Goal: Task Accomplishment & Management: Complete application form

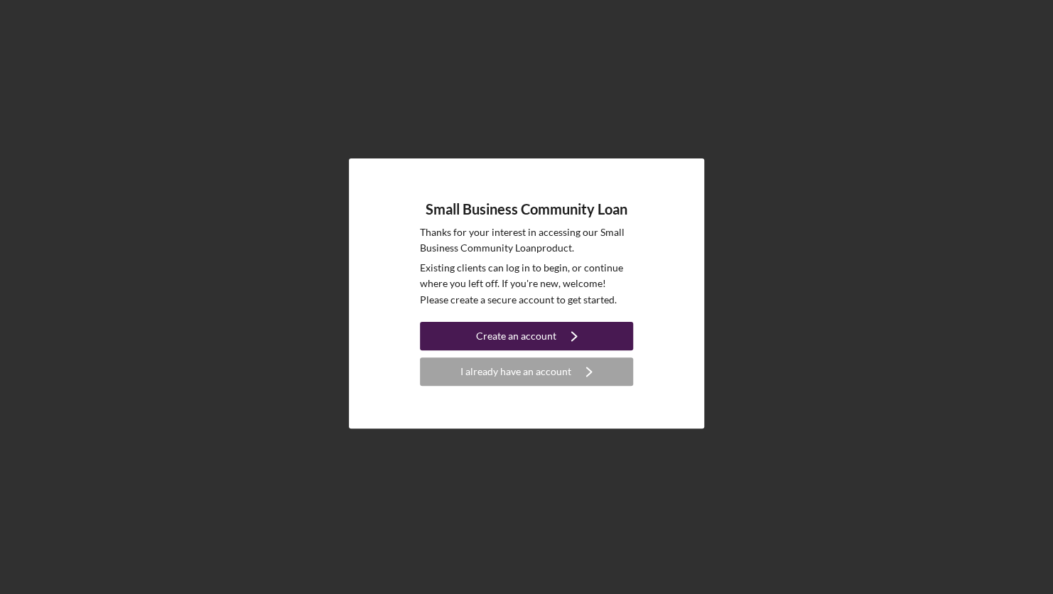
click at [565, 339] on icon "Icon/Navigate" at bounding box center [575, 336] width 36 height 36
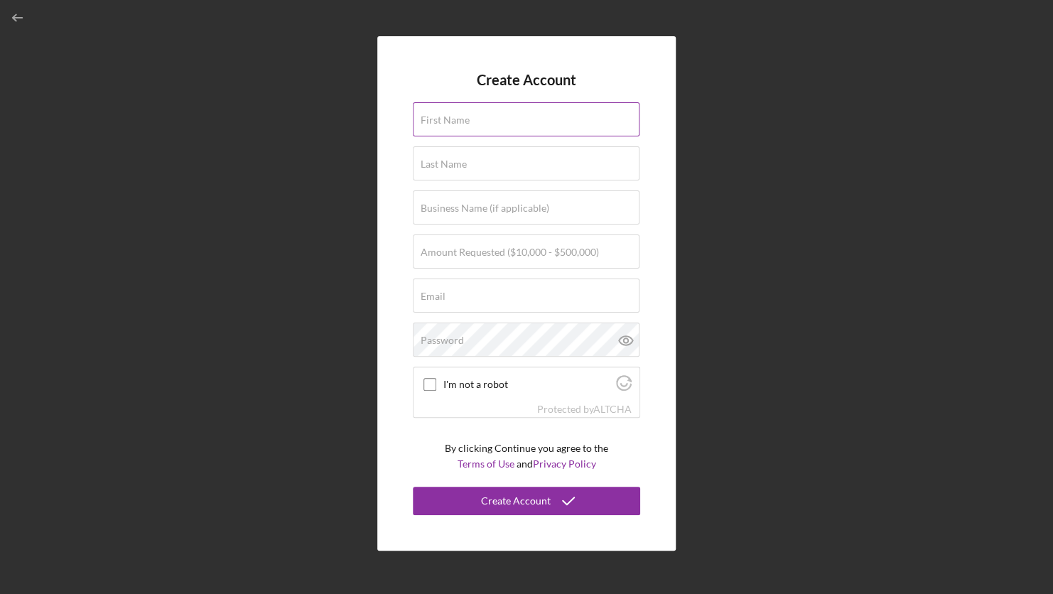
click at [505, 109] on div "First Name" at bounding box center [526, 120] width 227 height 36
type input "[PERSON_NAME]"
type input "Bay Area Luxury"
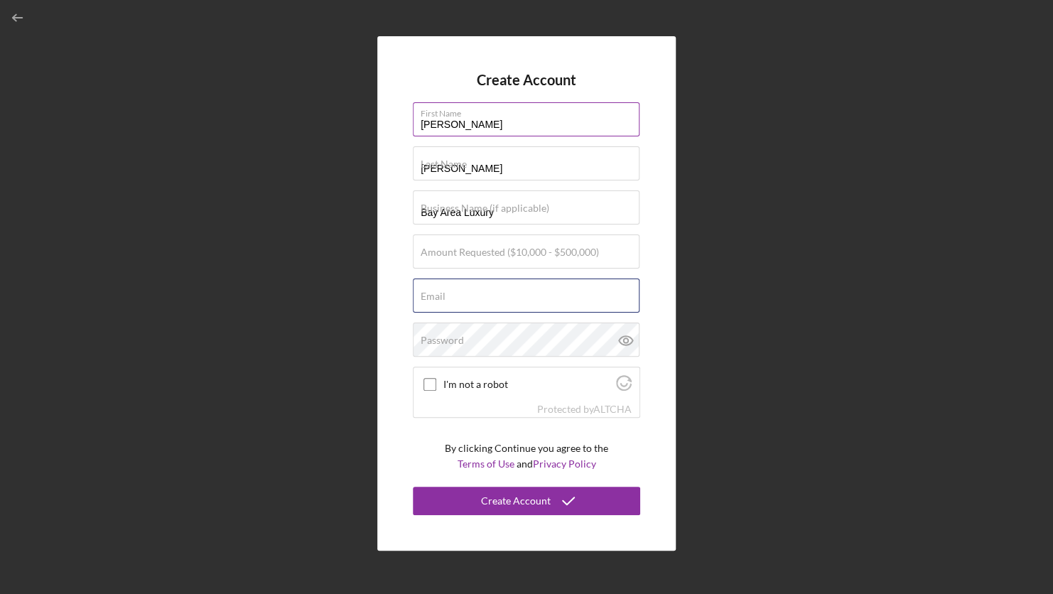
type input "[EMAIL_ADDRESS][DOMAIN_NAME]"
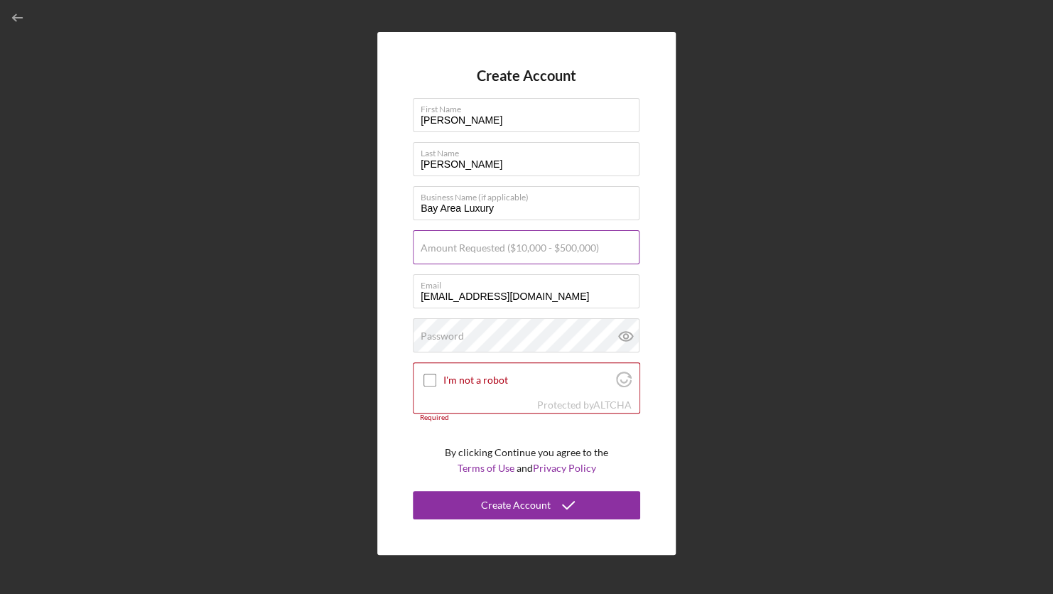
click at [490, 247] on label "Amount Requested ($10,000 - $500,000)" at bounding box center [510, 247] width 178 height 11
click at [490, 247] on input "Amount Requested ($10,000 - $500,000)" at bounding box center [526, 247] width 227 height 34
type input "$10,000"
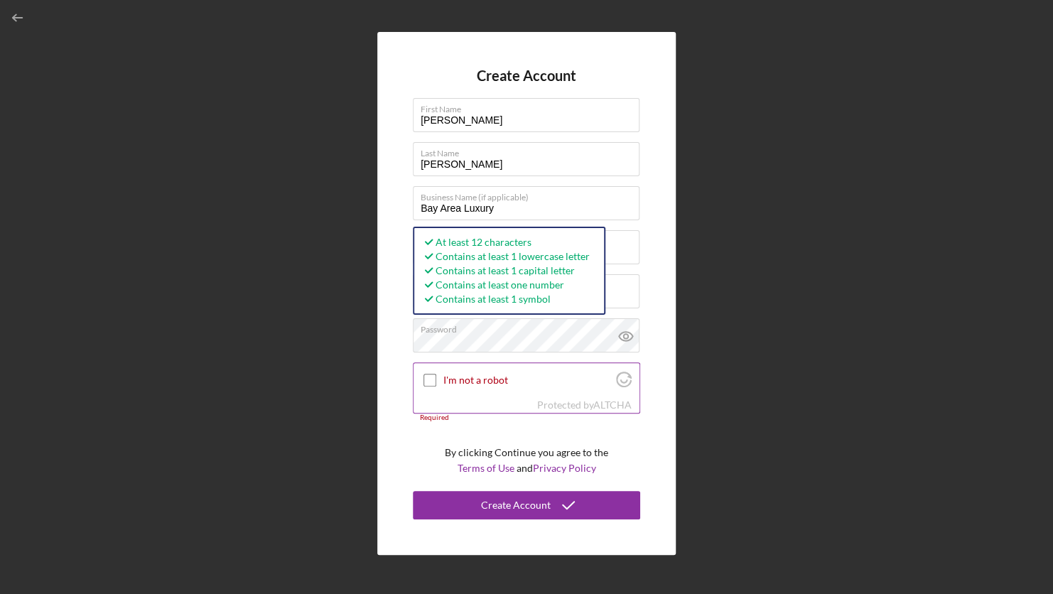
click at [435, 374] on input "I'm not a robot" at bounding box center [430, 380] width 13 height 13
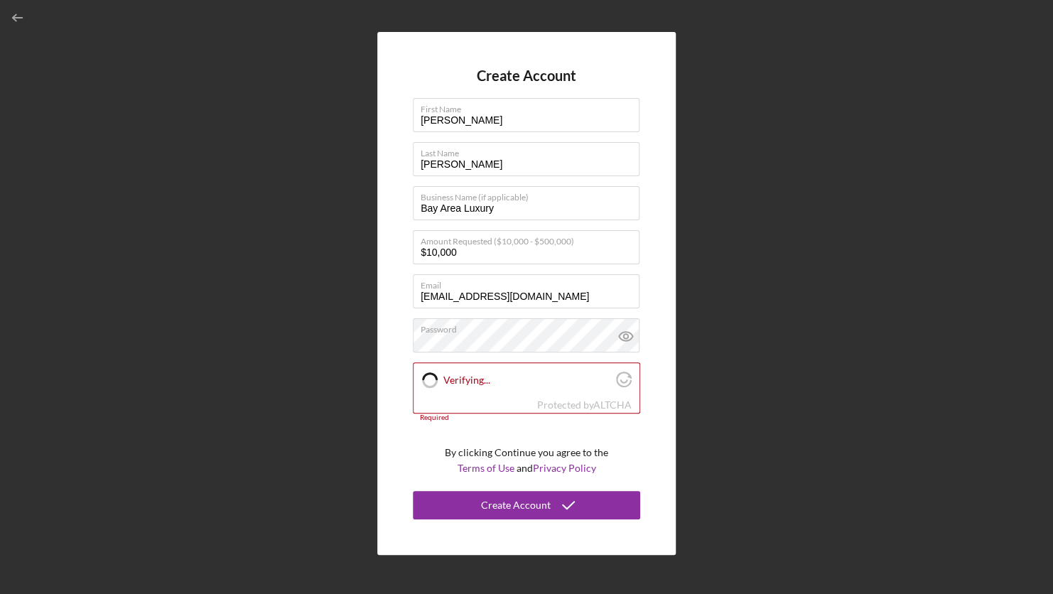
checkbox input "true"
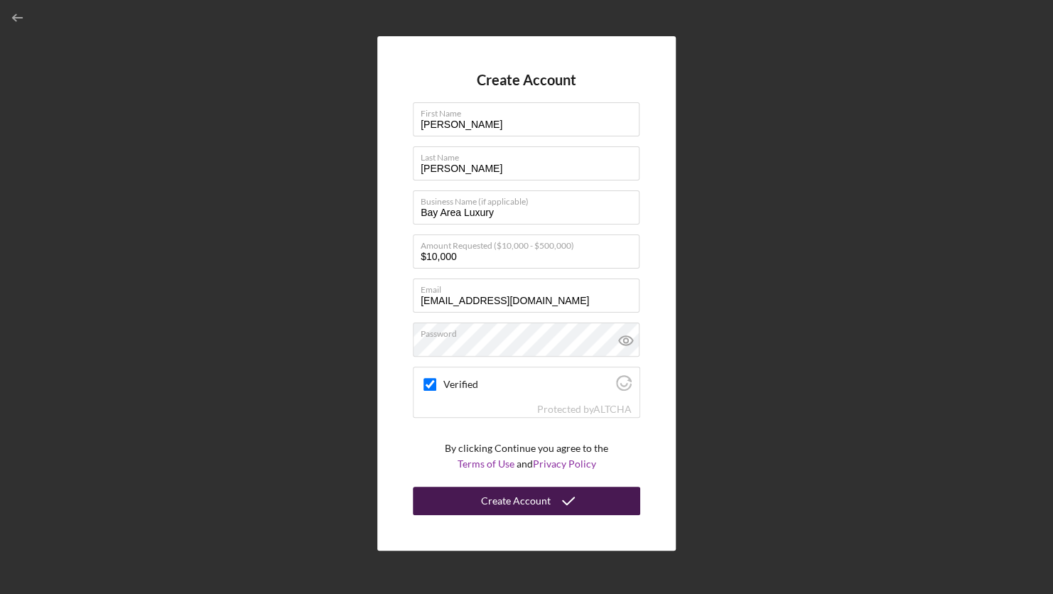
click at [567, 510] on icon "submit" at bounding box center [569, 501] width 36 height 36
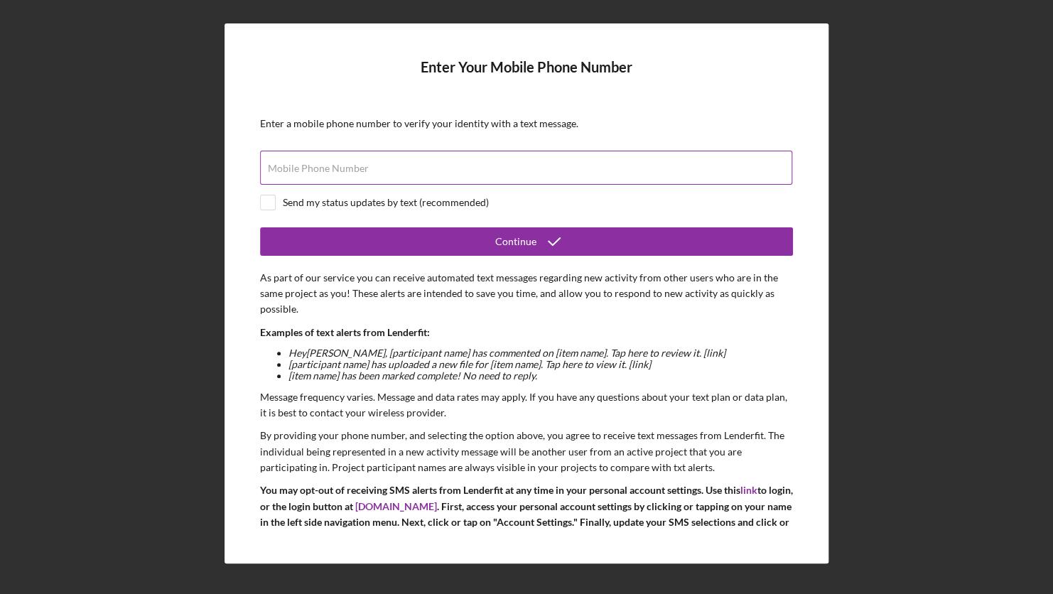
drag, startPoint x: 319, startPoint y: 164, endPoint x: 321, endPoint y: 157, distance: 7.4
click at [319, 161] on div "Mobile Phone Number" at bounding box center [526, 169] width 533 height 36
click at [332, 166] on label "Mobile Phone Number" at bounding box center [318, 168] width 101 height 11
click at [332, 166] on input "Mobile Phone Number" at bounding box center [526, 168] width 532 height 34
click at [336, 165] on label "Mobile Phone Number" at bounding box center [318, 168] width 101 height 11
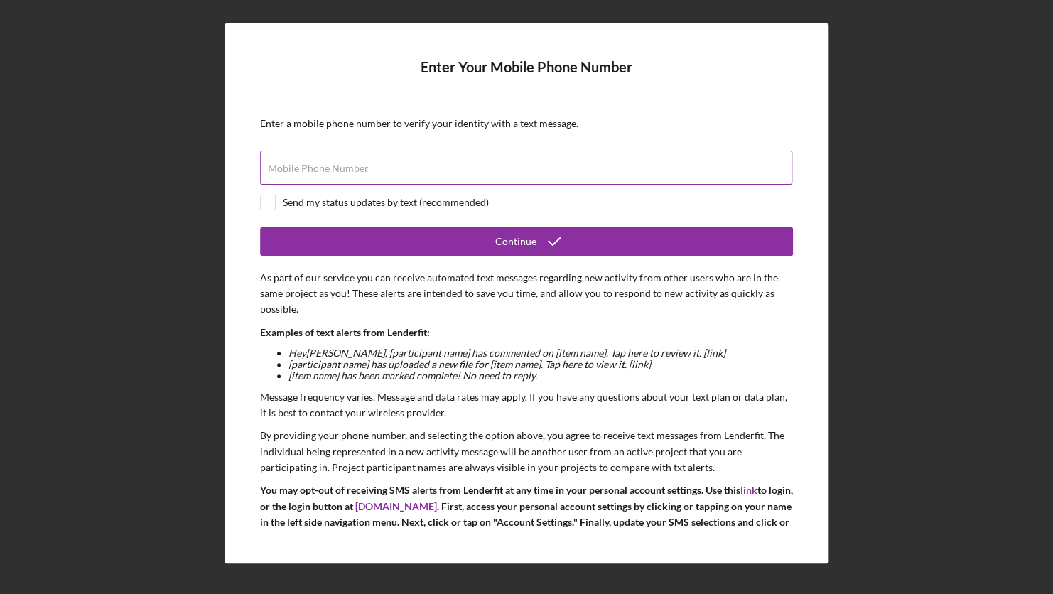
click at [336, 165] on input "Mobile Phone Number" at bounding box center [526, 168] width 532 height 34
type input "[PHONE_NUMBER]"
drag, startPoint x: 231, startPoint y: 295, endPoint x: 243, endPoint y: 294, distance: 12.2
click at [231, 295] on div "Enter Your Mobile Phone Number Enter a mobile phone number to verify your ident…" at bounding box center [527, 293] width 604 height 541
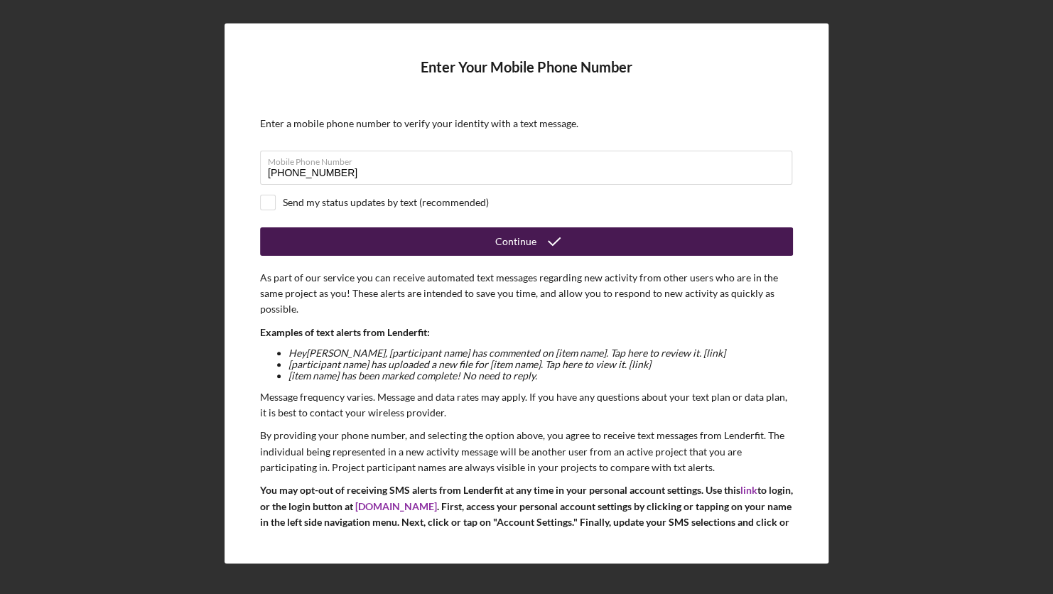
click at [482, 250] on button "Continue" at bounding box center [526, 241] width 533 height 28
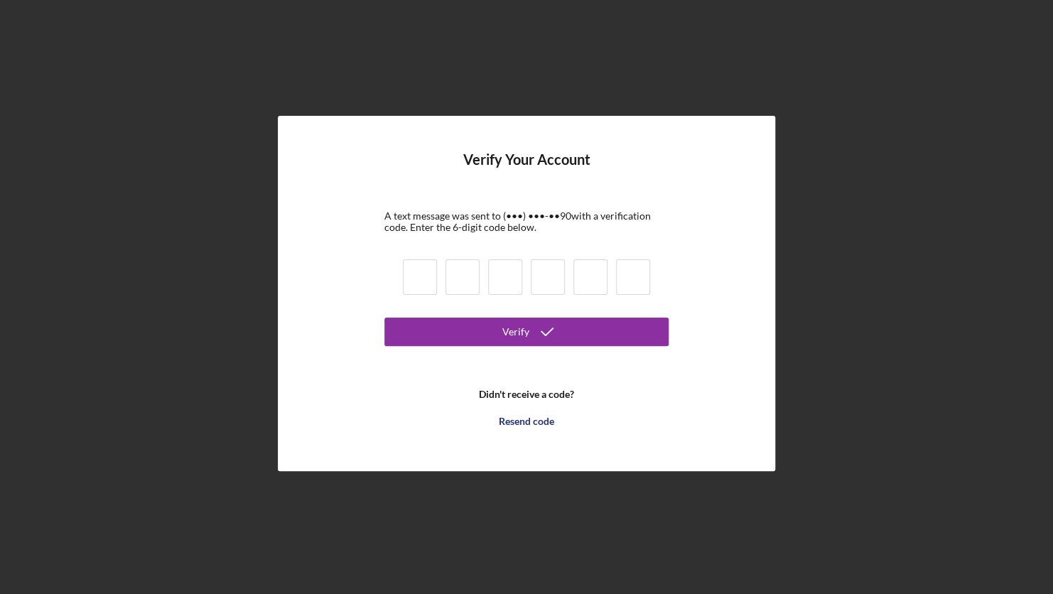
click at [421, 279] on input at bounding box center [420, 277] width 34 height 36
type input "9"
type input "3"
type input "7"
type input "8"
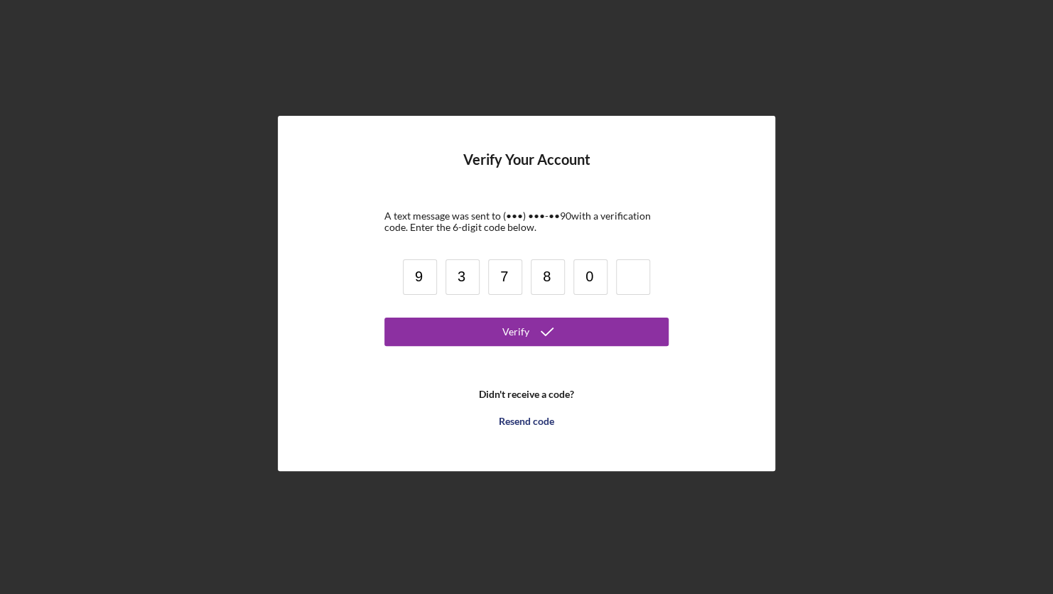
type input "0"
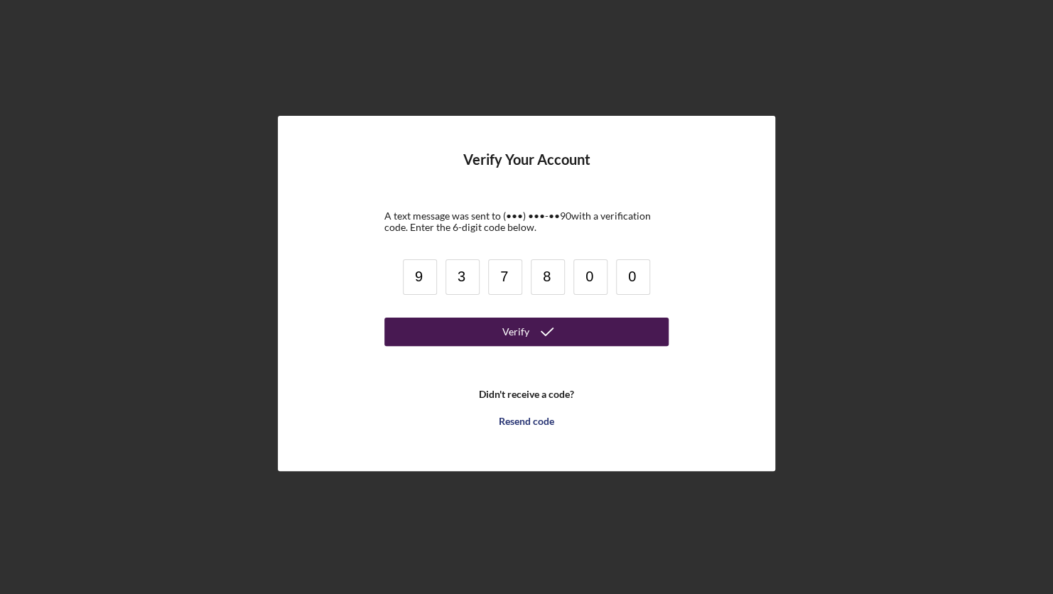
type input "0"
click at [515, 342] on div "Verify" at bounding box center [516, 332] width 27 height 28
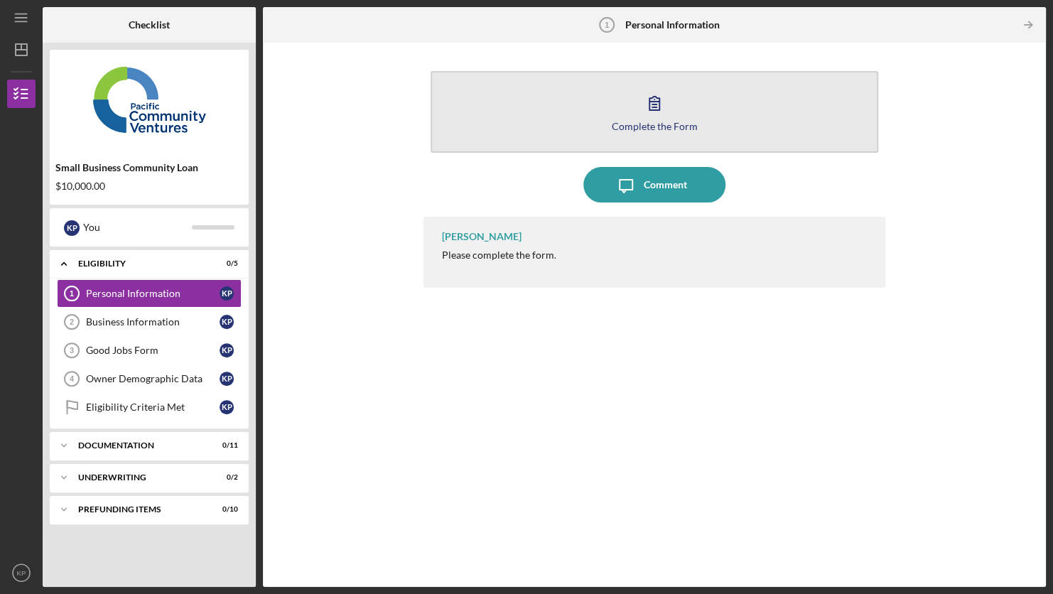
click at [663, 110] on icon "button" at bounding box center [655, 103] width 36 height 36
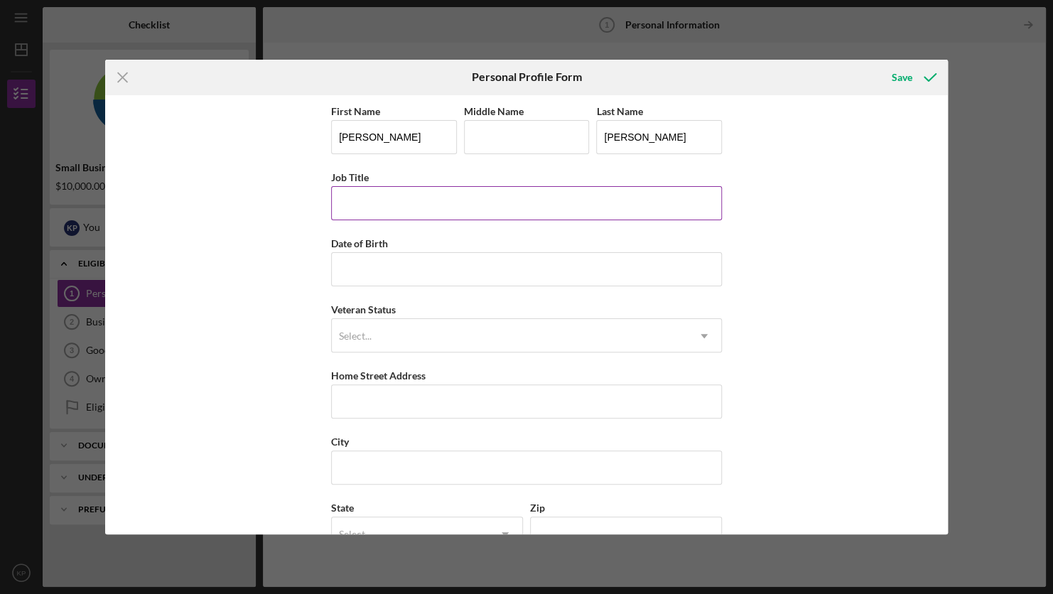
click at [427, 208] on input "Job Title" at bounding box center [526, 203] width 391 height 34
type input "CEO"
type input "[DATE]"
drag, startPoint x: 215, startPoint y: 321, endPoint x: 341, endPoint y: 315, distance: 126.0
click at [220, 319] on div "First Name [PERSON_NAME] Middle Name Last Name [PERSON_NAME] Job Title CEO Date…" at bounding box center [526, 315] width 843 height 440
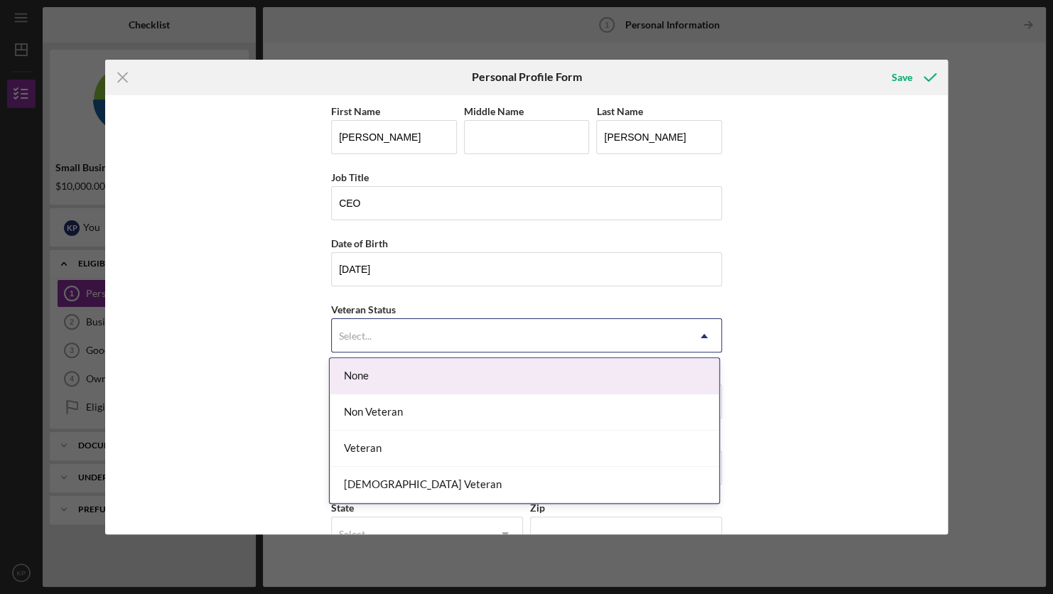
click at [392, 327] on div "Select..." at bounding box center [509, 336] width 355 height 33
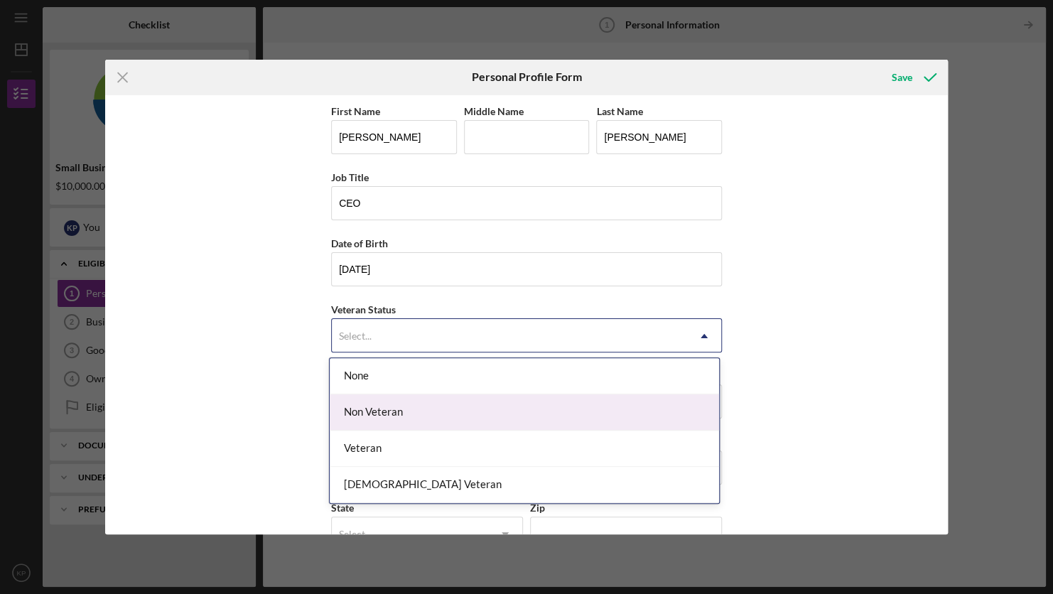
click at [405, 378] on div "None" at bounding box center [525, 376] width 390 height 36
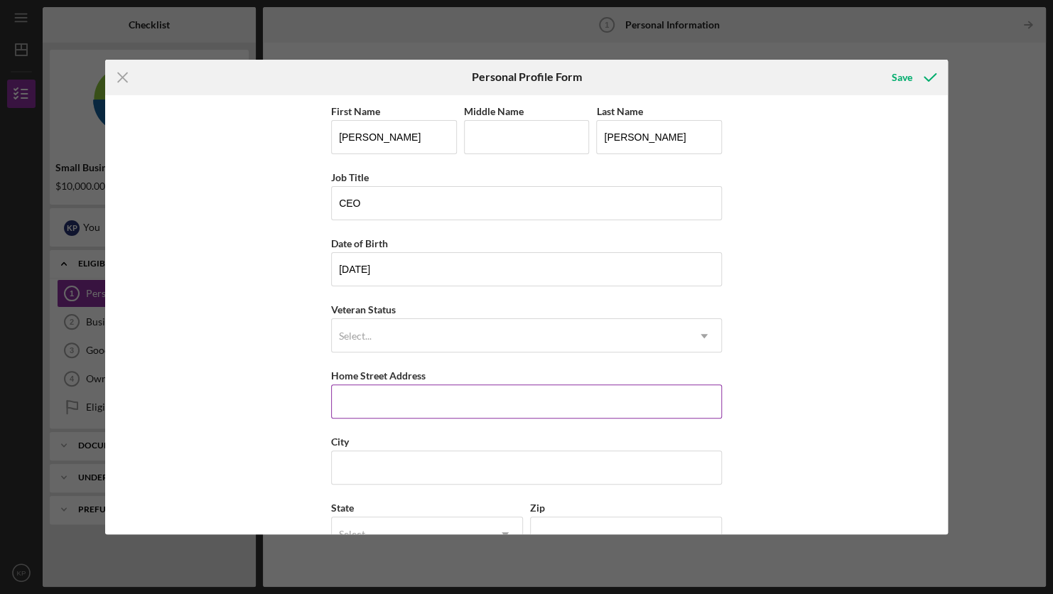
click at [390, 396] on input "Home Street Address" at bounding box center [526, 402] width 391 height 34
type input "[STREET_ADDRESS]"
type input "Bao"
type input "San Leandro"
type input "94577"
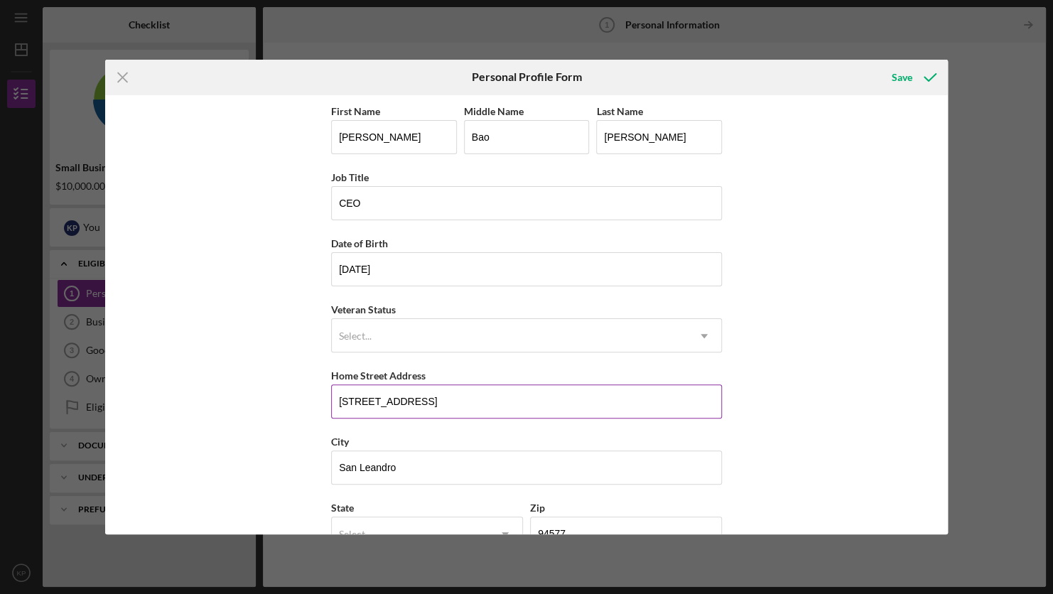
type input "[US_STATE]"
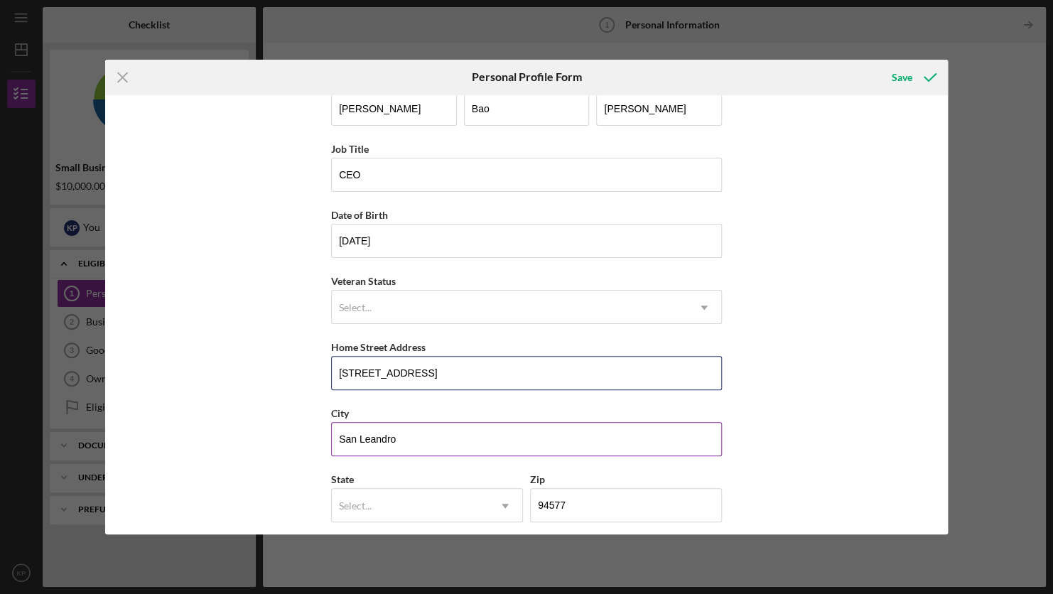
scroll to position [101, 0]
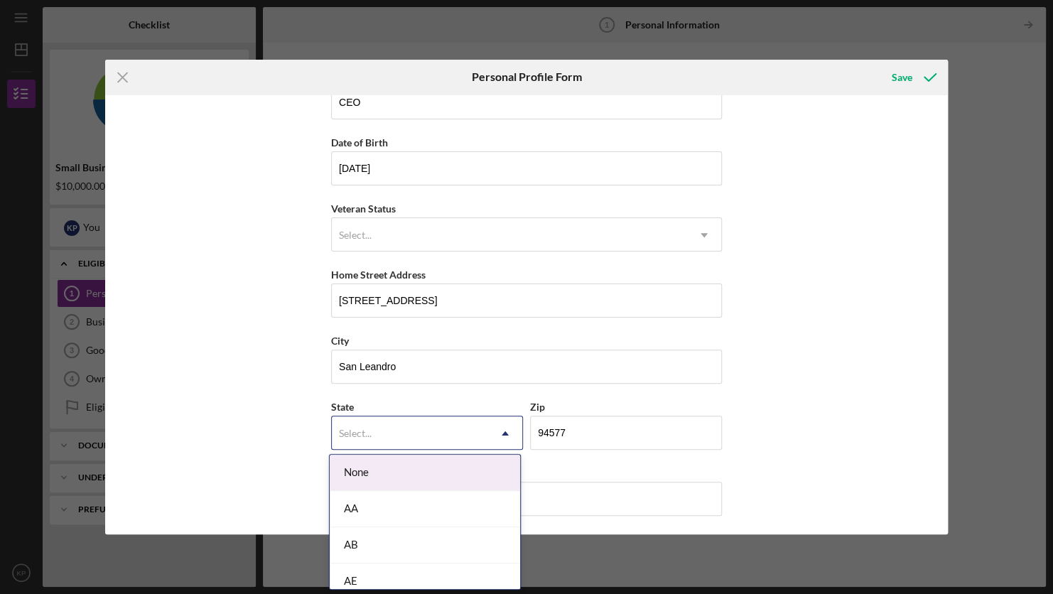
click at [470, 428] on div "Select..." at bounding box center [410, 433] width 156 height 33
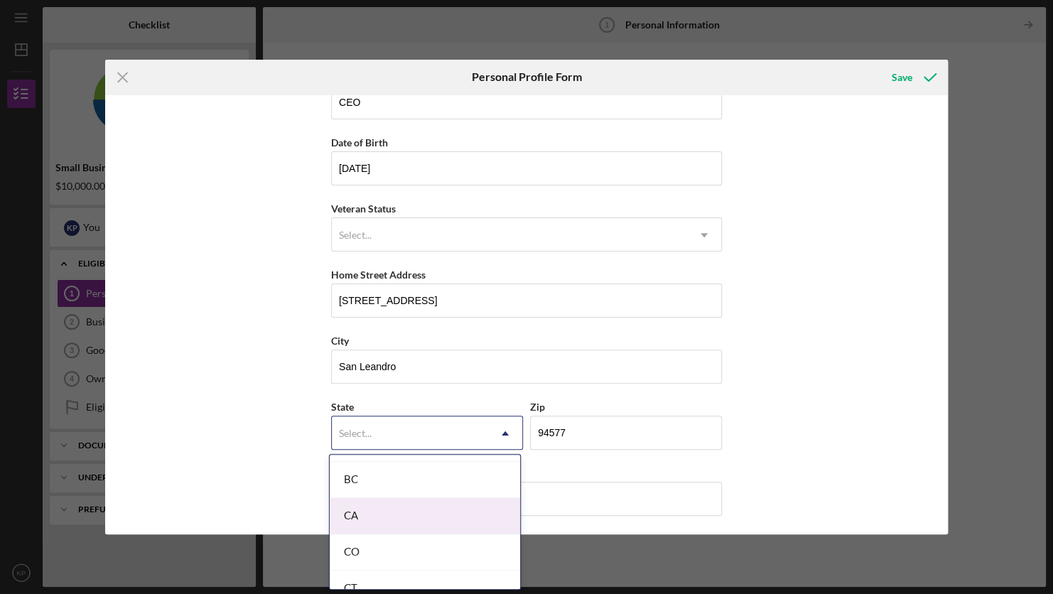
click at [402, 501] on div "CA" at bounding box center [425, 516] width 191 height 36
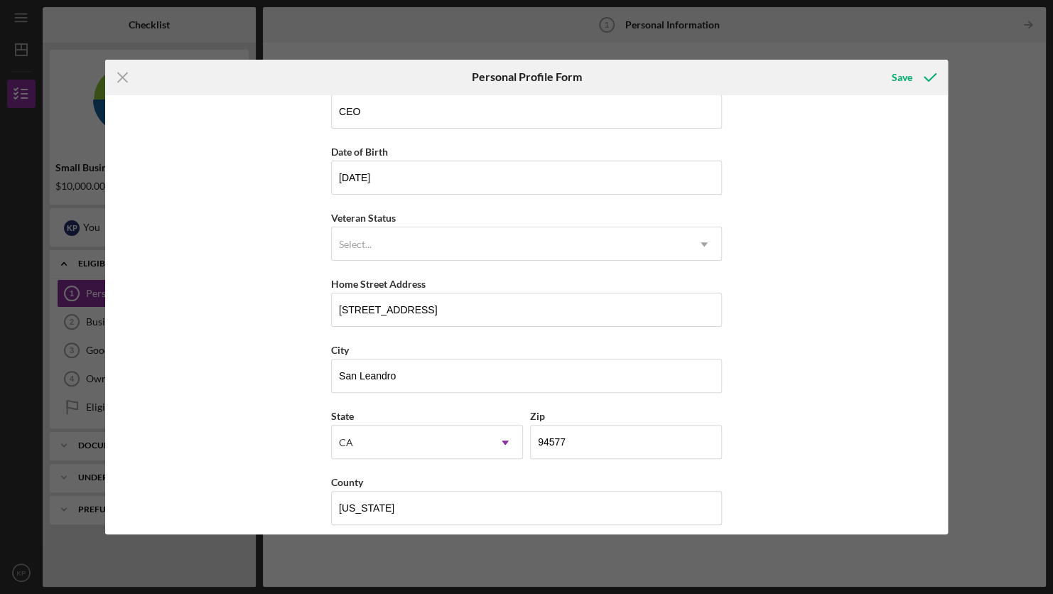
scroll to position [101, 0]
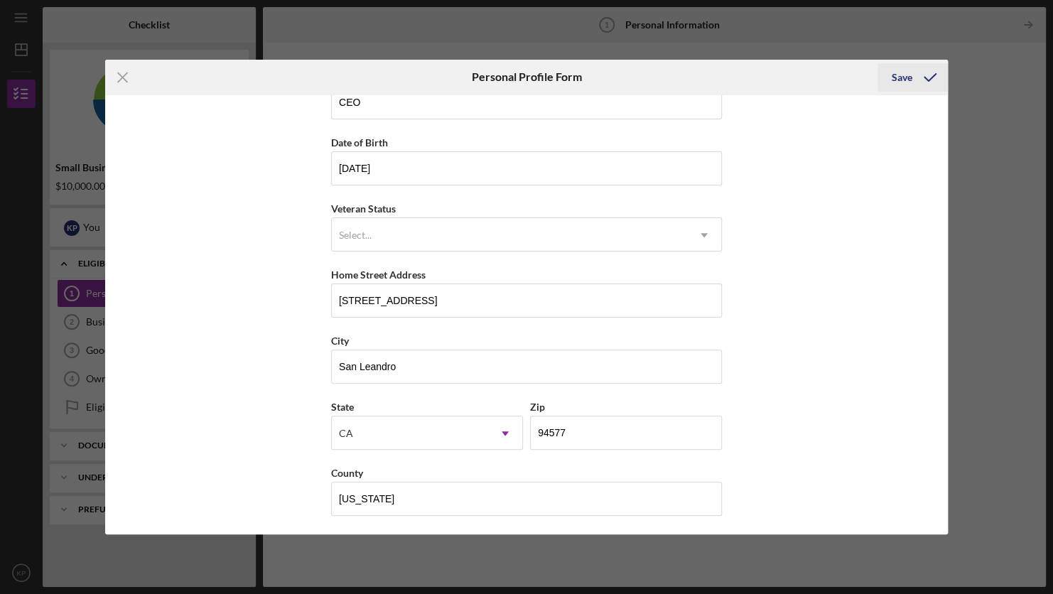
click at [901, 74] on div "Save" at bounding box center [902, 77] width 21 height 28
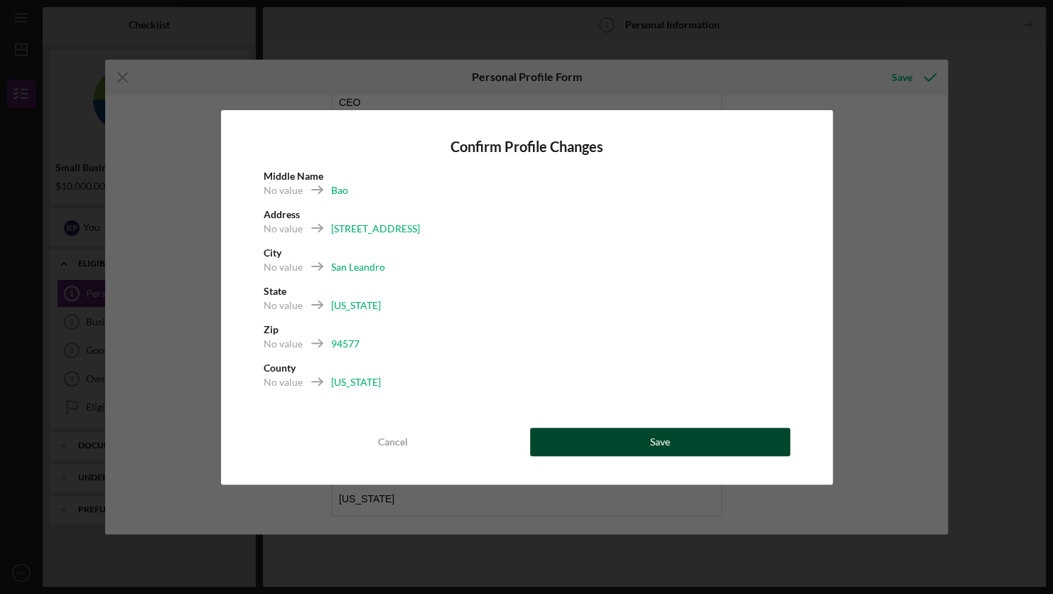
drag, startPoint x: 684, startPoint y: 447, endPoint x: 676, endPoint y: 438, distance: 12.1
click at [676, 441] on button "Save" at bounding box center [660, 442] width 260 height 28
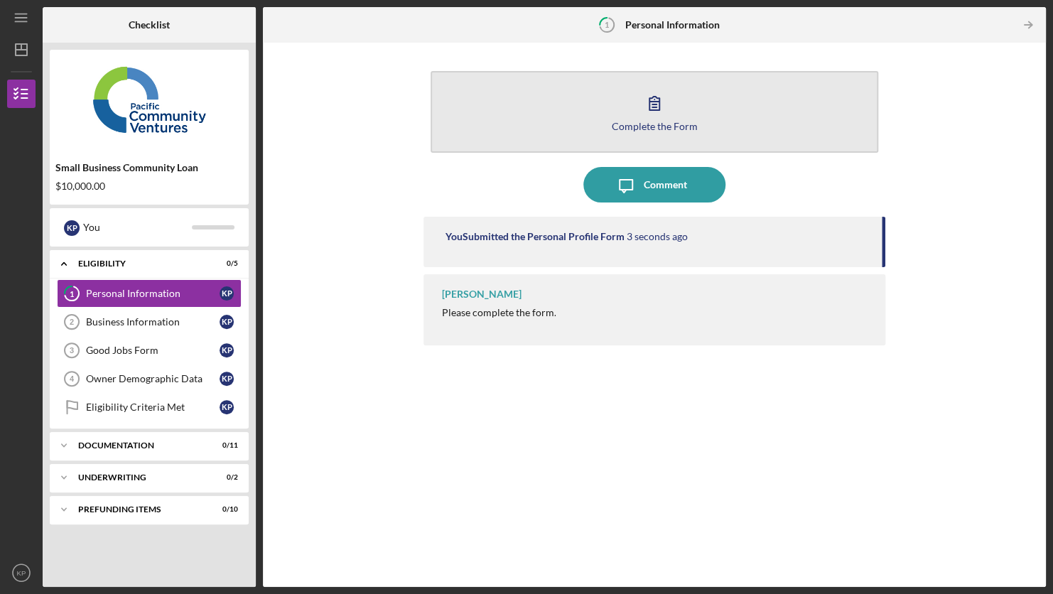
click at [638, 106] on icon "button" at bounding box center [655, 103] width 36 height 36
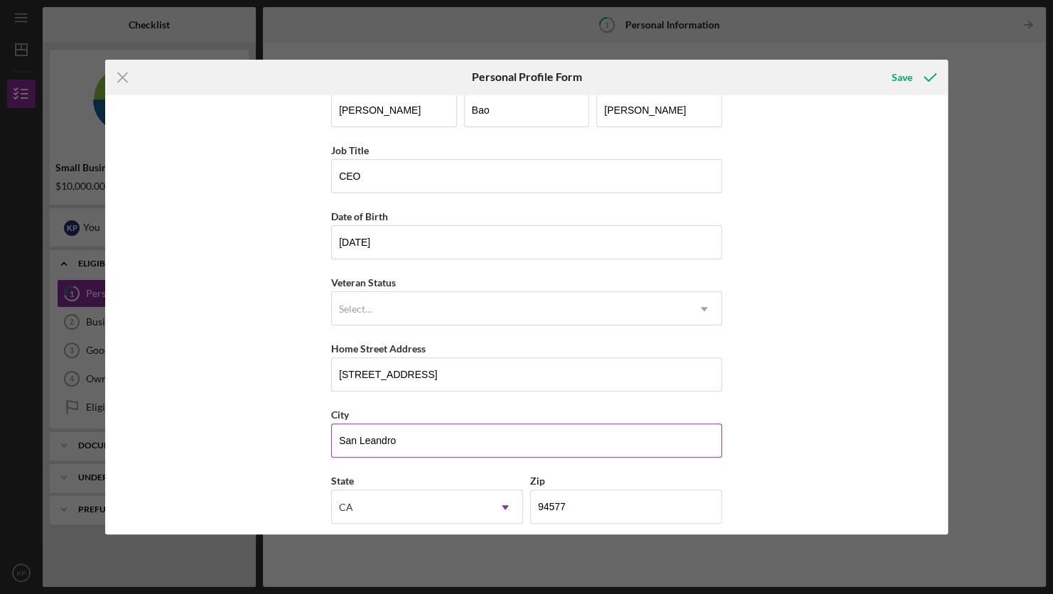
scroll to position [101, 0]
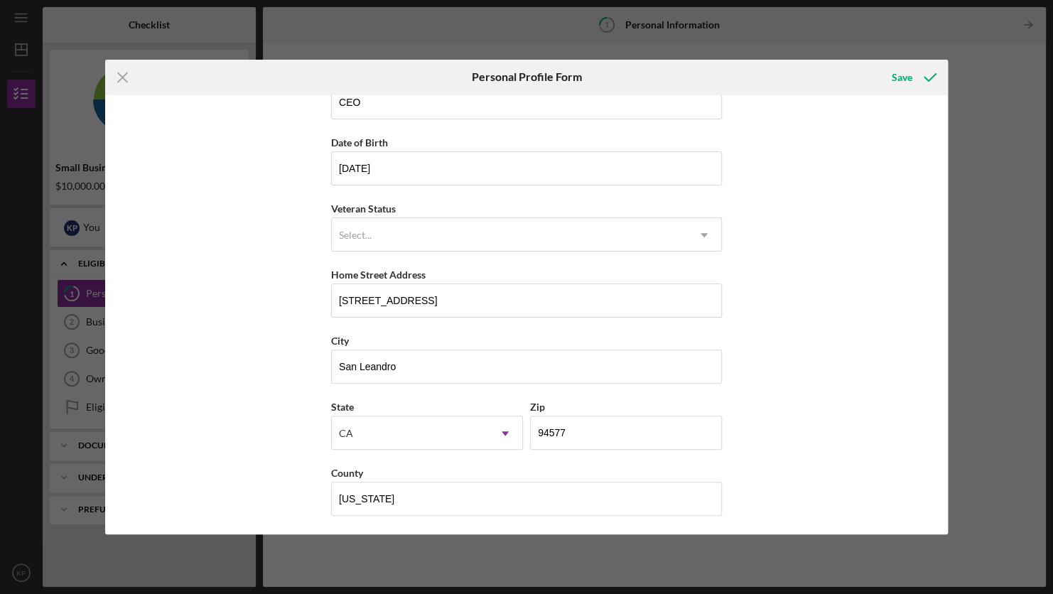
click at [481, 210] on div "Veteran Status Select... Icon/Dropdown Arrow" at bounding box center [526, 226] width 391 height 52
click at [476, 240] on div "Select..." at bounding box center [509, 235] width 355 height 33
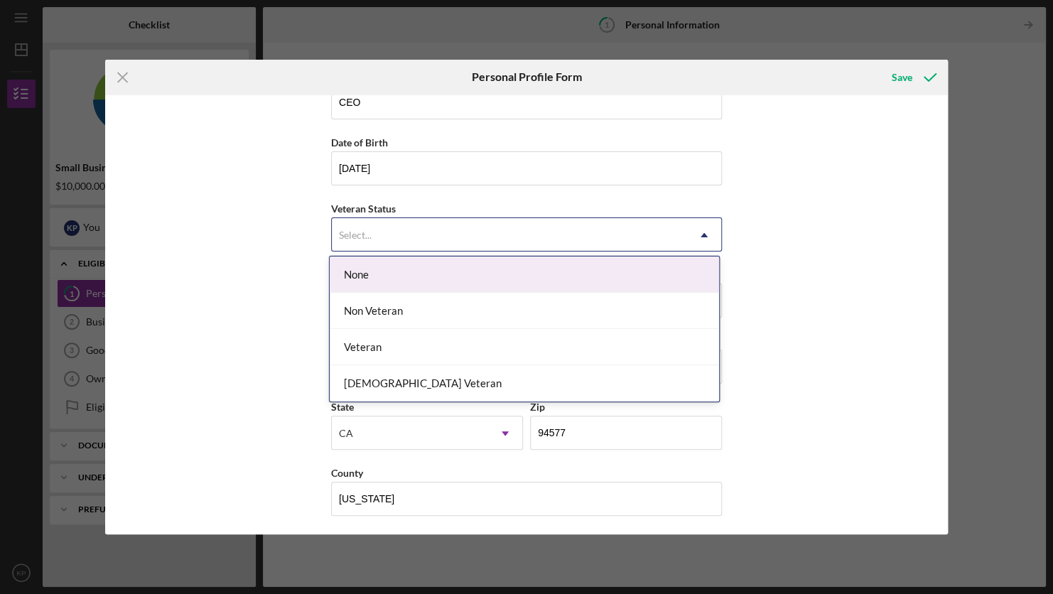
click at [430, 277] on div "None" at bounding box center [525, 275] width 390 height 36
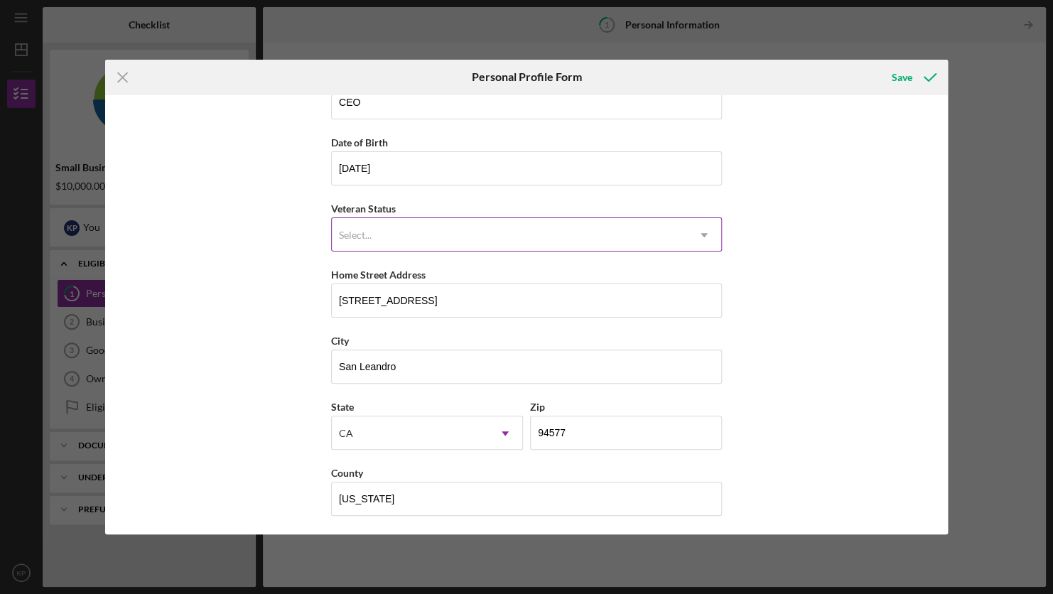
click at [414, 230] on div "Select..." at bounding box center [509, 235] width 355 height 33
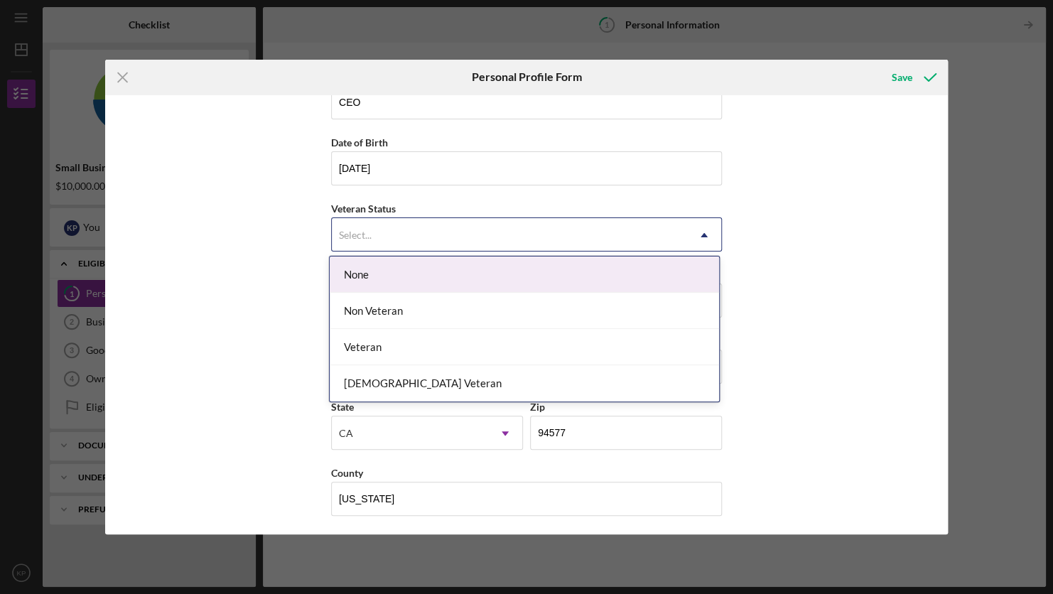
click at [406, 279] on div "None" at bounding box center [525, 275] width 390 height 36
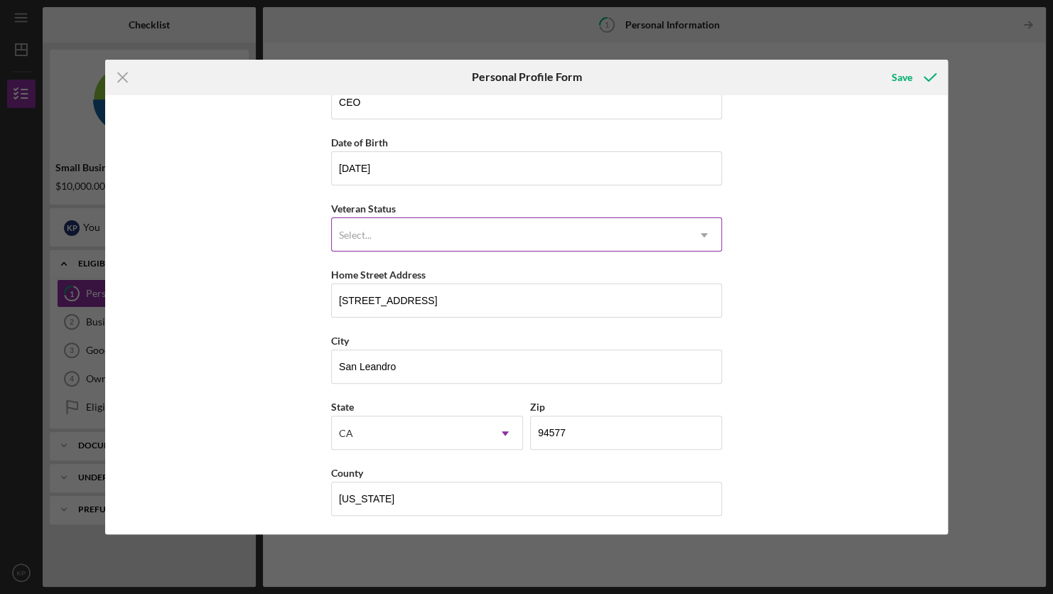
click at [416, 227] on div "Select..." at bounding box center [509, 235] width 355 height 33
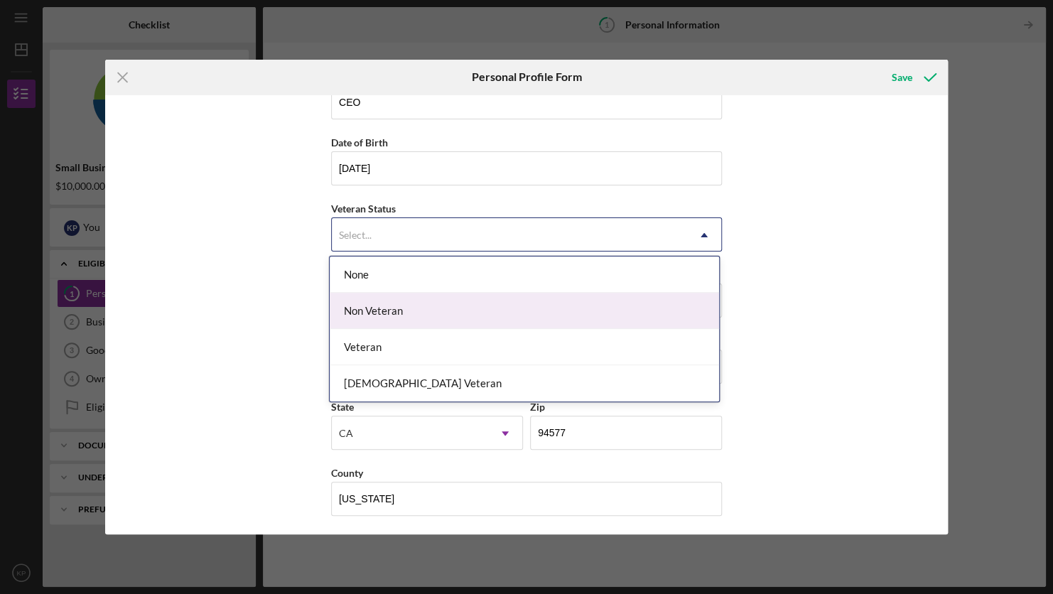
click at [410, 306] on div "Non Veteran" at bounding box center [525, 311] width 390 height 36
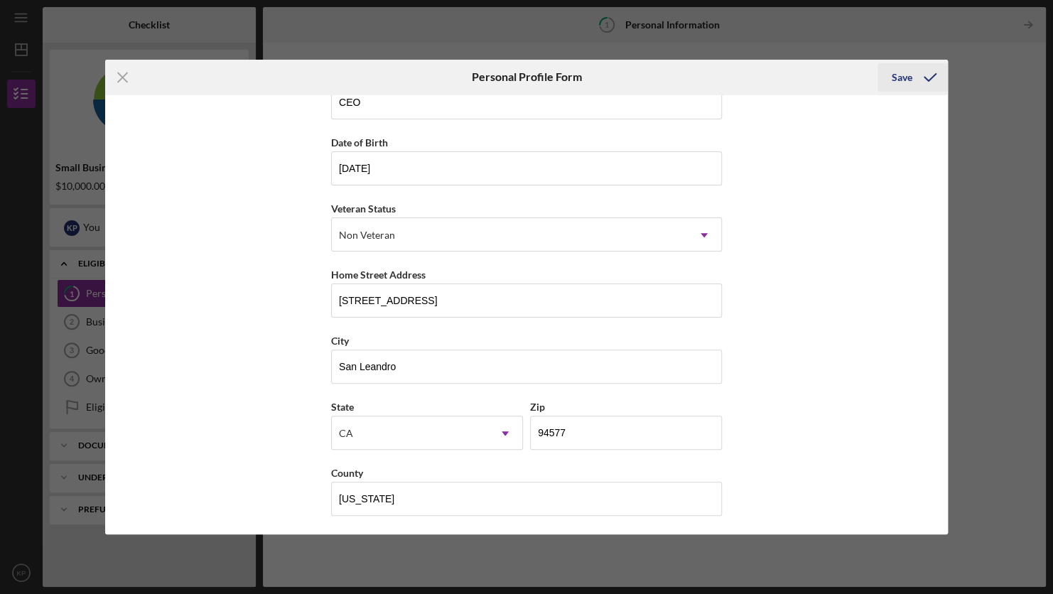
click at [923, 72] on icon "submit" at bounding box center [931, 78] width 36 height 36
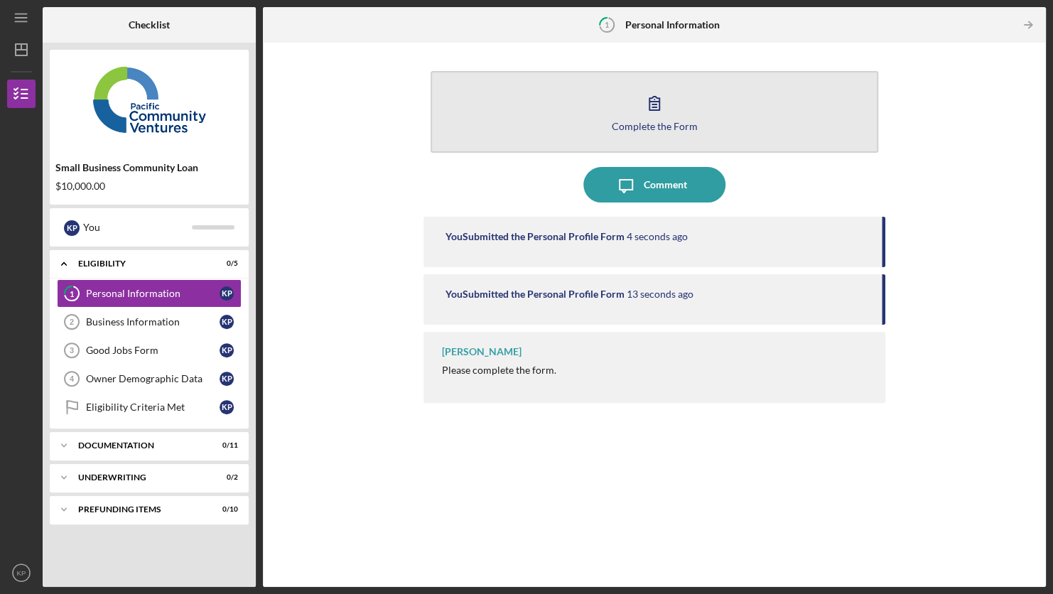
click at [665, 104] on icon "button" at bounding box center [655, 103] width 36 height 36
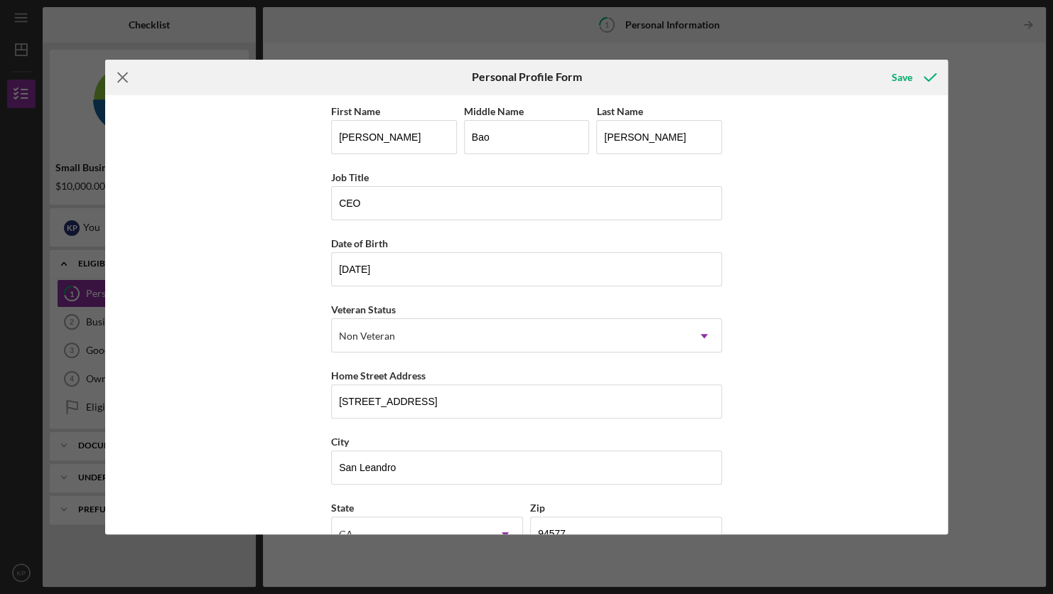
click at [118, 77] on icon "Icon/Menu Close" at bounding box center [123, 78] width 36 height 36
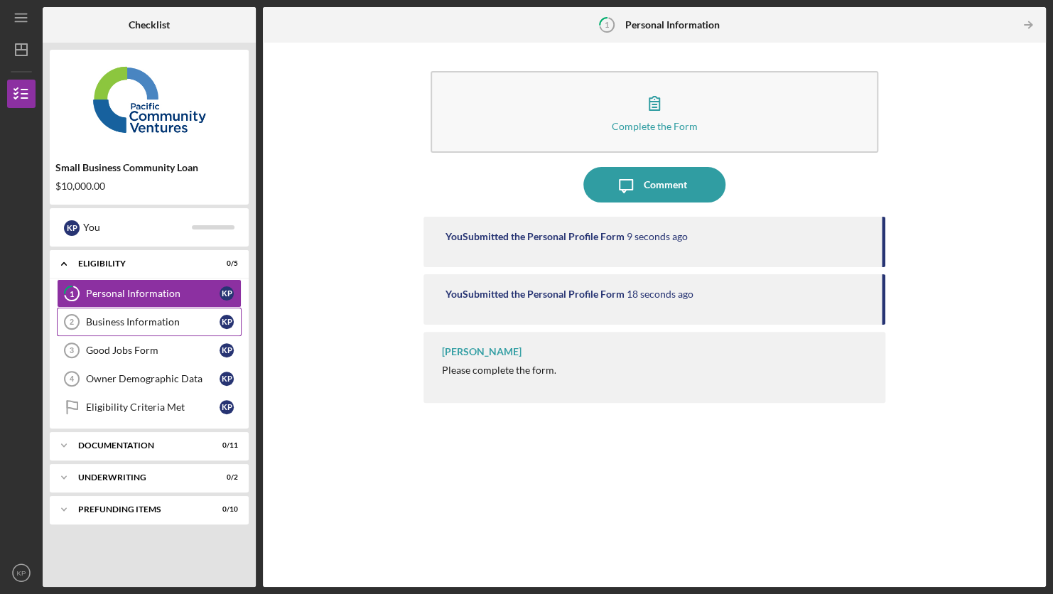
click at [110, 325] on div "Business Information" at bounding box center [153, 321] width 134 height 11
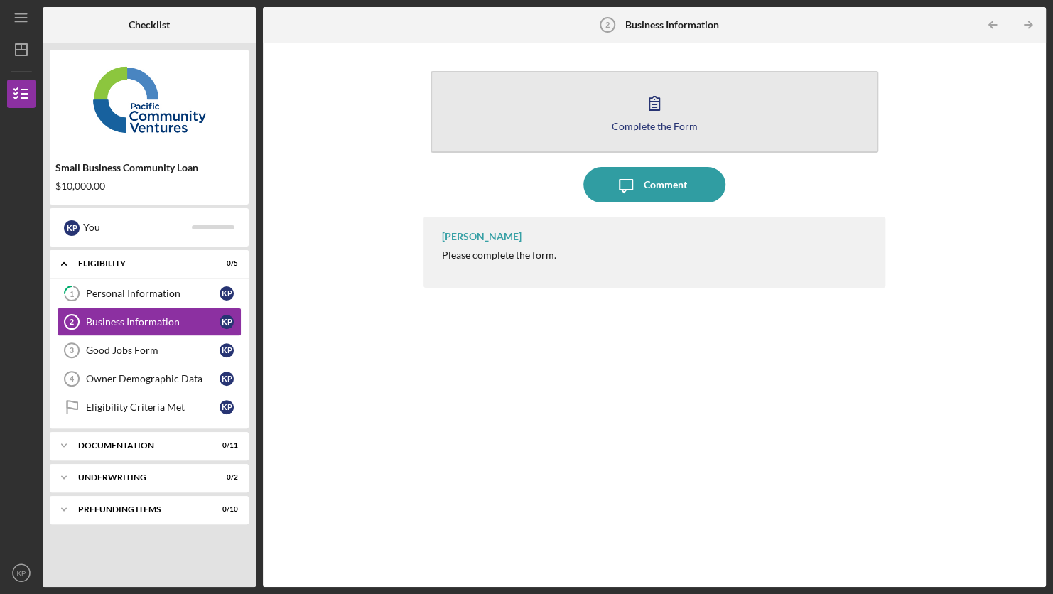
click at [695, 98] on button "Complete the Form Form" at bounding box center [654, 112] width 447 height 82
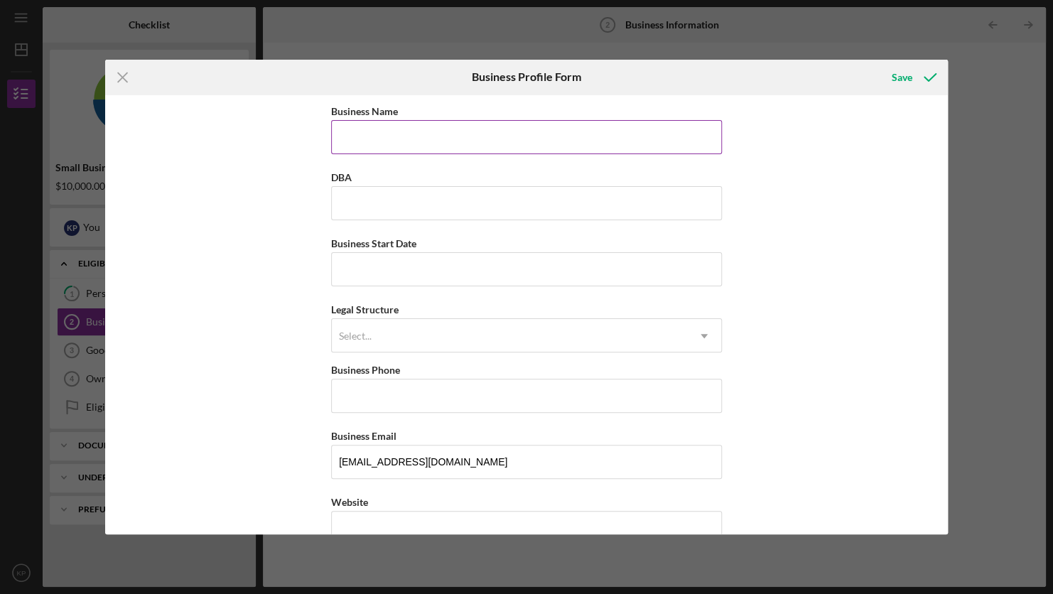
click at [419, 113] on div "Business Name" at bounding box center [526, 111] width 391 height 18
click at [411, 127] on input "Business Name" at bounding box center [526, 137] width 391 height 34
type input "Bay Area Luxury"
click at [400, 209] on input "DBA" at bounding box center [526, 203] width 391 height 34
click at [350, 278] on input "Business Start Date" at bounding box center [526, 269] width 391 height 34
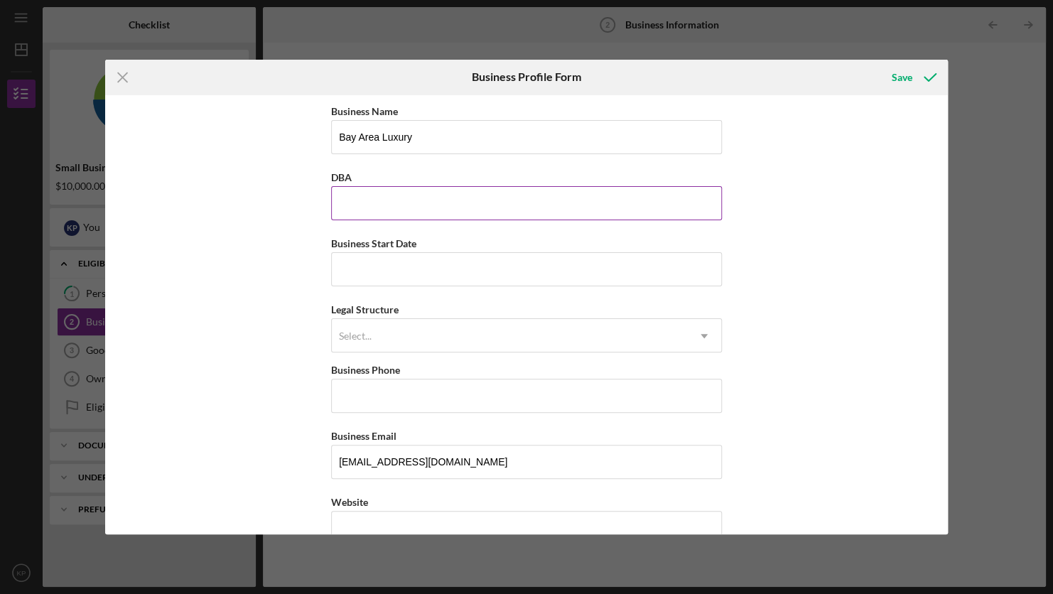
click at [365, 204] on input "DBA" at bounding box center [526, 203] width 391 height 34
type input "Bay Area Luxury"
type input "[DATE]"
click at [467, 311] on div "Legal Structure Select... Icon/Dropdown Arrow" at bounding box center [526, 327] width 391 height 52
drag, startPoint x: 461, startPoint y: 326, endPoint x: 456, endPoint y: 321, distance: 8.0
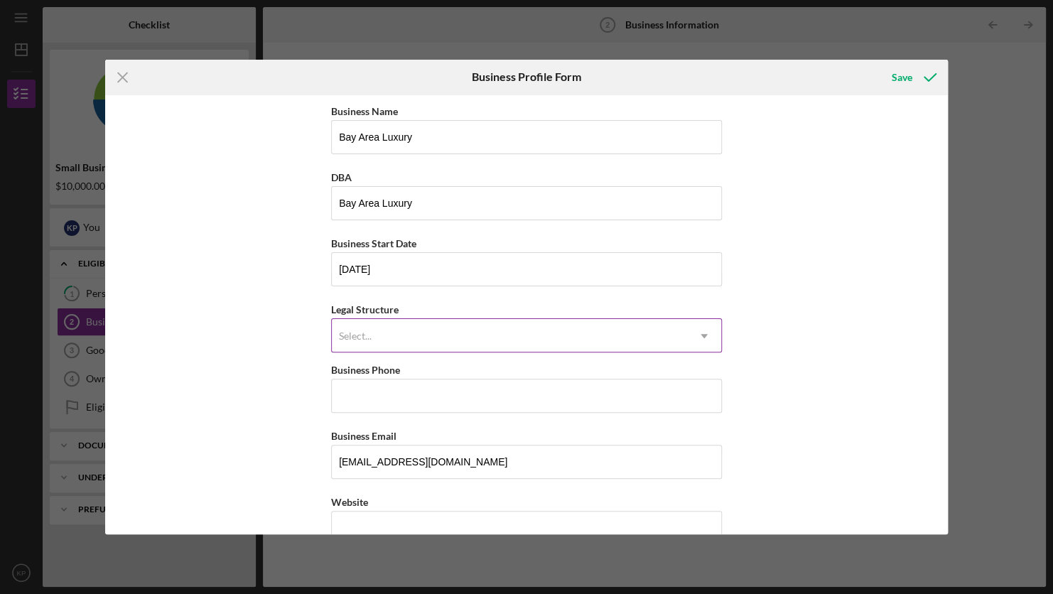
click at [456, 321] on div "Select..." at bounding box center [509, 336] width 355 height 33
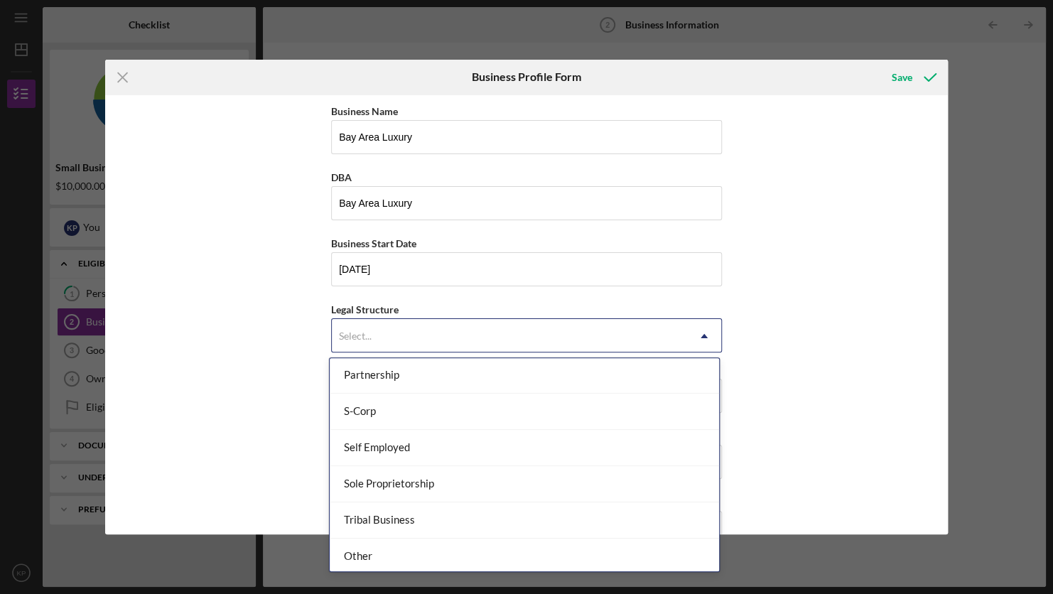
scroll to position [328, 0]
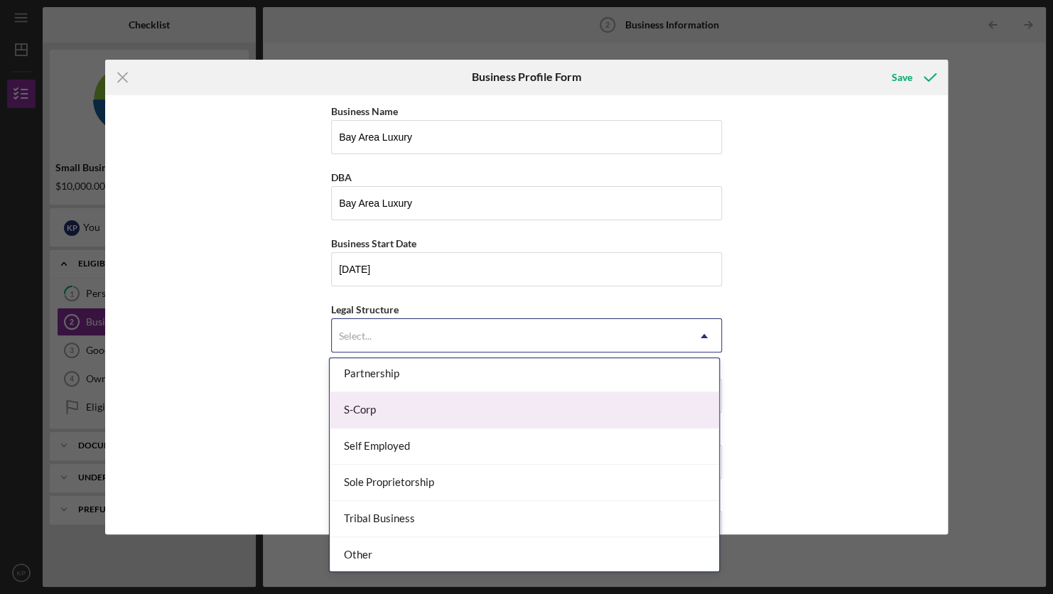
click at [385, 396] on div "S-Corp" at bounding box center [525, 410] width 390 height 36
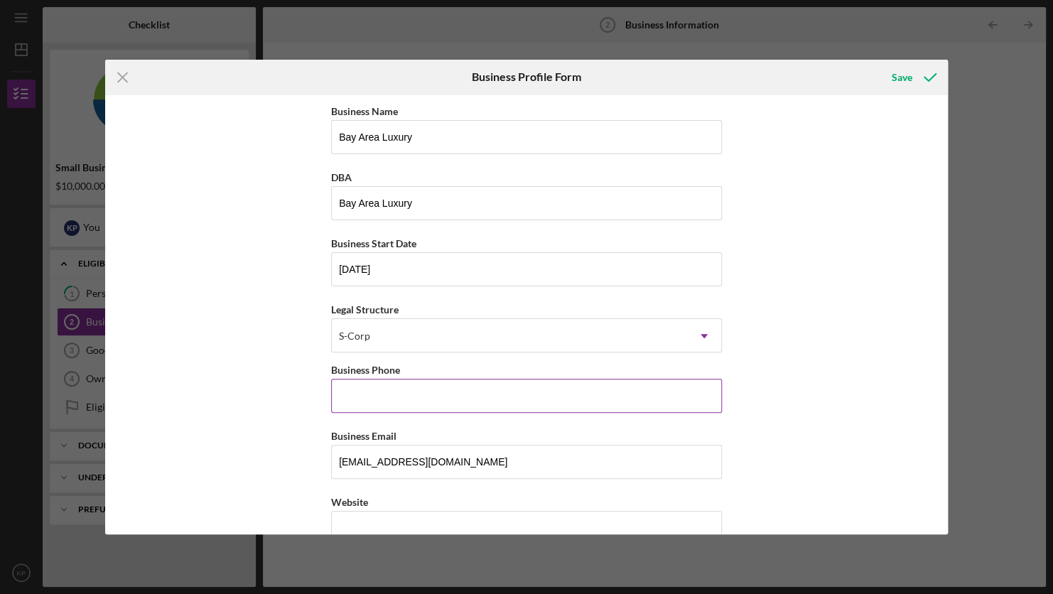
click at [396, 390] on input "Business Phone" at bounding box center [526, 396] width 391 height 34
type input "[PHONE_NUMBER]"
click at [730, 436] on div "Business Name Bay Area Luxury DBA Bay Area Luxury Business Start Date [DATE] Le…" at bounding box center [526, 315] width 843 height 440
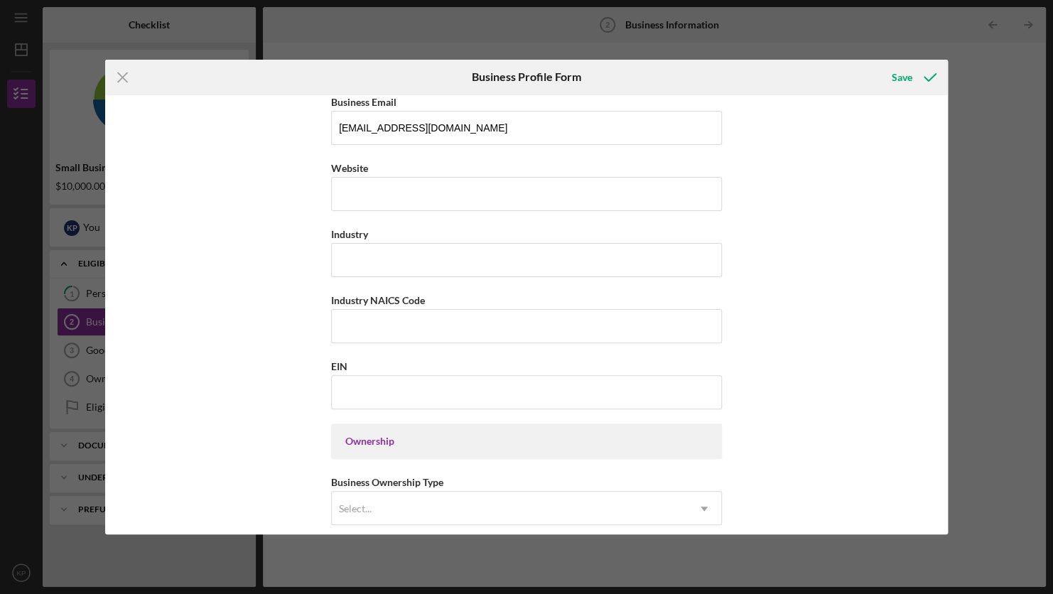
scroll to position [355, 0]
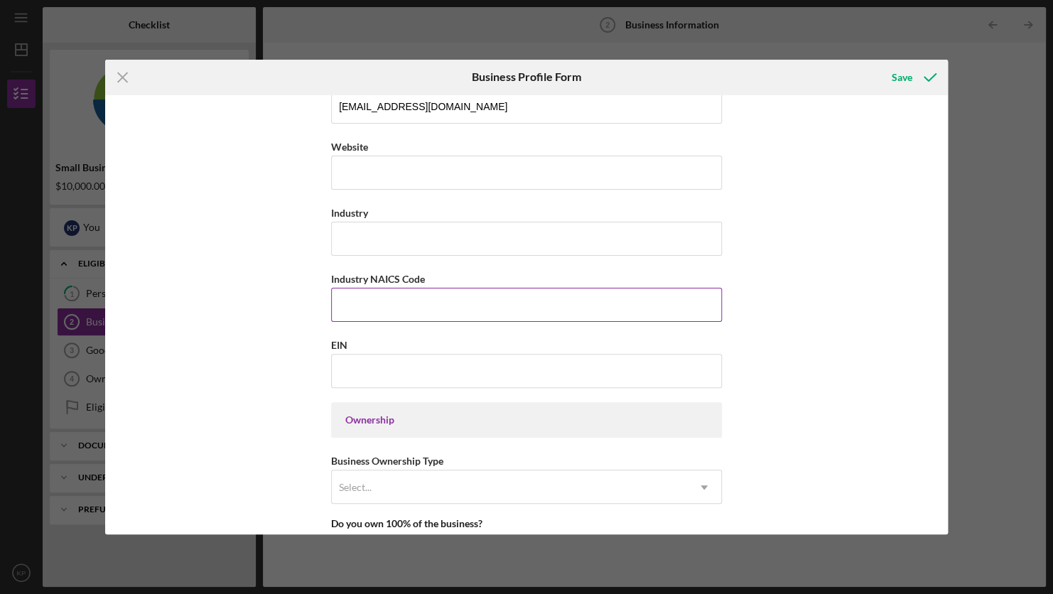
drag, startPoint x: 390, startPoint y: 317, endPoint x: 390, endPoint y: 308, distance: 9.2
click at [390, 310] on input "Industry NAICS Code" at bounding box center [526, 305] width 391 height 34
paste input "541611"
type input "541611"
click at [379, 369] on input "EIN" at bounding box center [526, 371] width 391 height 34
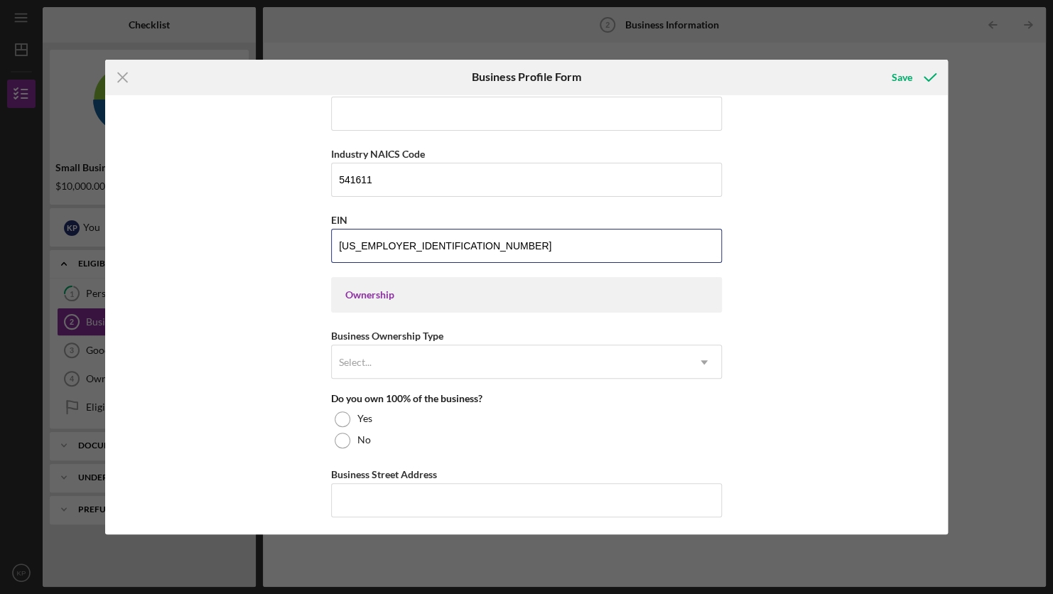
scroll to position [498, 0]
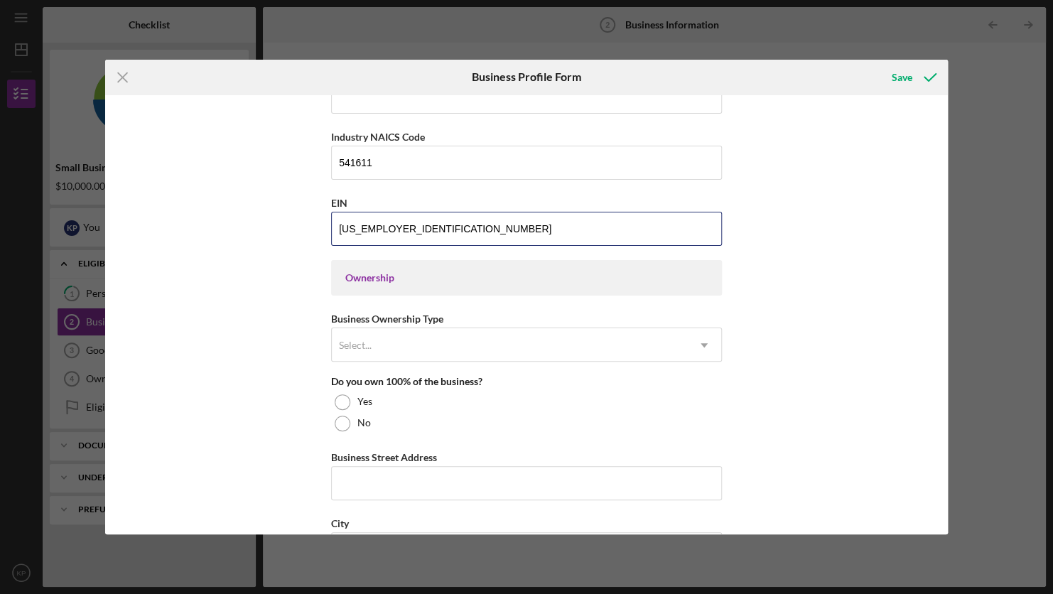
type input "[US_EMPLOYER_IDENTIFICATION_NUMBER]"
click at [435, 276] on div "Ownership" at bounding box center [526, 277] width 363 height 11
click at [456, 323] on div "Business Ownership Type Select... Icon/Dropdown Arrow" at bounding box center [526, 336] width 391 height 52
click at [456, 347] on div "Select..." at bounding box center [509, 345] width 355 height 33
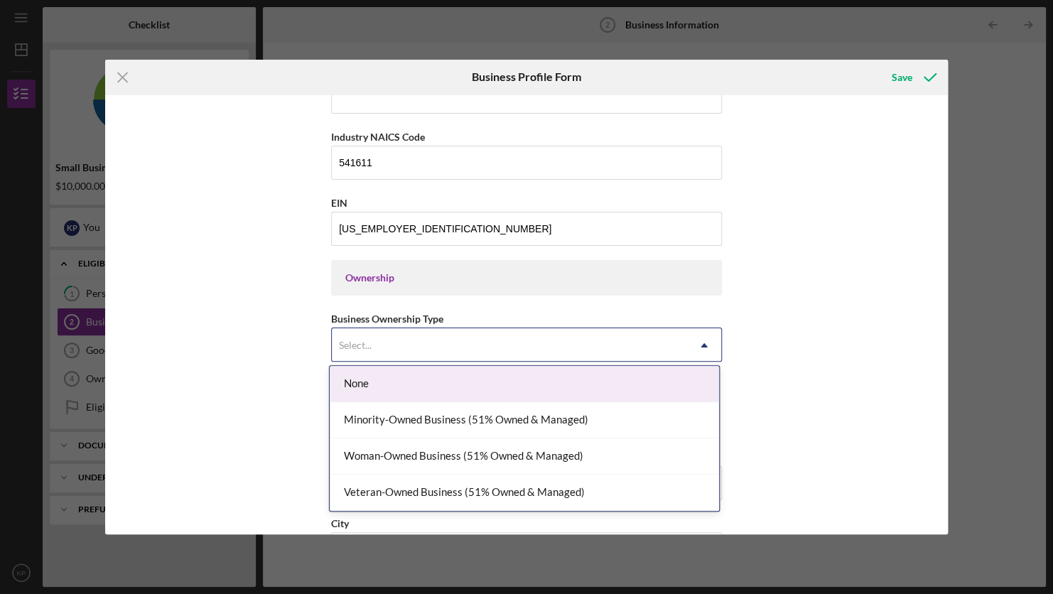
click at [500, 384] on div "None" at bounding box center [525, 384] width 390 height 36
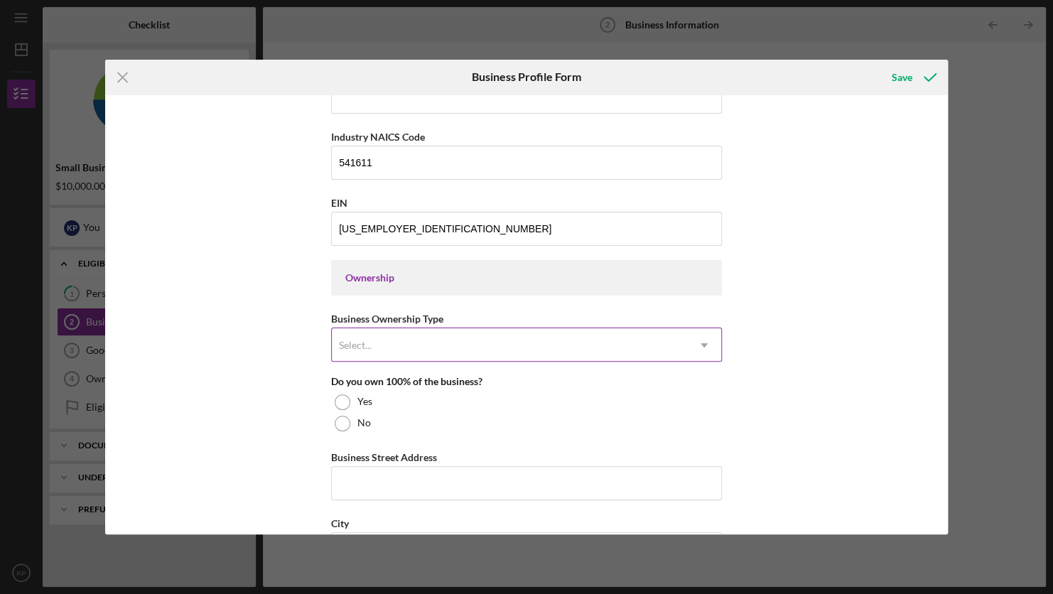
click at [407, 338] on div "Select..." at bounding box center [509, 345] width 355 height 33
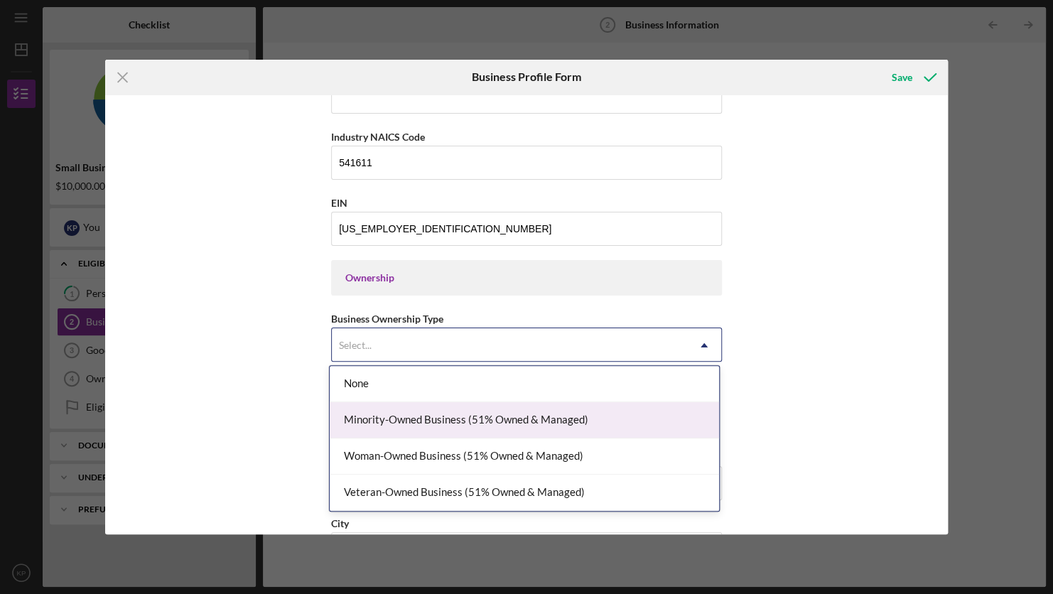
click at [483, 424] on div "Minority-Owned Business (51% Owned & Managed)" at bounding box center [525, 420] width 390 height 36
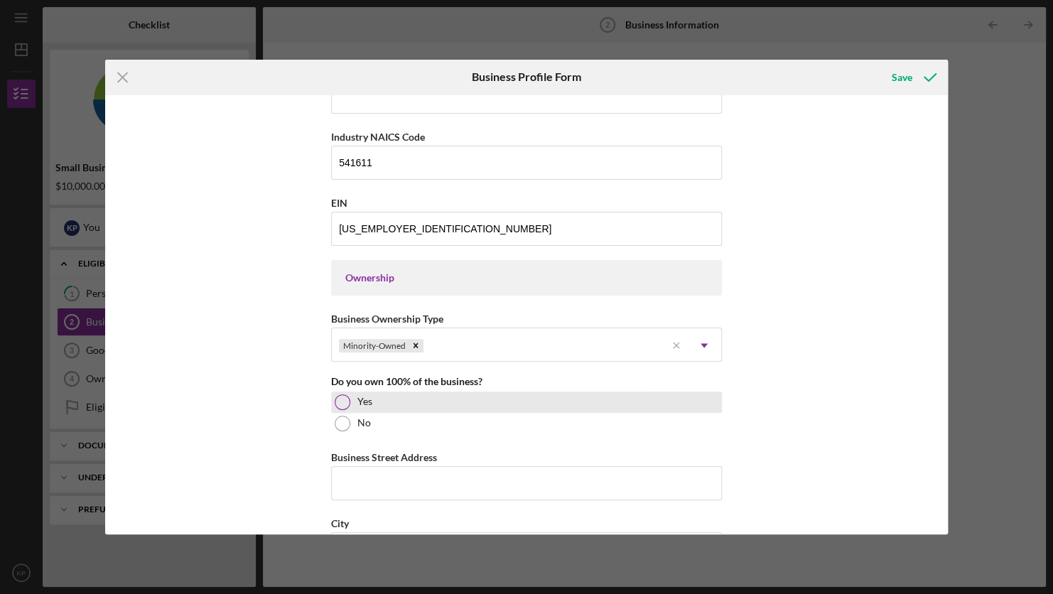
click at [409, 404] on div "Yes" at bounding box center [526, 402] width 391 height 21
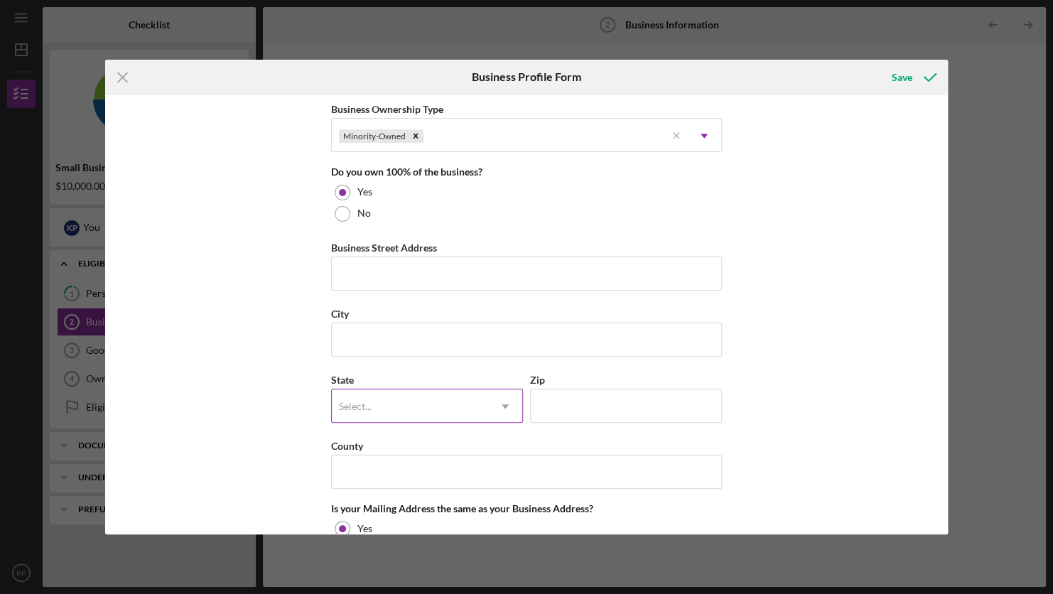
scroll to position [711, 0]
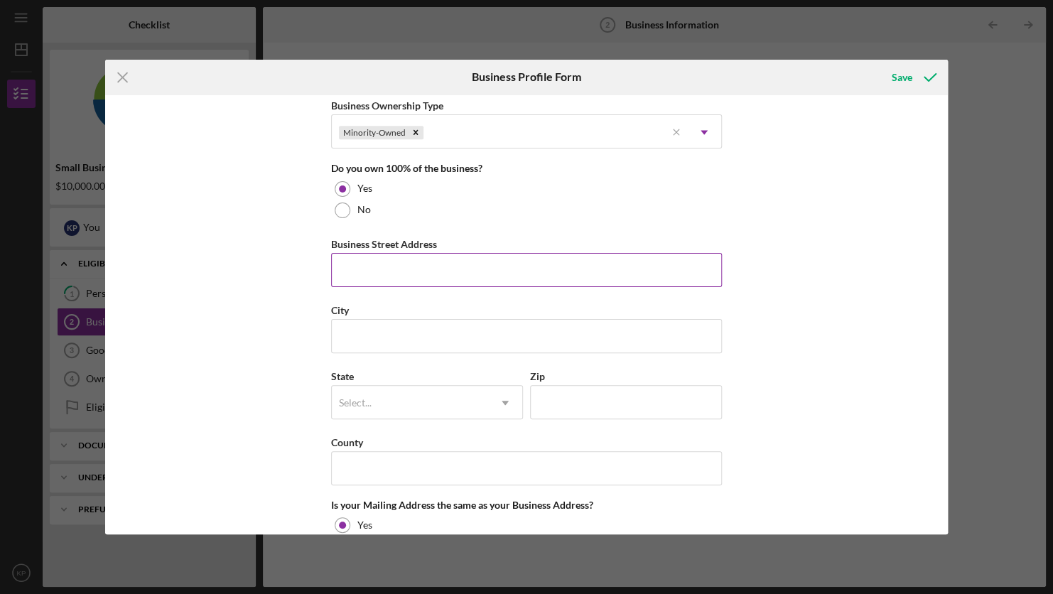
click at [434, 264] on input "Business Street Address" at bounding box center [526, 270] width 391 height 34
type input "[STREET_ADDRESS]"
type input "San Leandro"
type input "94577"
type input "CA"
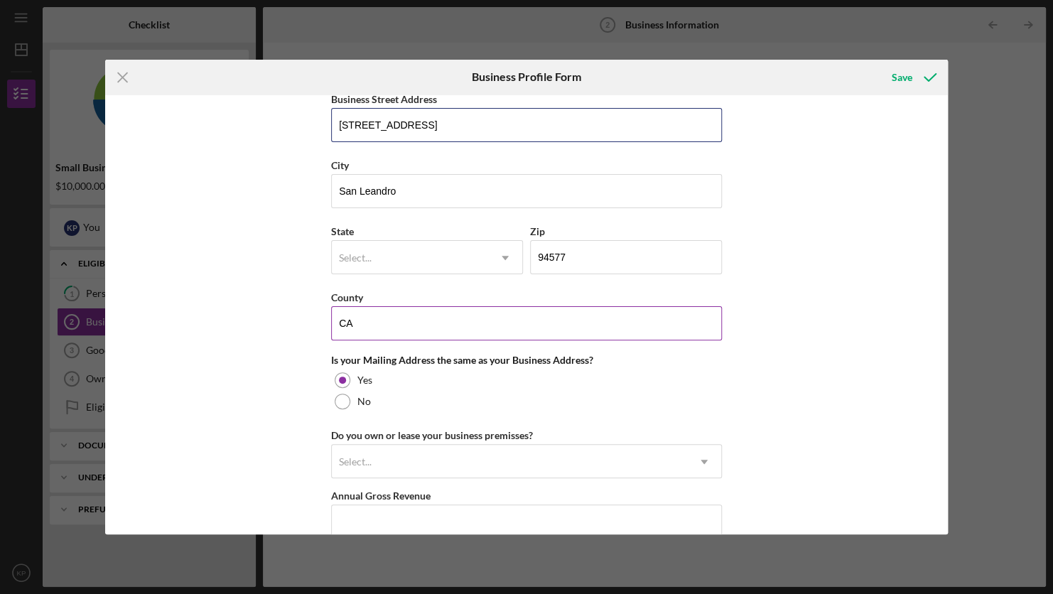
scroll to position [853, 0]
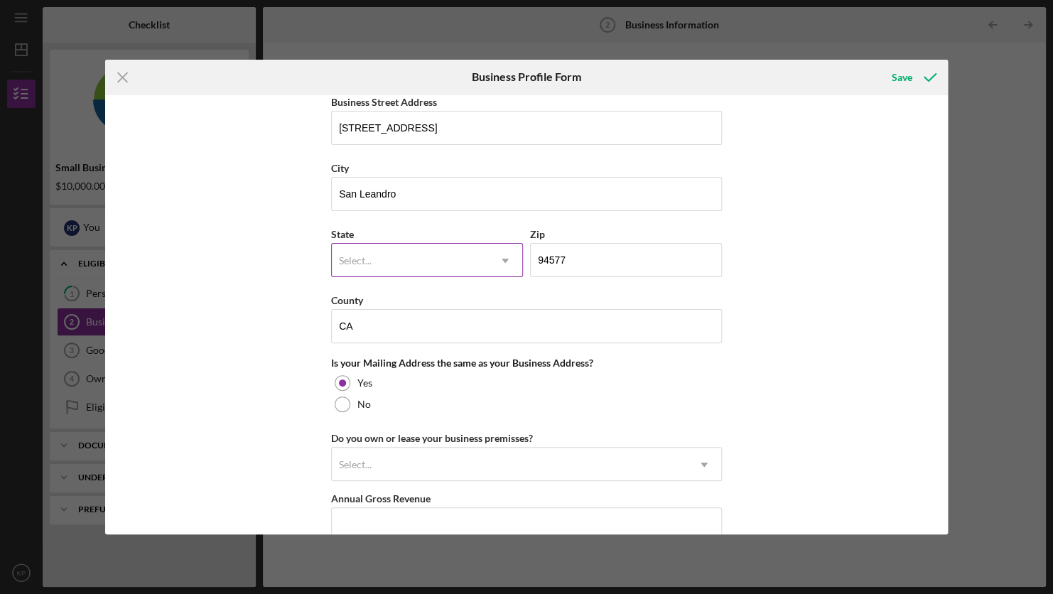
click at [436, 255] on div "Select..." at bounding box center [410, 261] width 156 height 33
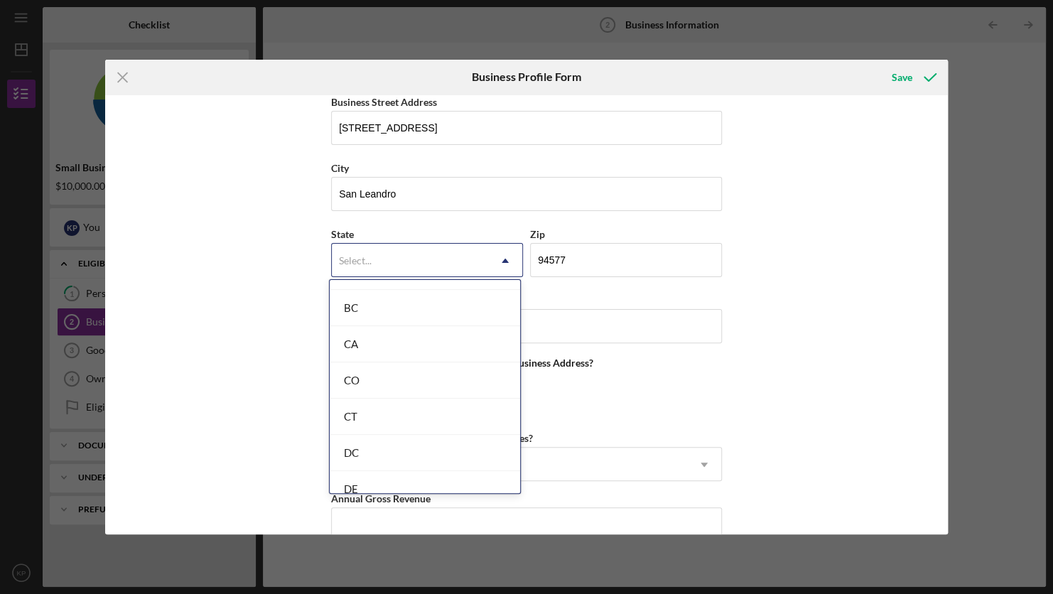
scroll to position [355, 0]
click at [393, 350] on div "CA" at bounding box center [425, 341] width 191 height 36
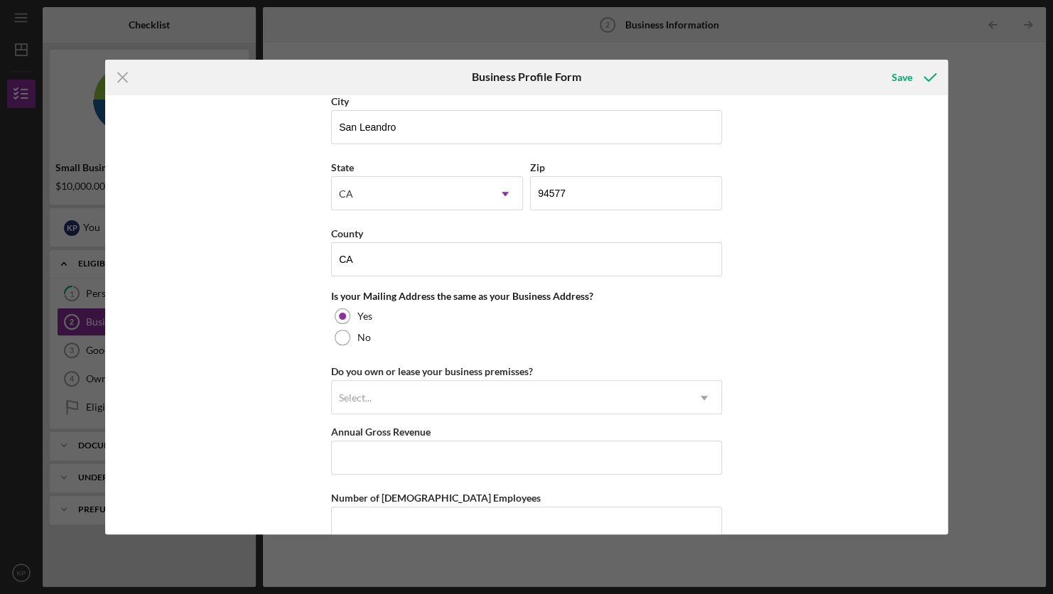
scroll to position [924, 0]
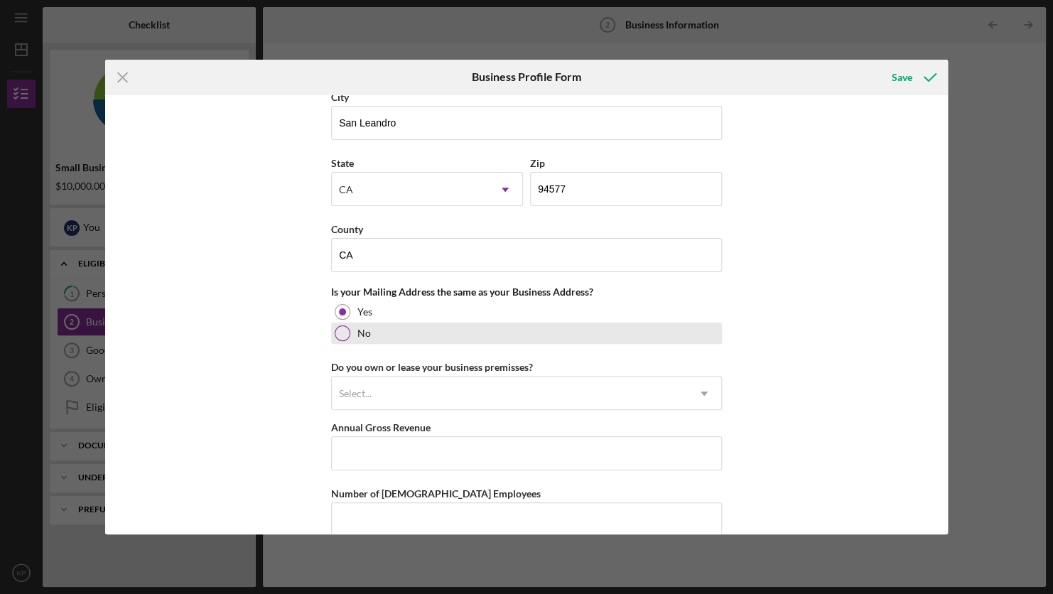
click at [339, 330] on div at bounding box center [343, 334] width 16 height 16
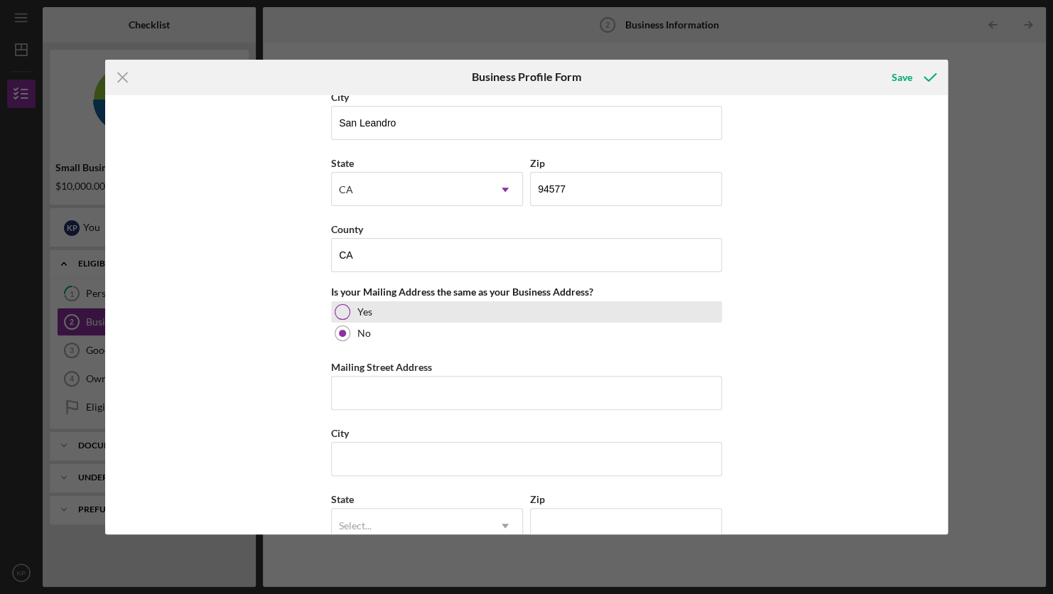
click at [353, 306] on div "Yes" at bounding box center [526, 311] width 391 height 21
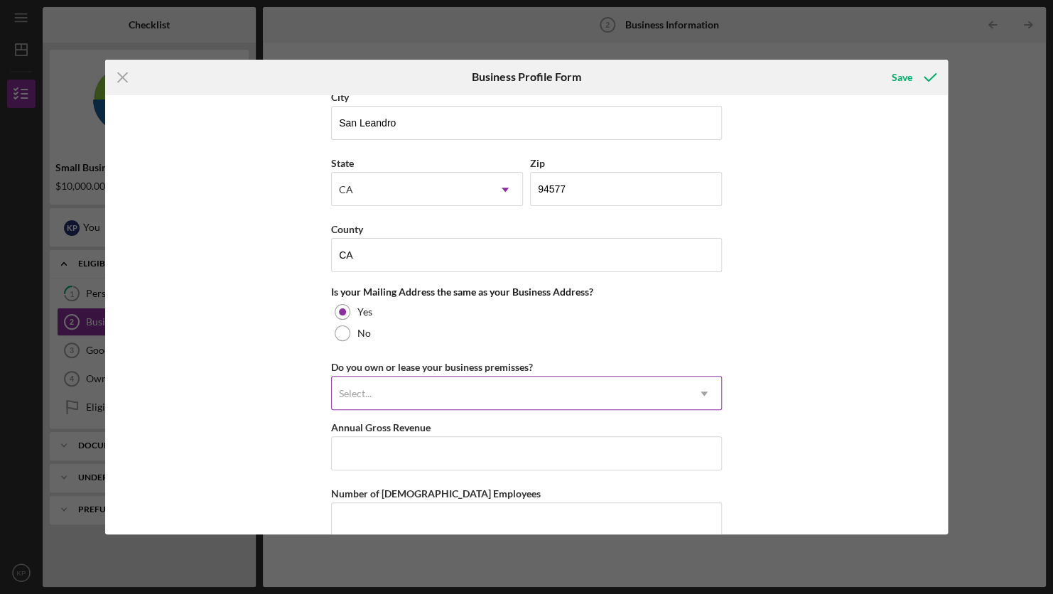
click at [495, 382] on div "Select..." at bounding box center [509, 393] width 355 height 33
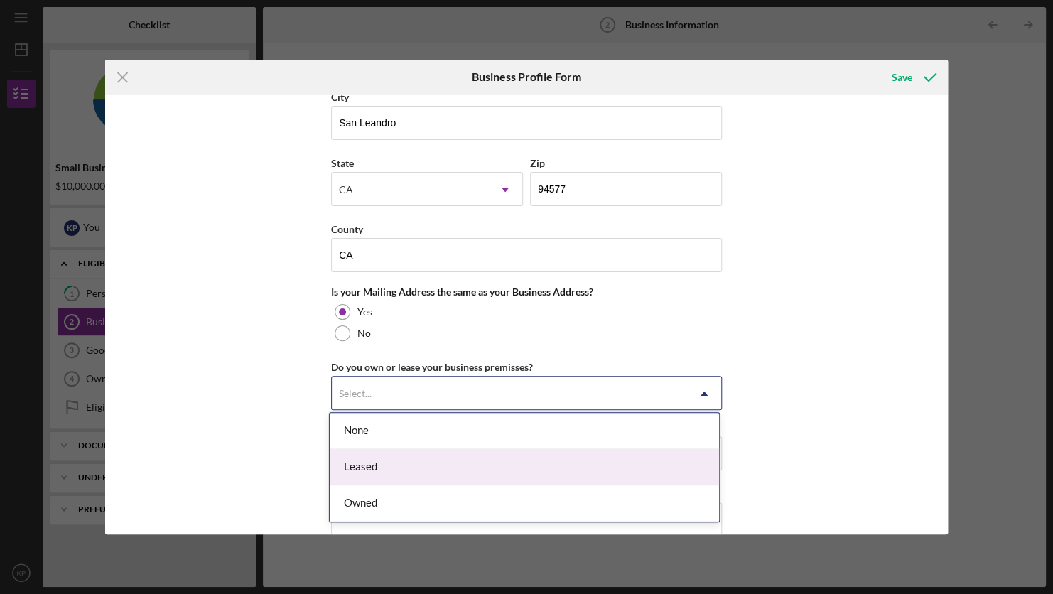
click at [447, 470] on div "Leased" at bounding box center [525, 467] width 390 height 36
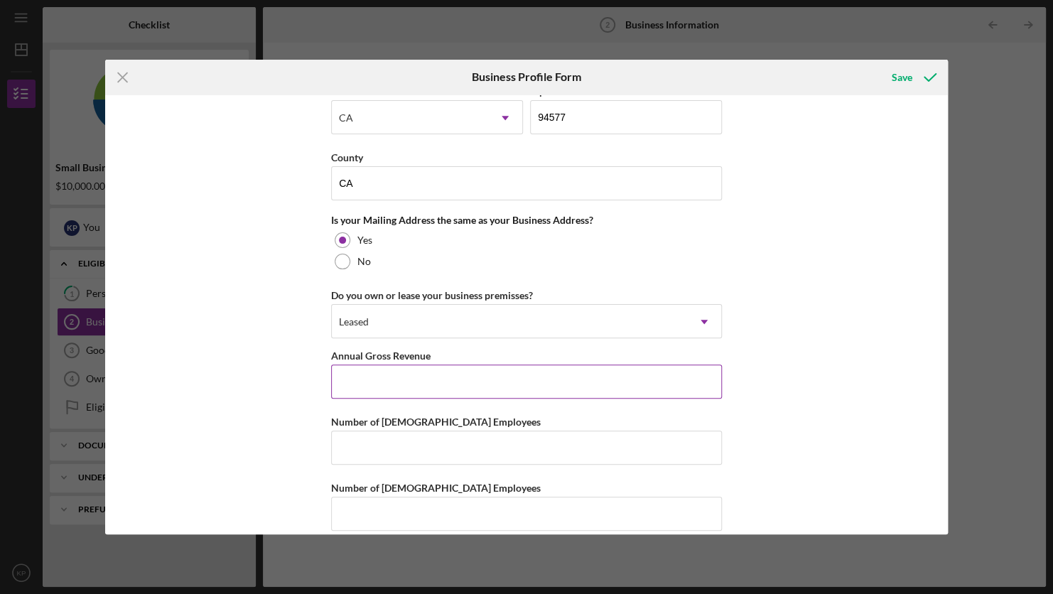
scroll to position [1009, 0]
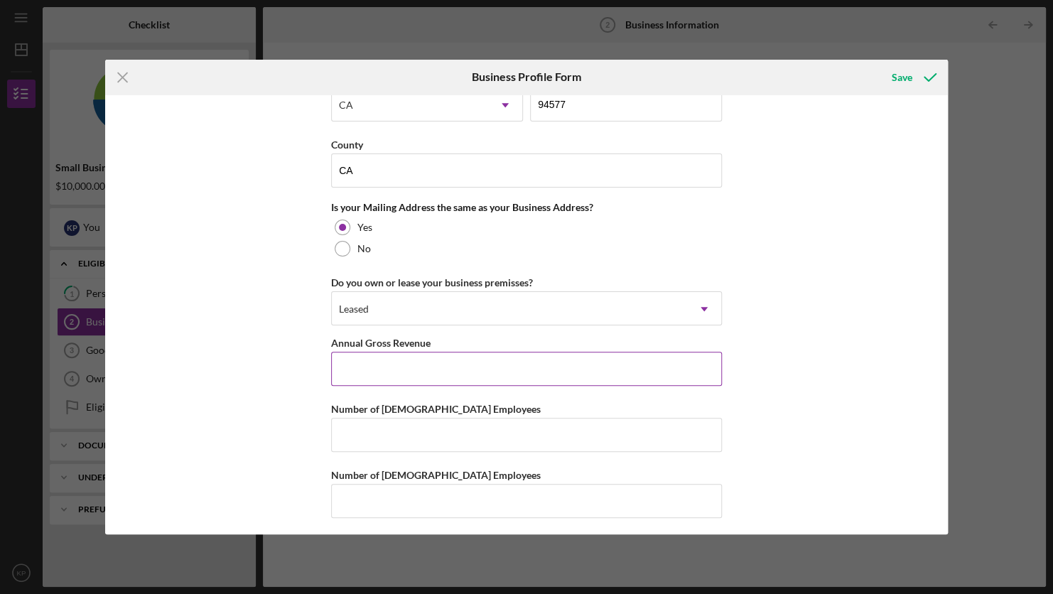
click at [427, 361] on input "Annual Gross Revenue" at bounding box center [526, 369] width 391 height 34
type input "$145,214"
click at [402, 445] on input "Number of [DEMOGRAPHIC_DATA] Employees" at bounding box center [526, 435] width 391 height 34
type input "2"
click at [439, 502] on input "Number of [DEMOGRAPHIC_DATA] Employees" at bounding box center [526, 501] width 391 height 34
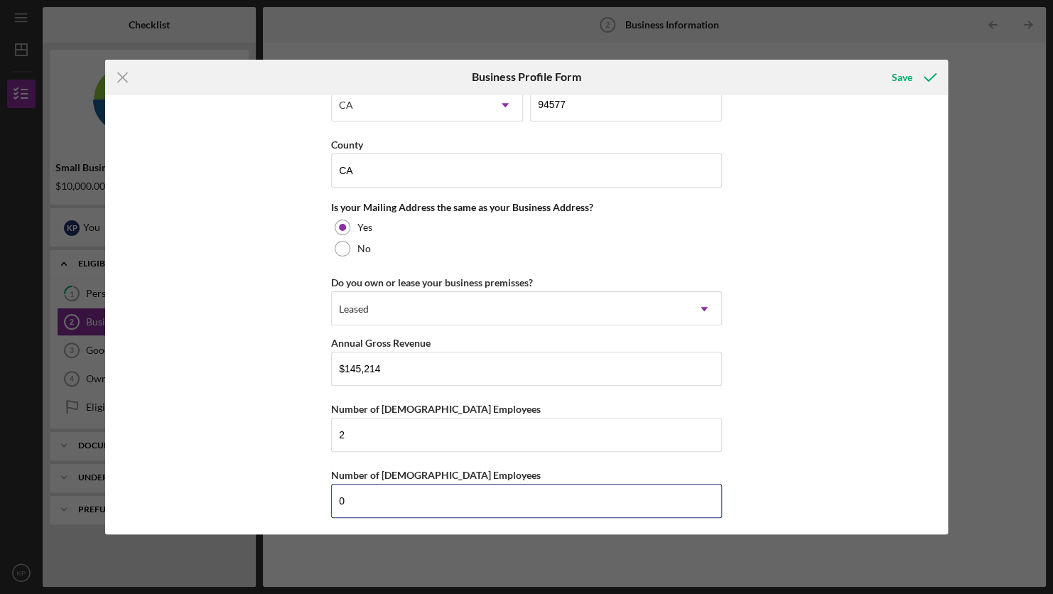
type input "0"
drag, startPoint x: 322, startPoint y: 434, endPoint x: 300, endPoint y: 436, distance: 22.1
click at [304, 434] on div "Business Name Bay Area Luxury DBA Bay Area Luxury Business Start Date [DATE] Le…" at bounding box center [526, 315] width 843 height 440
type input "1"
click at [922, 71] on icon "submit" at bounding box center [931, 78] width 36 height 36
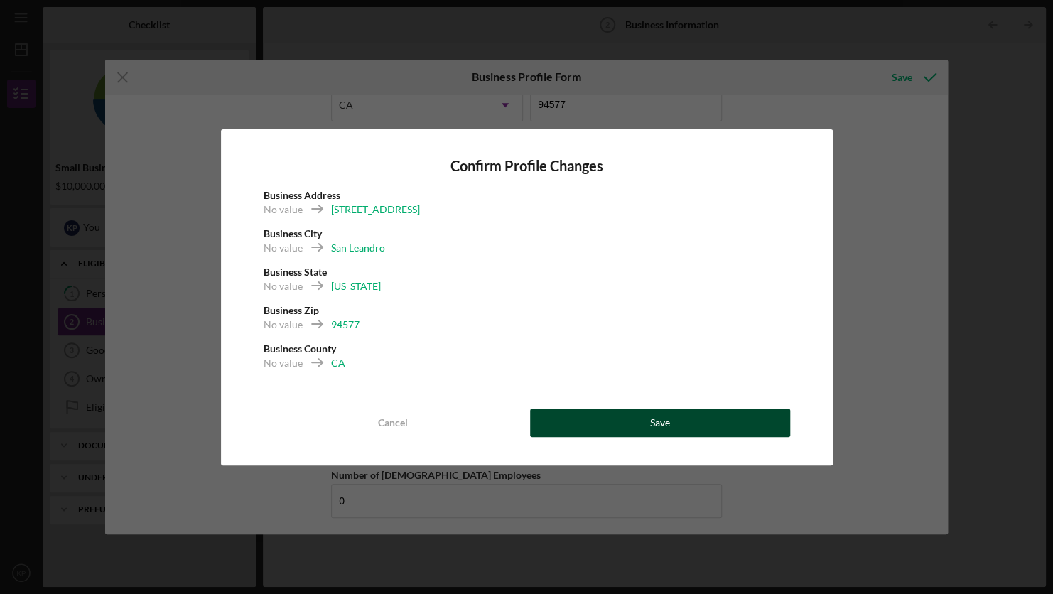
click at [668, 412] on div "Save" at bounding box center [660, 423] width 20 height 28
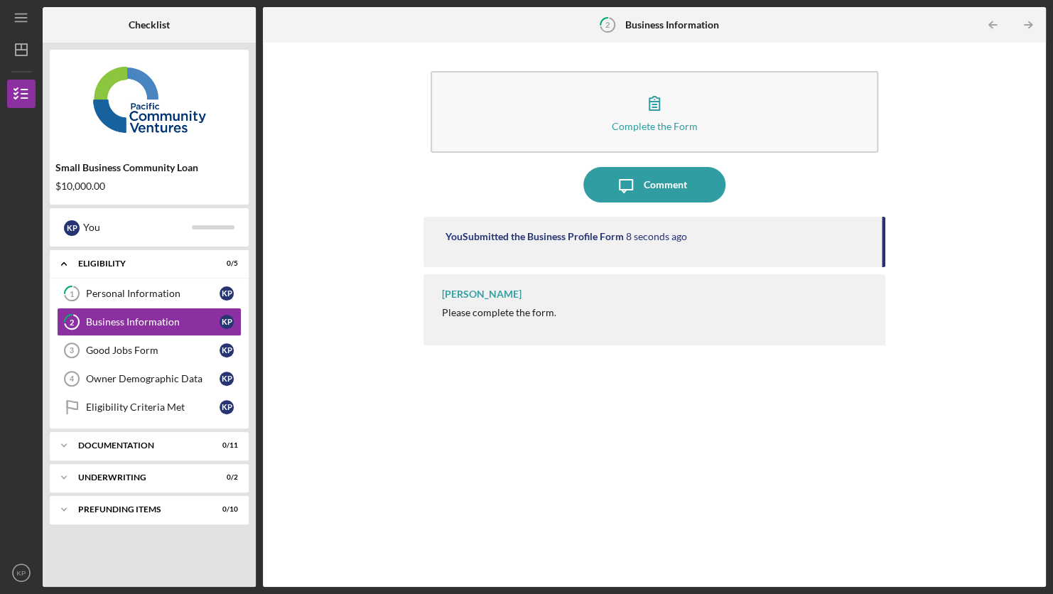
click at [480, 292] on div "[PERSON_NAME]" at bounding box center [481, 294] width 80 height 11
click at [145, 352] on div "Good Jobs Form" at bounding box center [153, 350] width 134 height 11
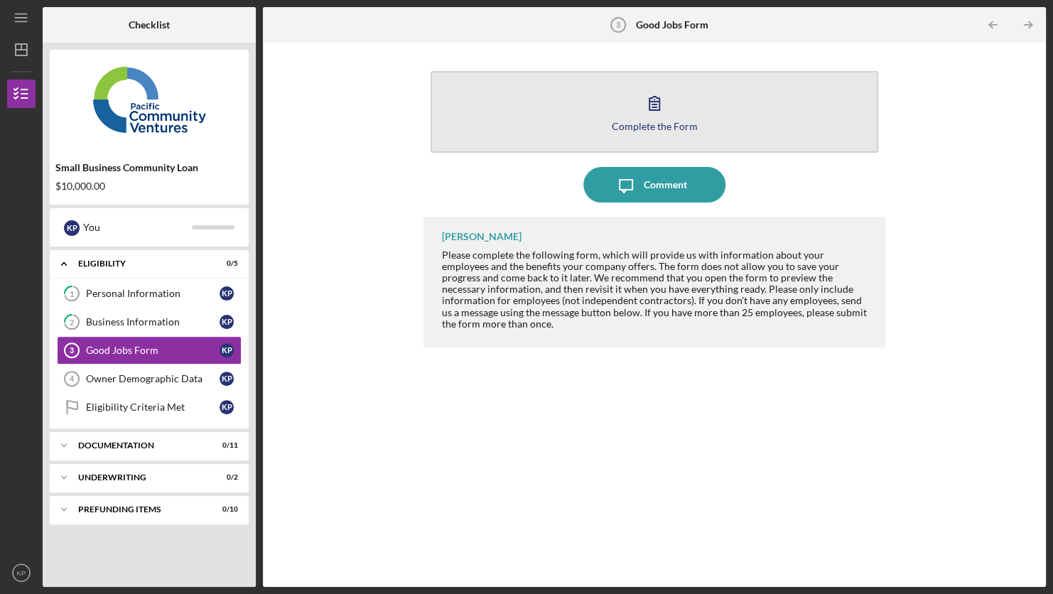
click at [692, 121] on div "Complete the Form" at bounding box center [655, 126] width 86 height 11
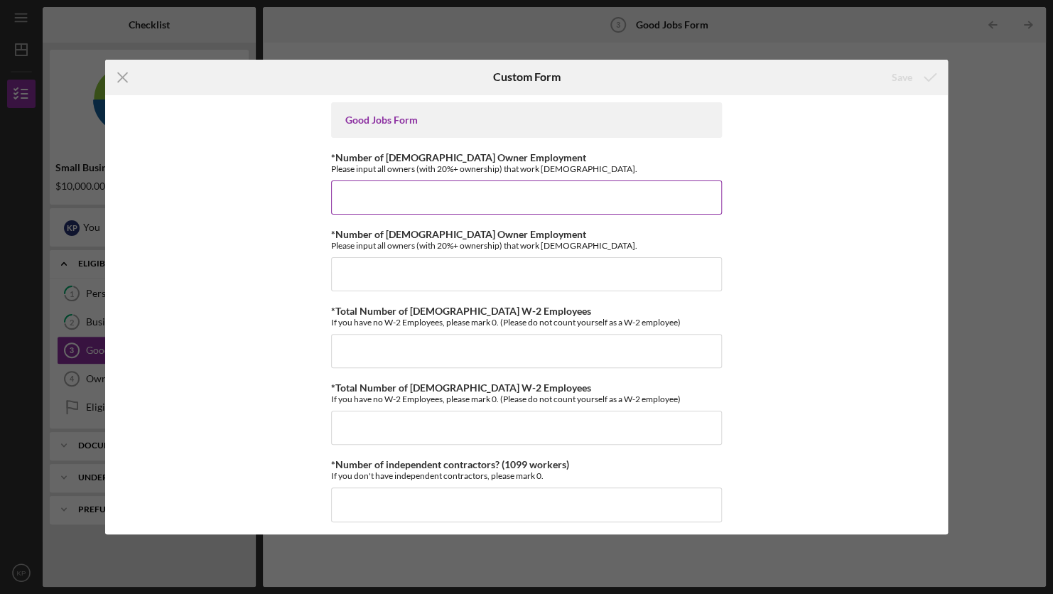
click at [449, 195] on input "*Number of [DEMOGRAPHIC_DATA] Owner Employment" at bounding box center [526, 198] width 391 height 34
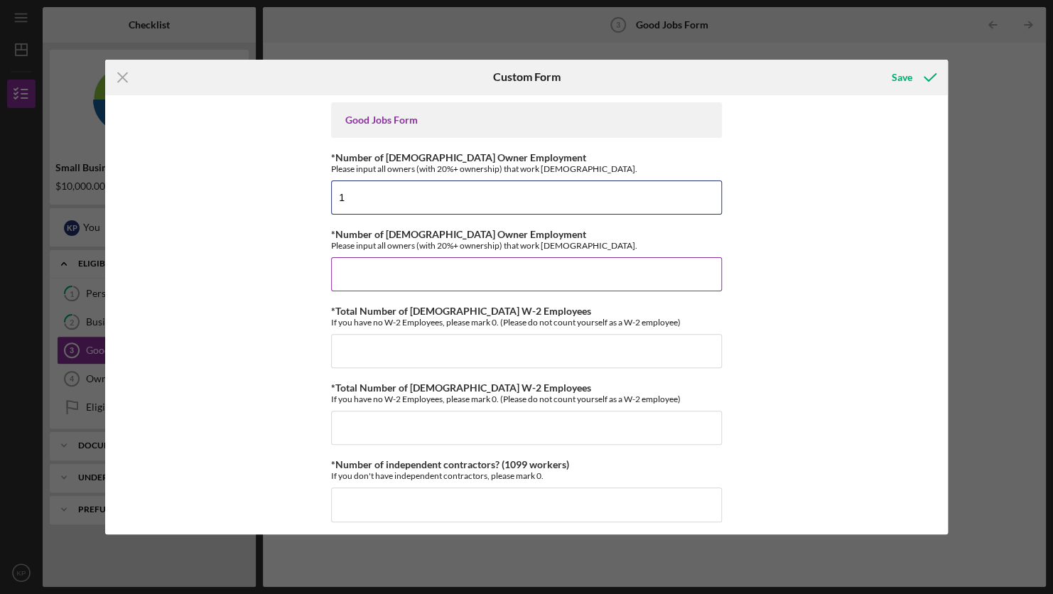
type input "1"
click at [424, 269] on input "*Number of [DEMOGRAPHIC_DATA] Owner Employment" at bounding box center [526, 274] width 391 height 34
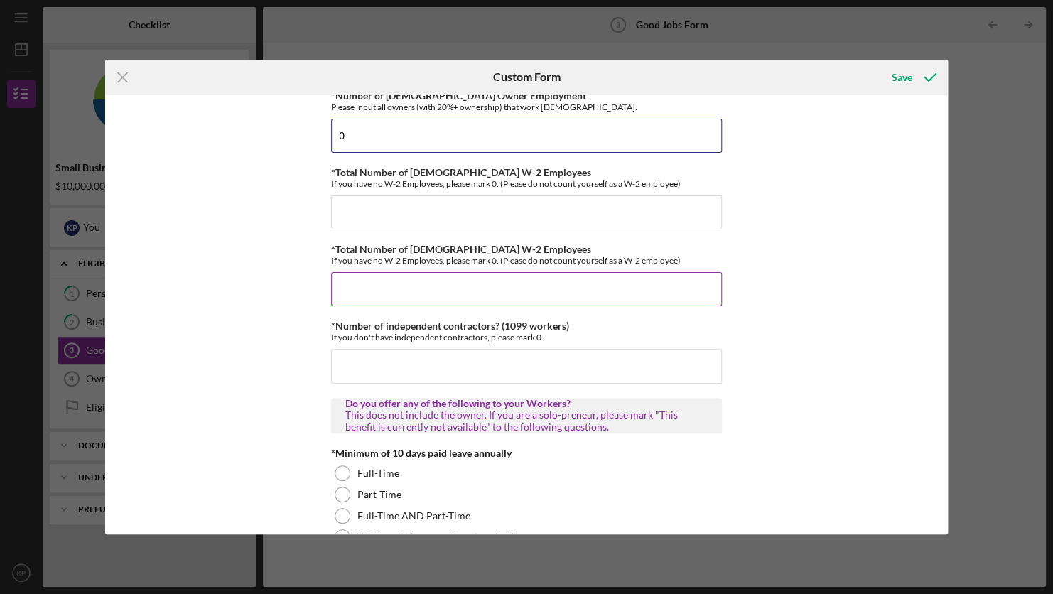
scroll to position [142, 0]
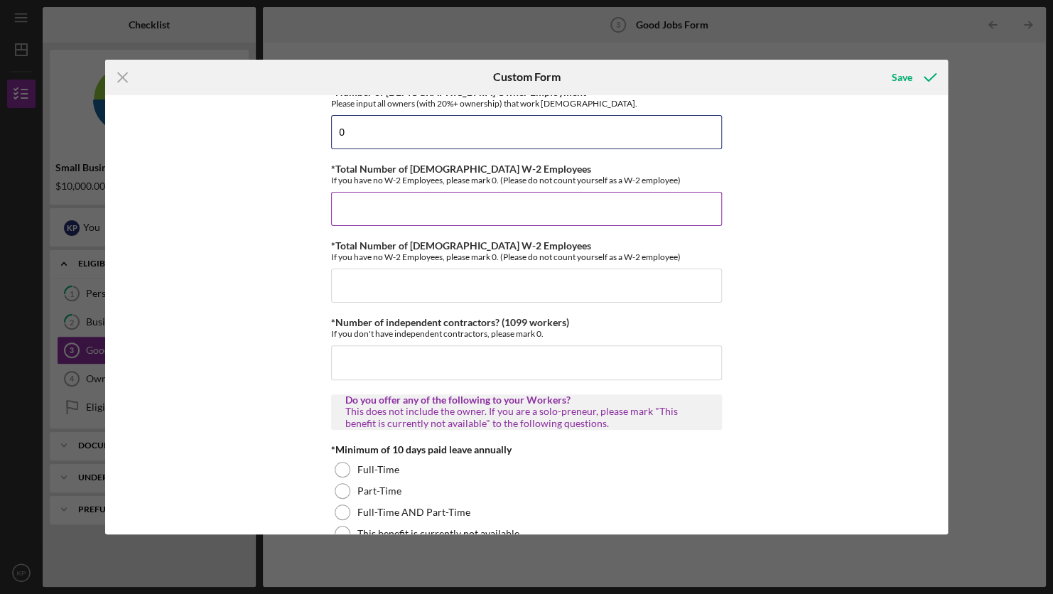
type input "0"
click at [392, 196] on input "*Total Number of [DEMOGRAPHIC_DATA] W-2 Employees" at bounding box center [526, 209] width 391 height 34
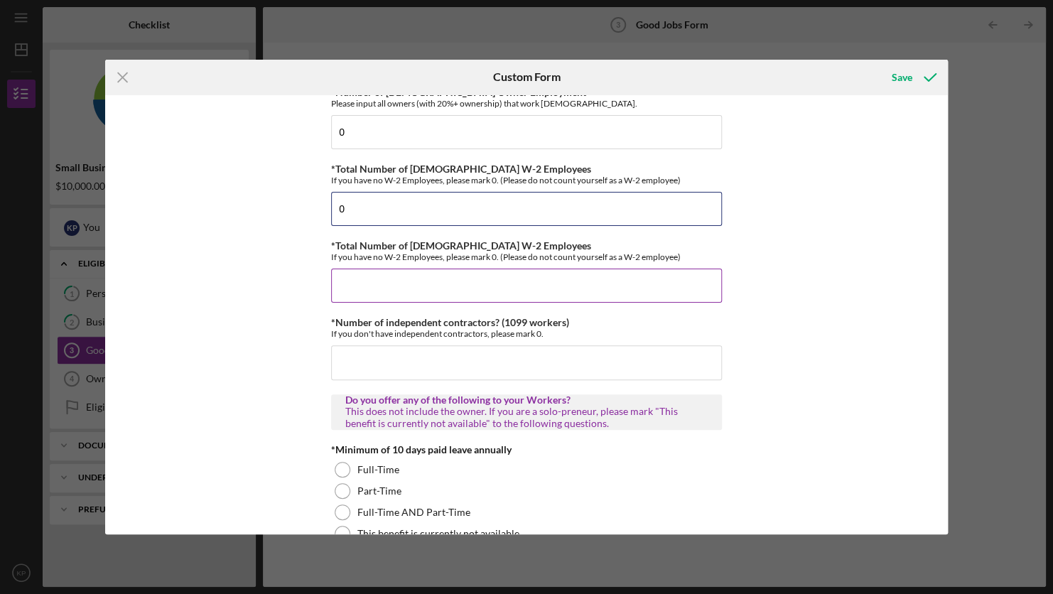
type input "0"
click at [399, 289] on input "*Total Number of [DEMOGRAPHIC_DATA] W-2 Employees" at bounding box center [526, 286] width 391 height 34
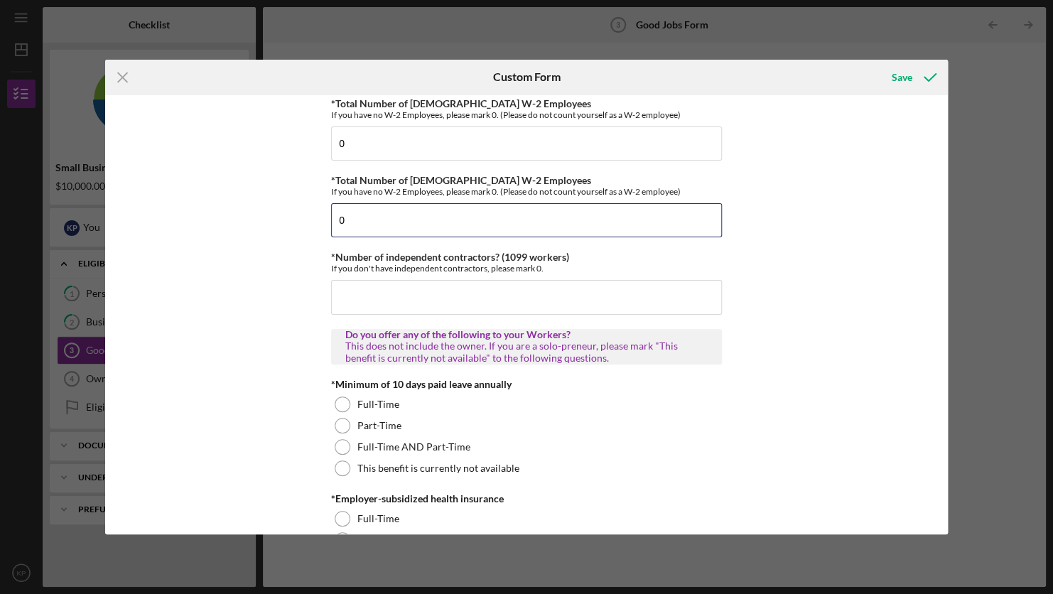
scroll to position [213, 0]
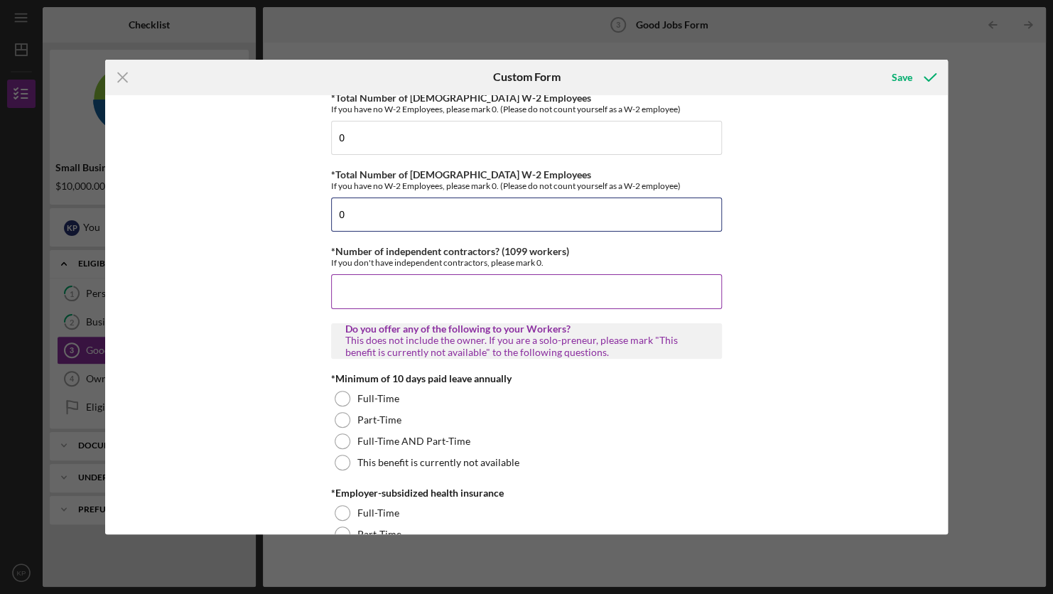
type input "0"
click at [402, 289] on input "*Number of independent contractors? (1099 workers)" at bounding box center [526, 291] width 391 height 34
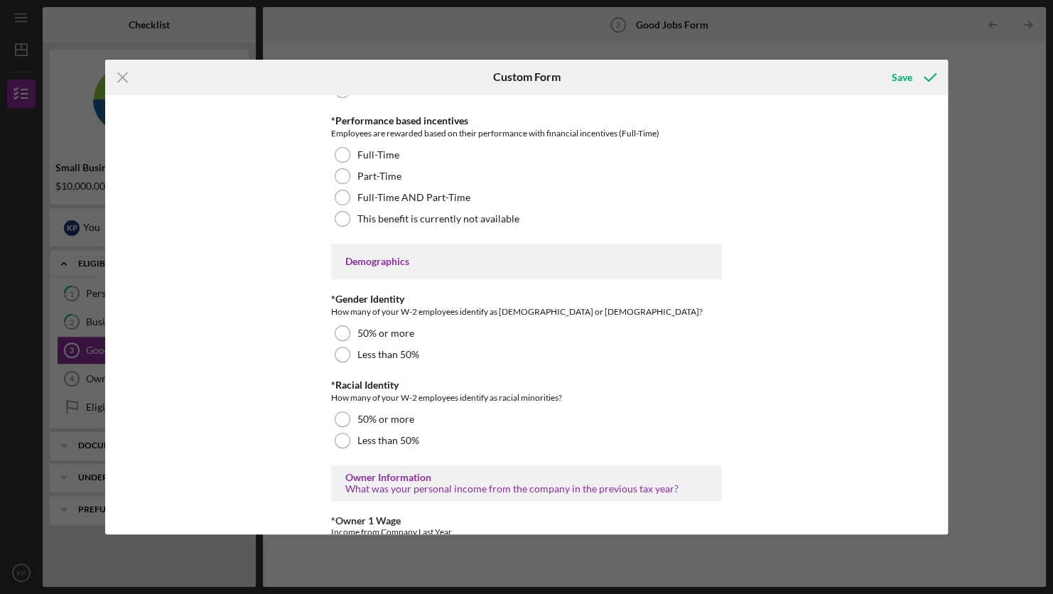
scroll to position [1715, 0]
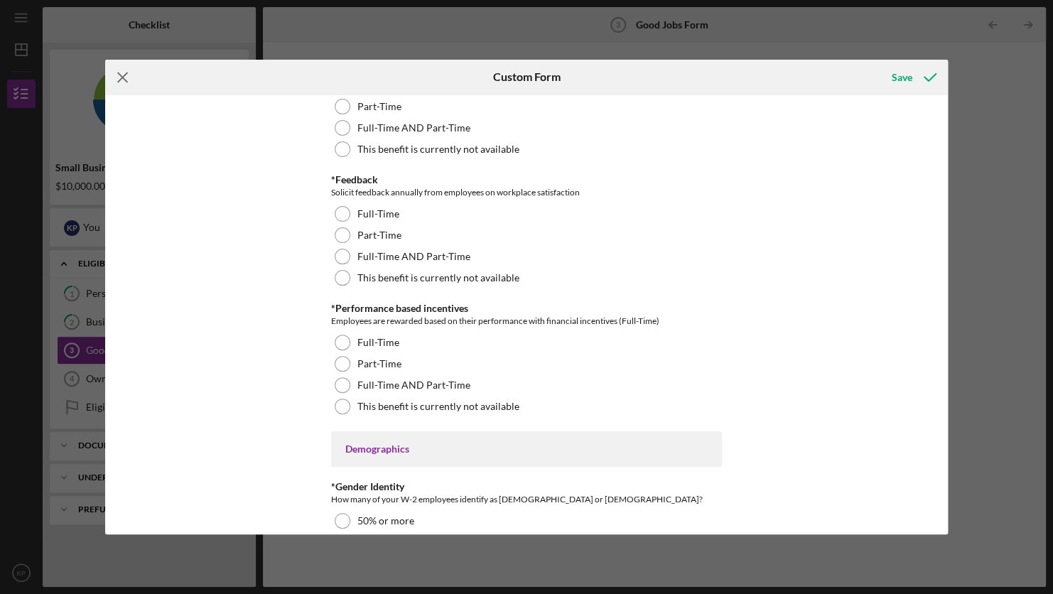
type input "0"
drag, startPoint x: 139, startPoint y: 77, endPoint x: 144, endPoint y: 88, distance: 11.5
click at [139, 80] on icon "Icon/Menu Close" at bounding box center [123, 78] width 36 height 36
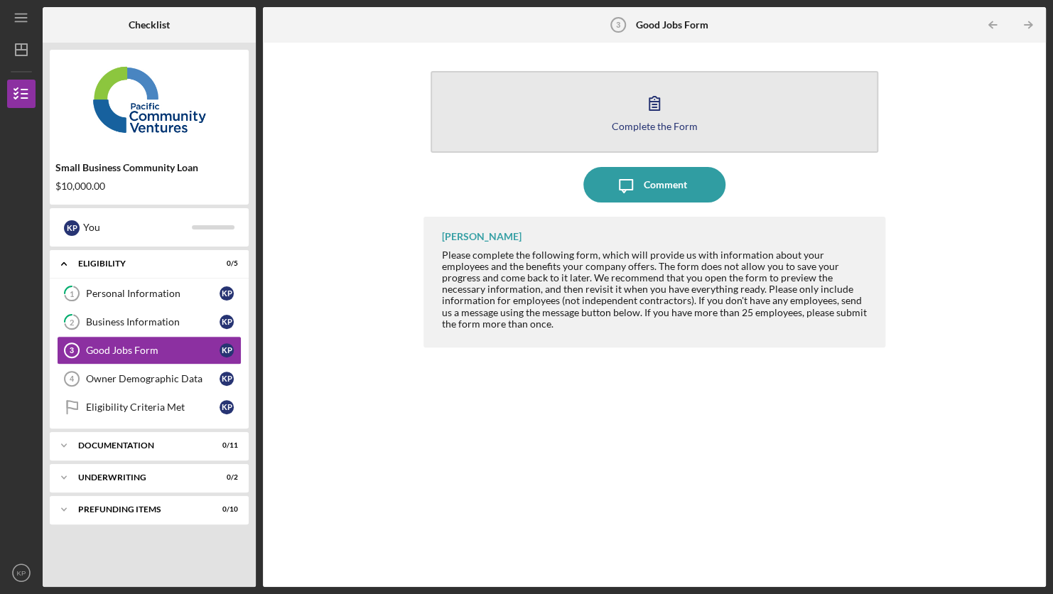
click at [656, 87] on icon "button" at bounding box center [655, 103] width 36 height 36
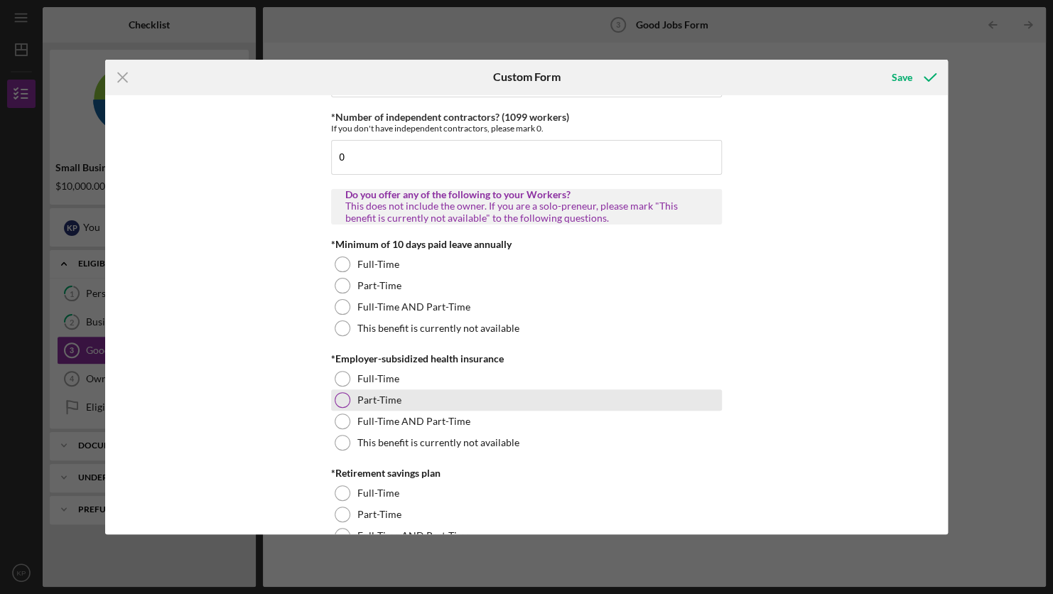
scroll to position [355, 0]
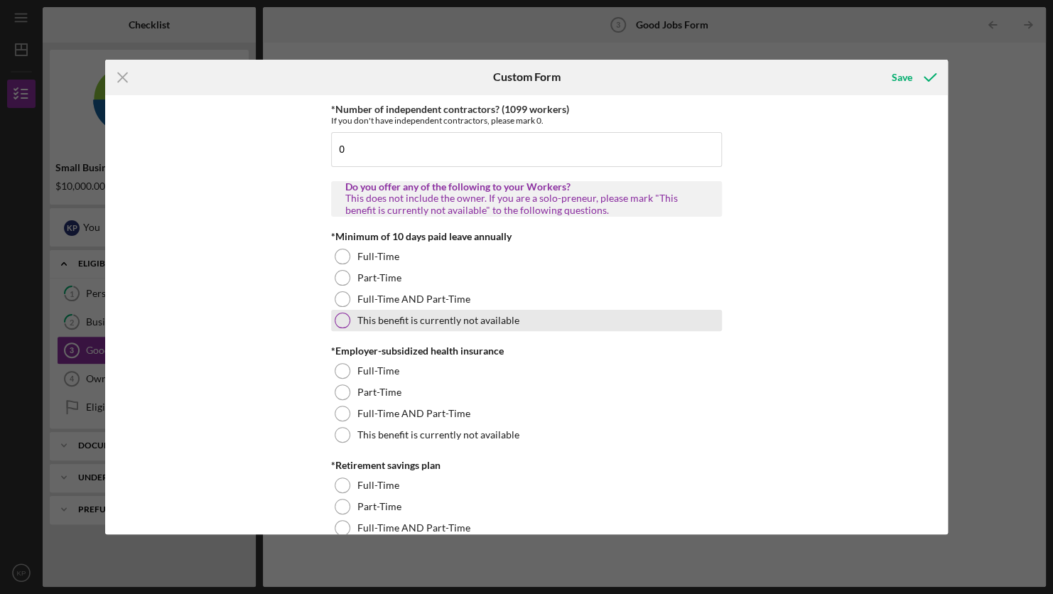
click at [473, 320] on label "This benefit is currently not available" at bounding box center [439, 320] width 162 height 11
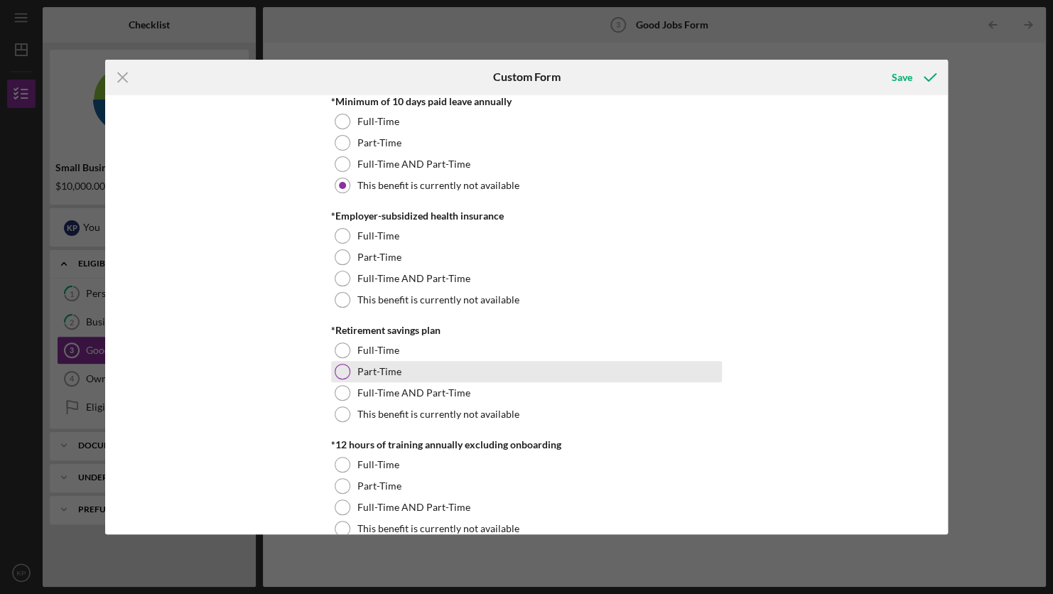
scroll to position [498, 0]
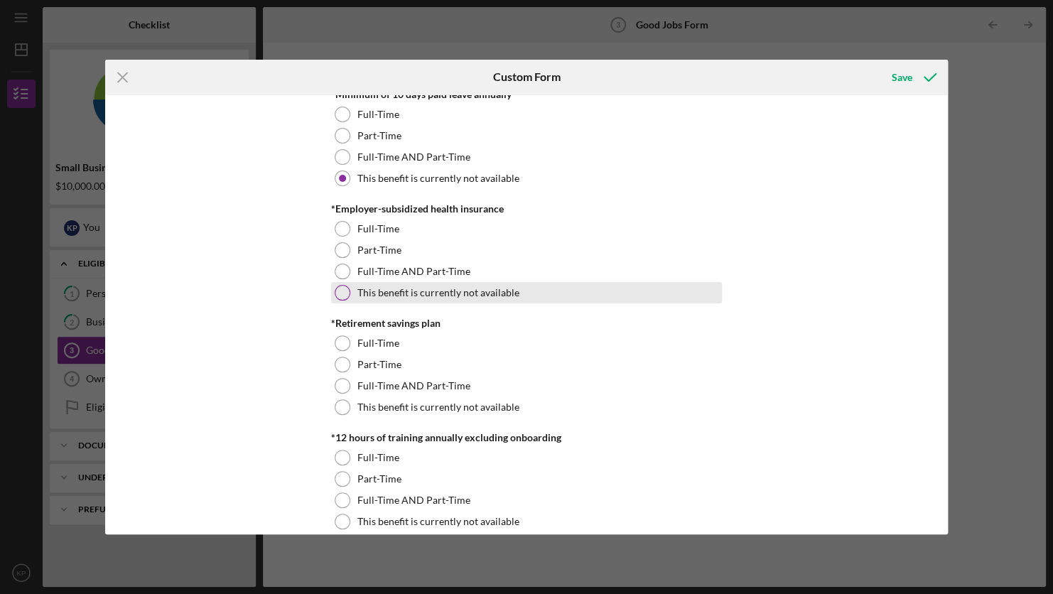
click at [464, 293] on label "This benefit is currently not available" at bounding box center [439, 292] width 162 height 11
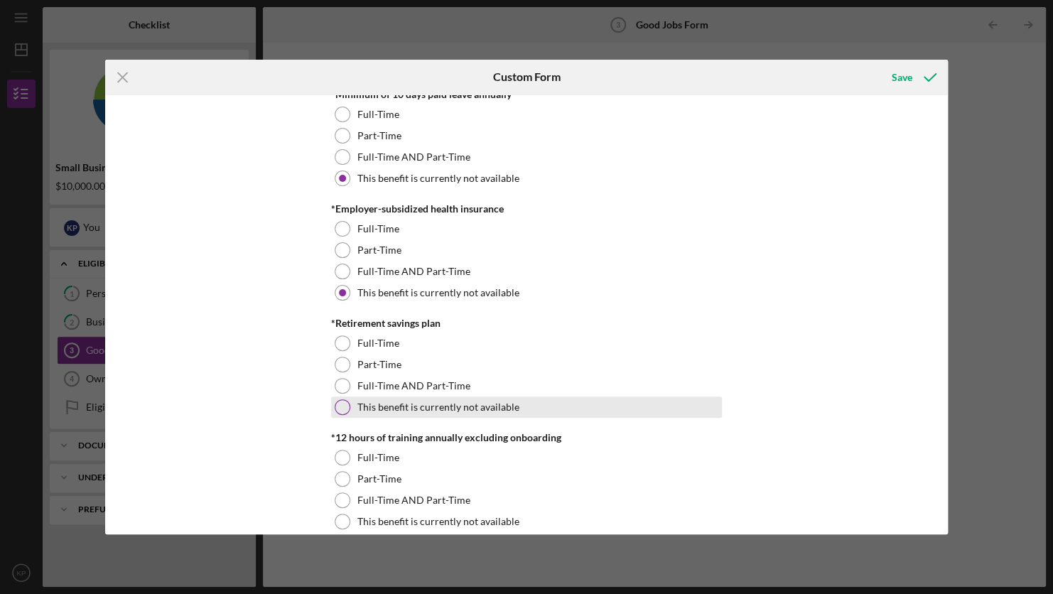
click at [436, 404] on label "This benefit is currently not available" at bounding box center [439, 407] width 162 height 11
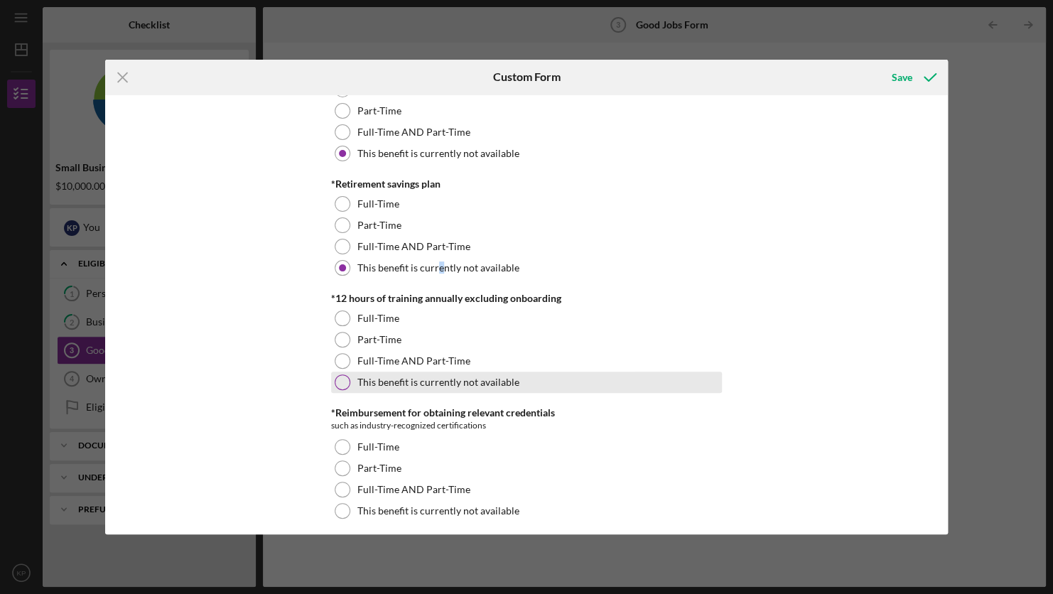
scroll to position [640, 0]
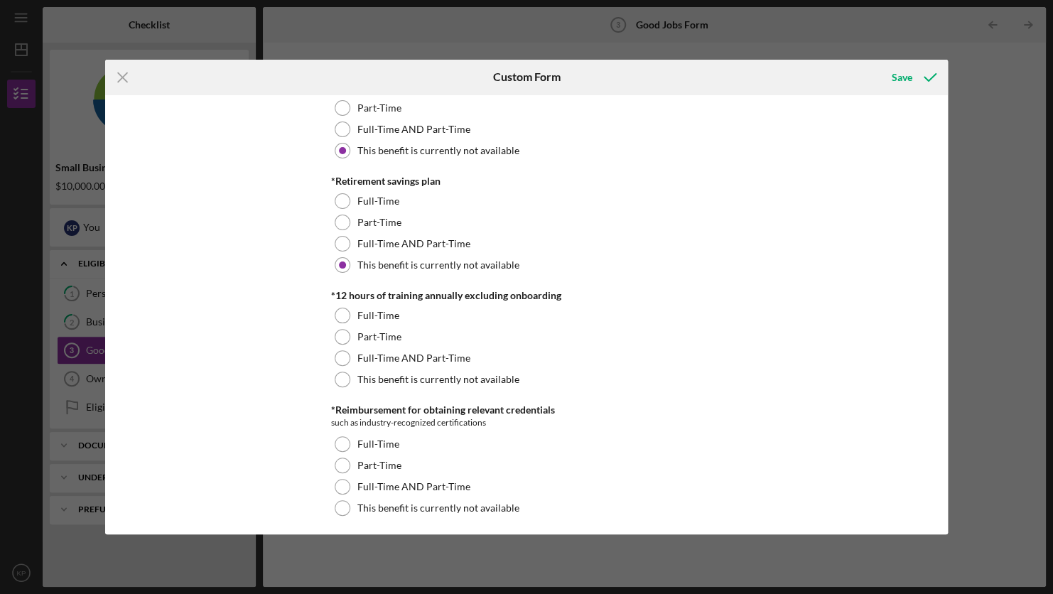
click at [251, 327] on div "Good Jobs Form *Number of [DEMOGRAPHIC_DATA] Owner Employment Please input all …" at bounding box center [526, 315] width 843 height 440
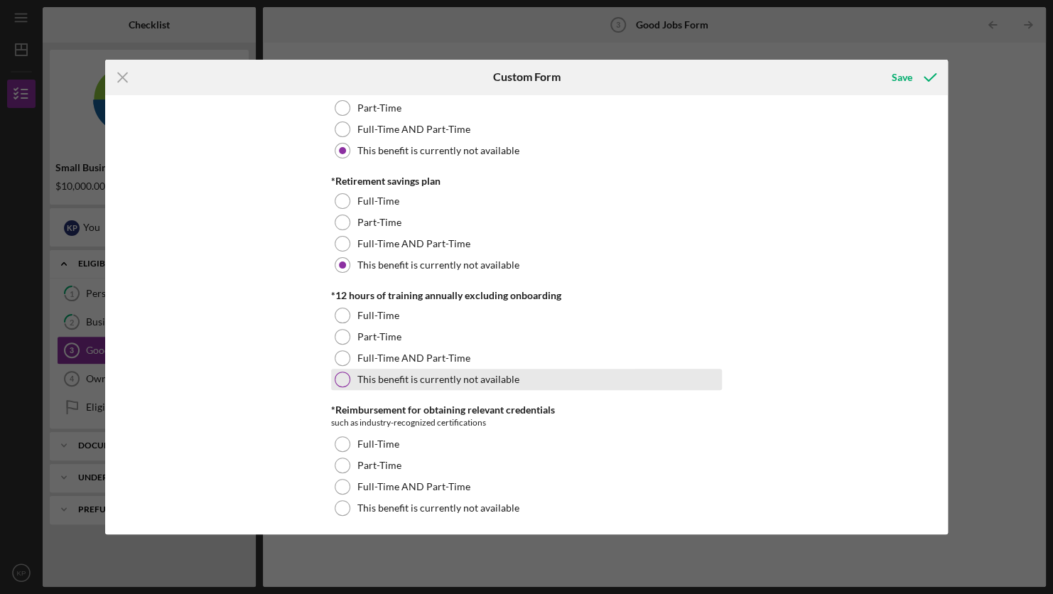
click at [420, 378] on label "This benefit is currently not available" at bounding box center [439, 379] width 162 height 11
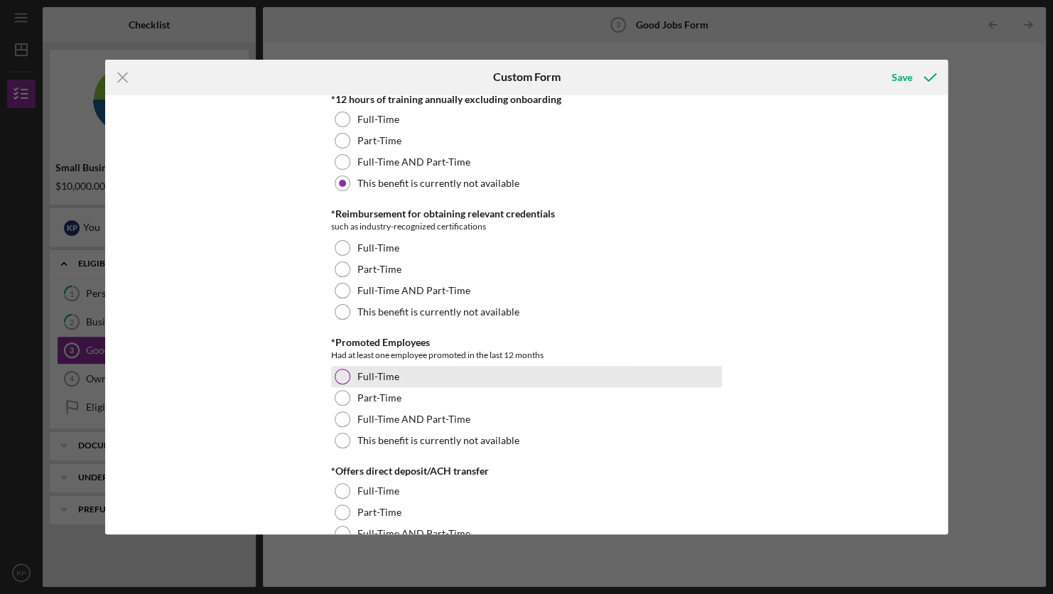
scroll to position [853, 0]
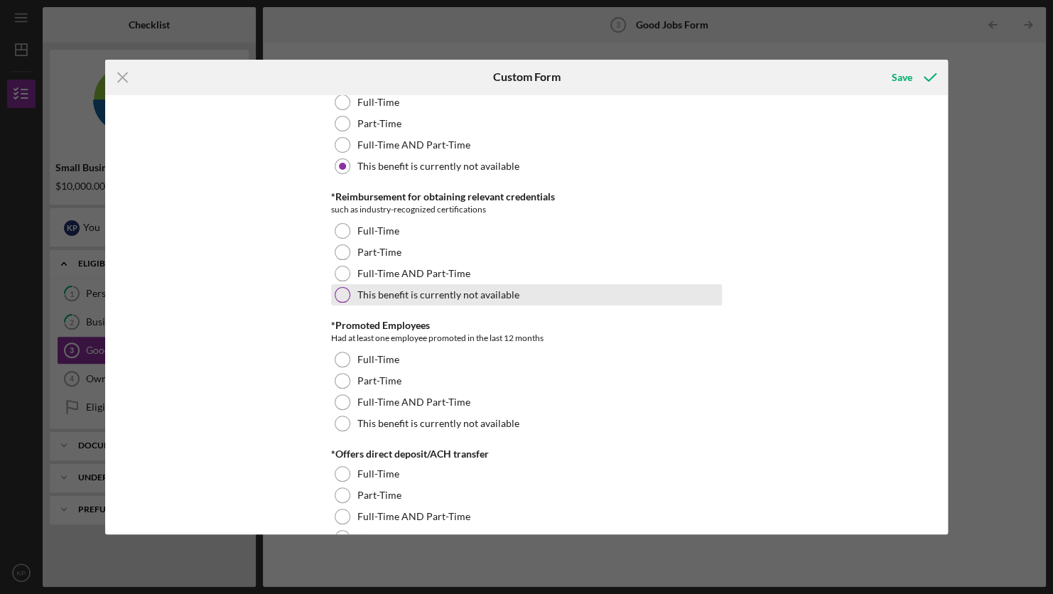
click at [422, 291] on label "This benefit is currently not available" at bounding box center [439, 294] width 162 height 11
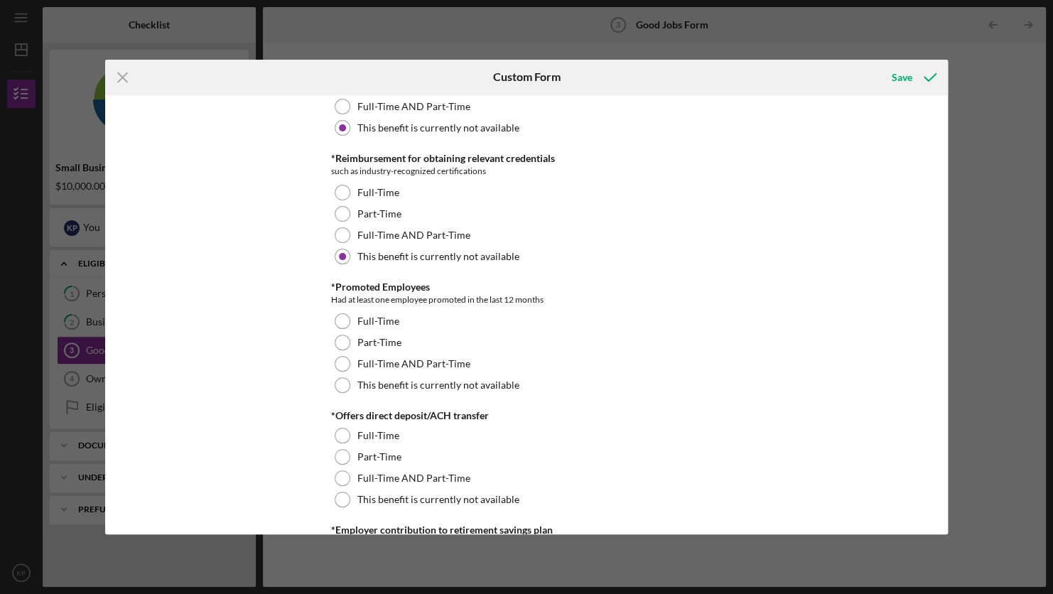
scroll to position [924, 0]
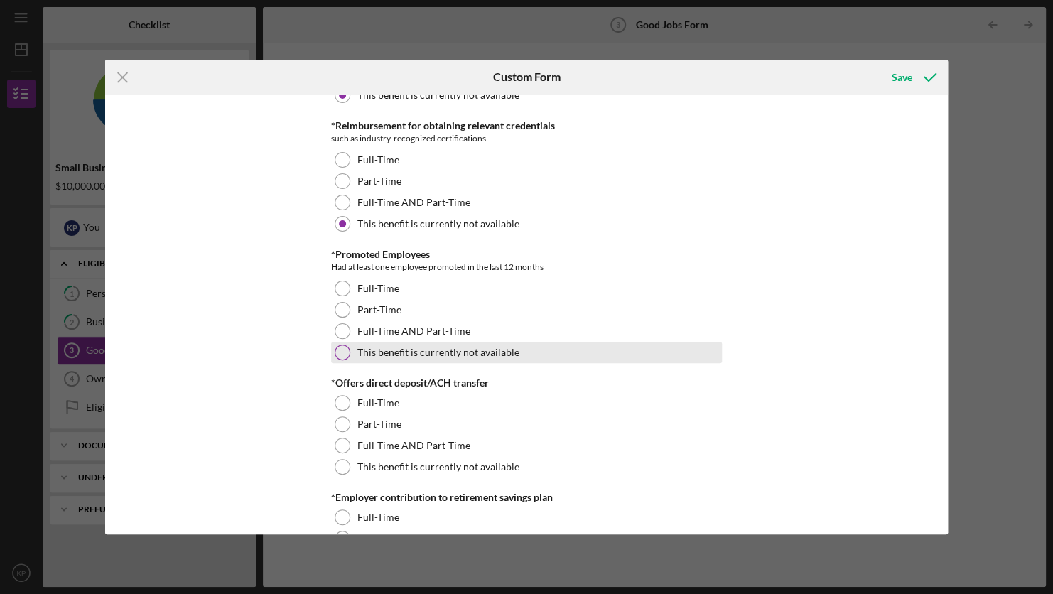
click at [411, 349] on label "This benefit is currently not available" at bounding box center [439, 352] width 162 height 11
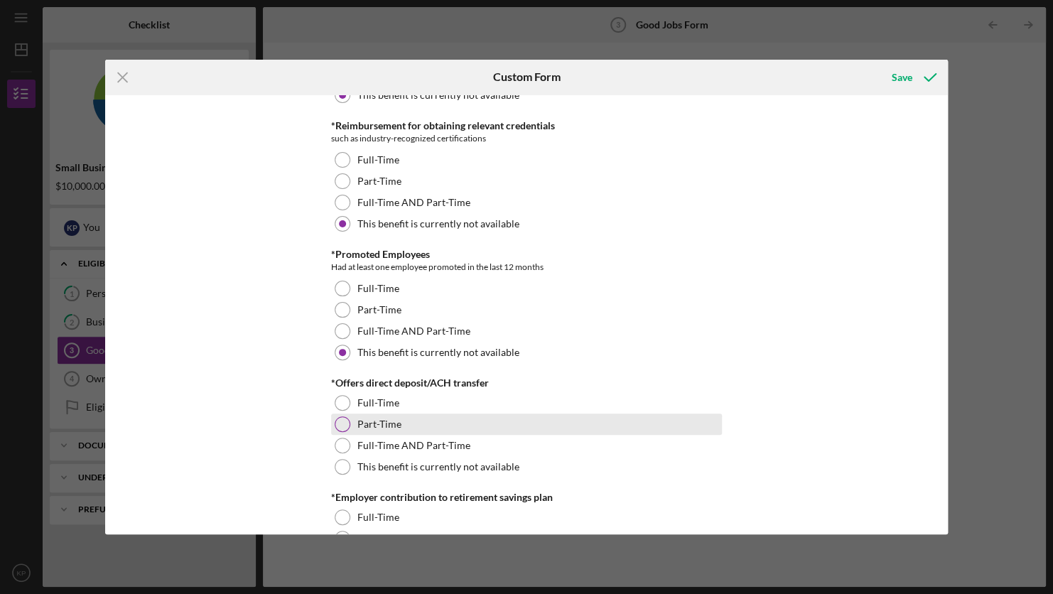
scroll to position [1137, 0]
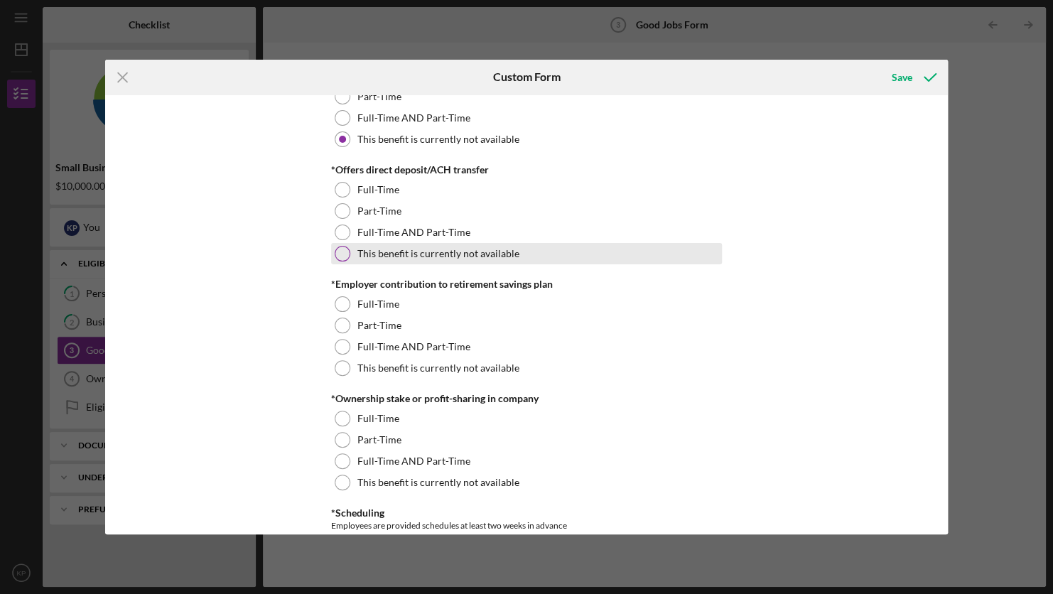
click at [427, 245] on div "This benefit is currently not available" at bounding box center [526, 253] width 391 height 21
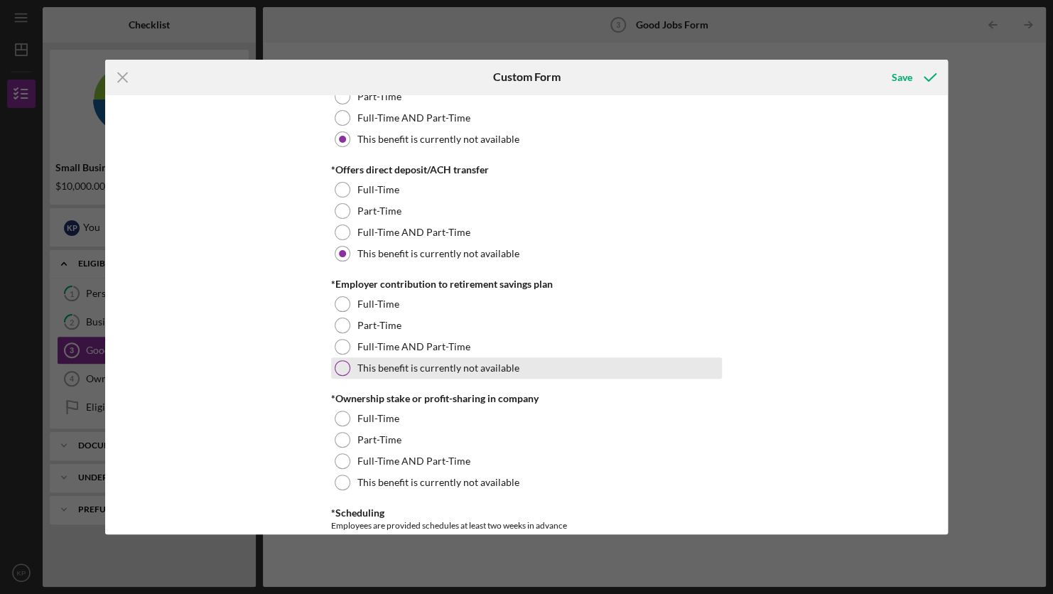
click at [398, 374] on div "This benefit is currently not available" at bounding box center [526, 368] width 391 height 21
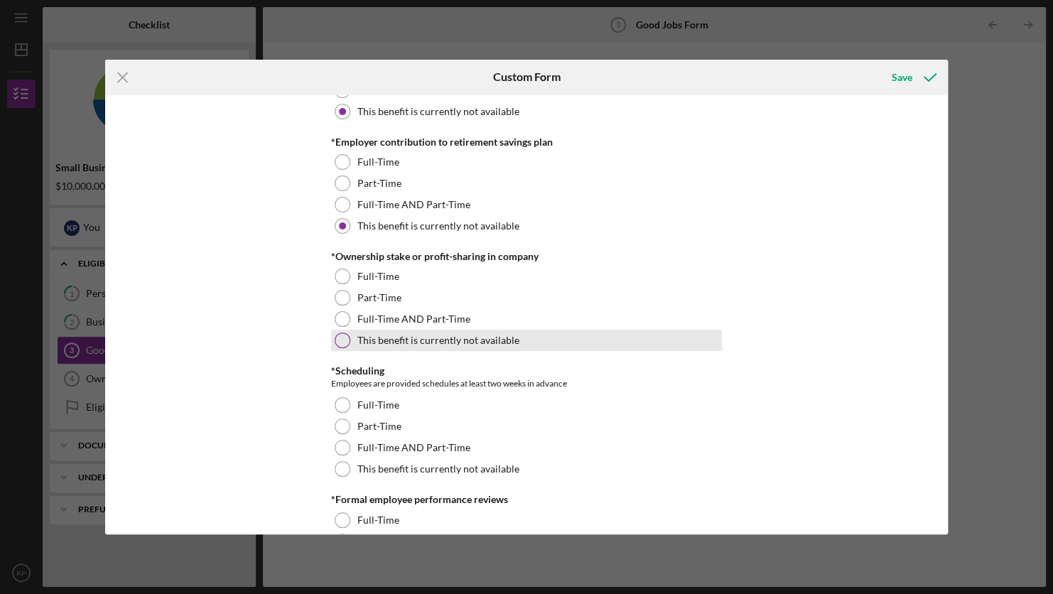
click at [412, 338] on label "This benefit is currently not available" at bounding box center [439, 340] width 162 height 11
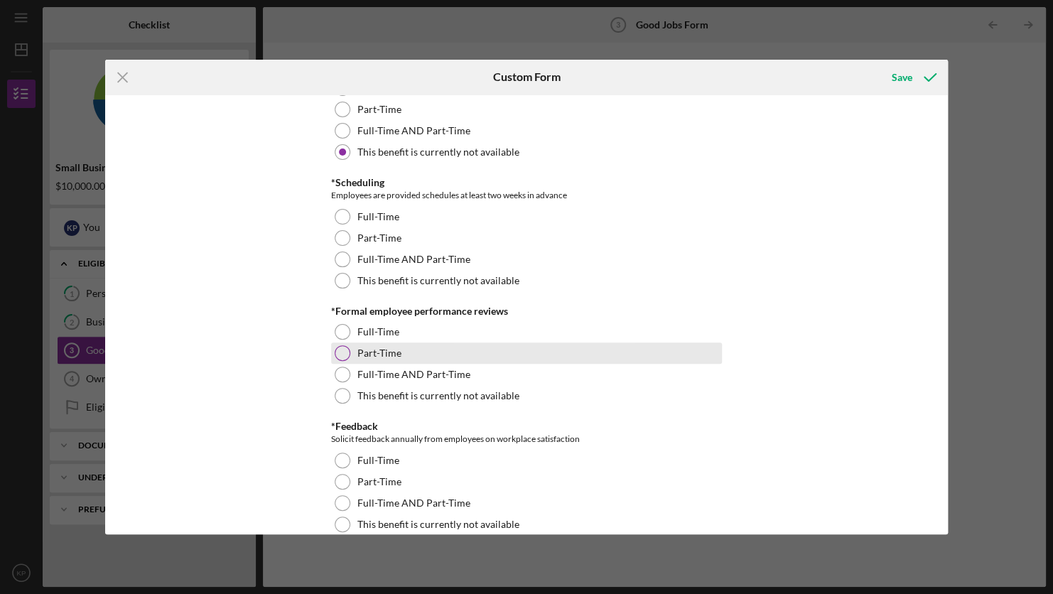
scroll to position [1493, 0]
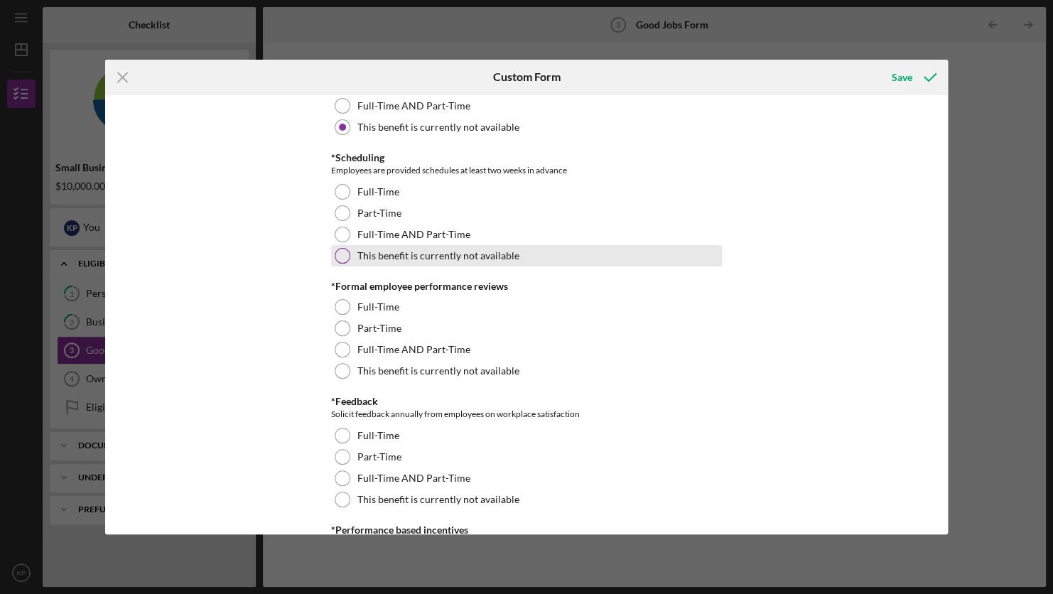
click at [419, 262] on div "This benefit is currently not available" at bounding box center [526, 255] width 391 height 21
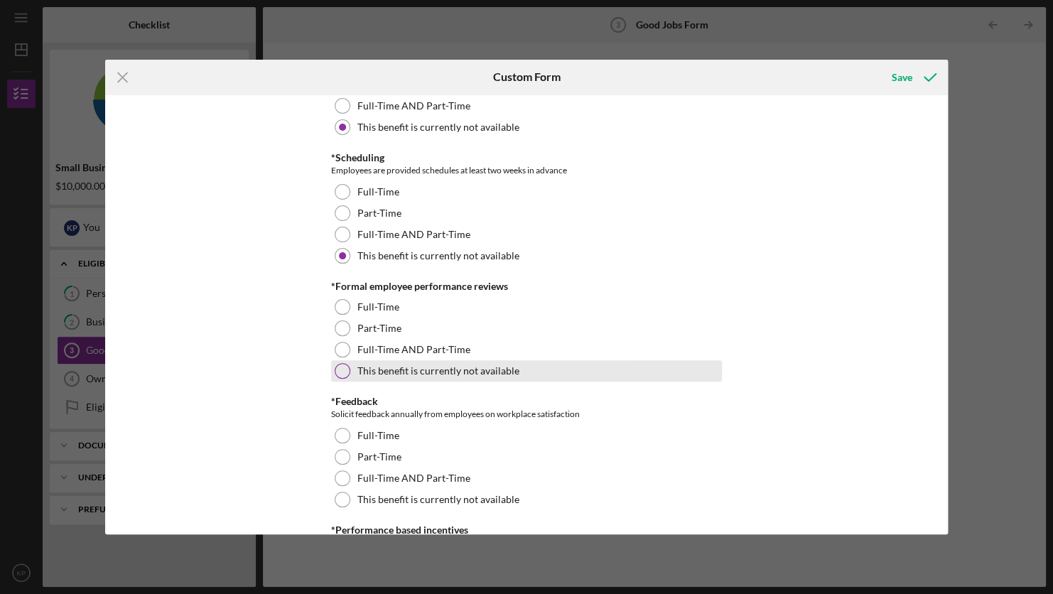
click at [396, 367] on label "This benefit is currently not available" at bounding box center [439, 370] width 162 height 11
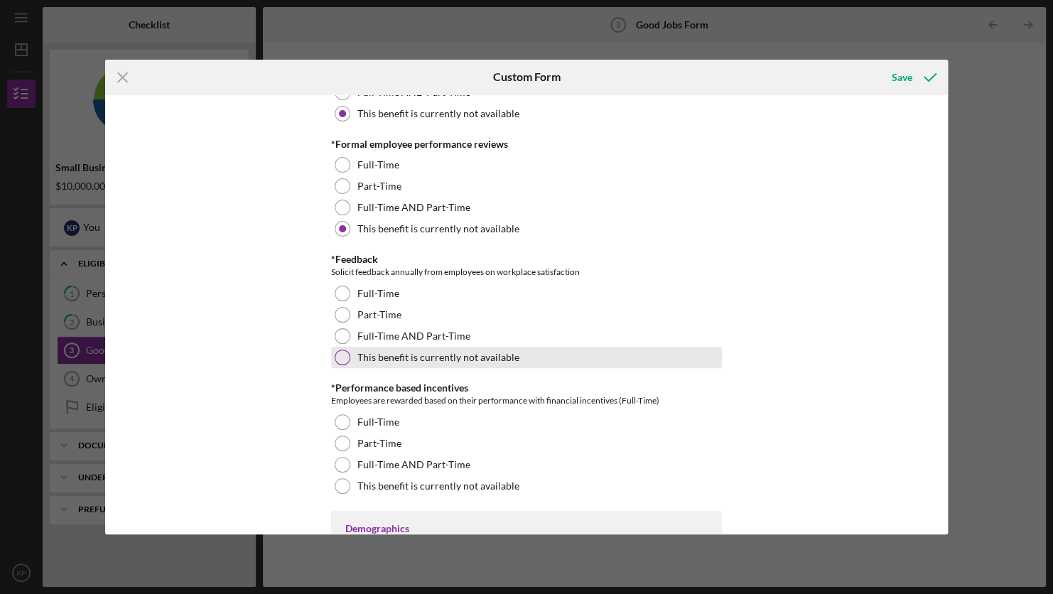
click at [414, 355] on label "This benefit is currently not available" at bounding box center [439, 357] width 162 height 11
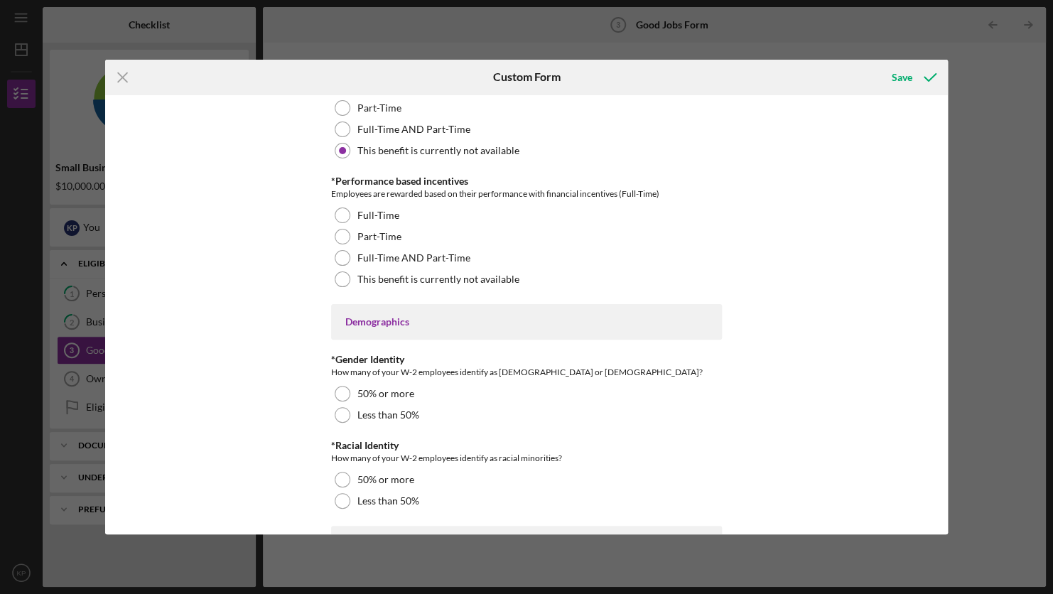
scroll to position [1848, 0]
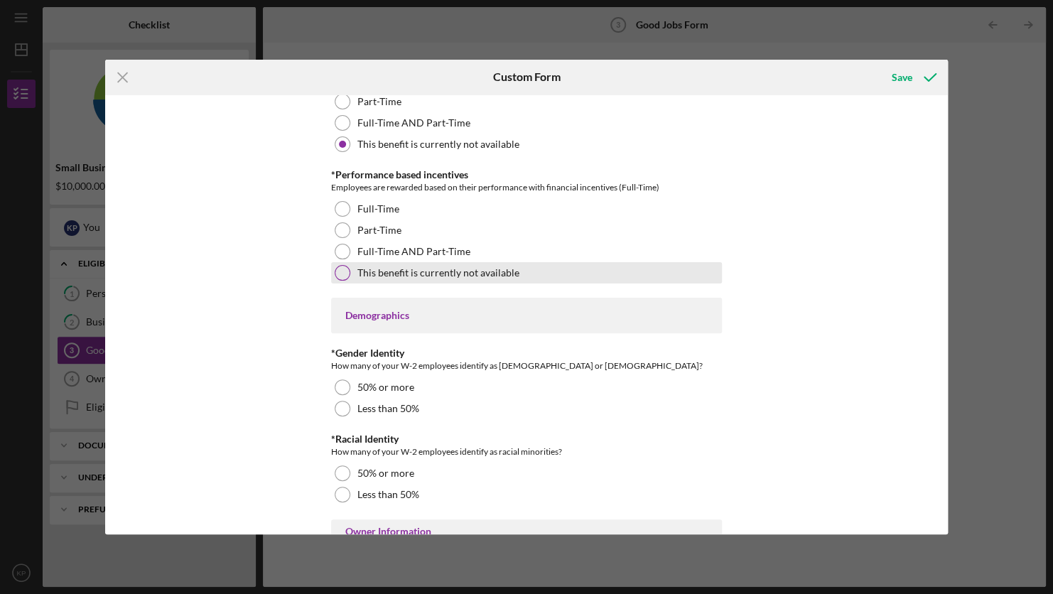
click at [424, 277] on div "This benefit is currently not available" at bounding box center [526, 272] width 391 height 21
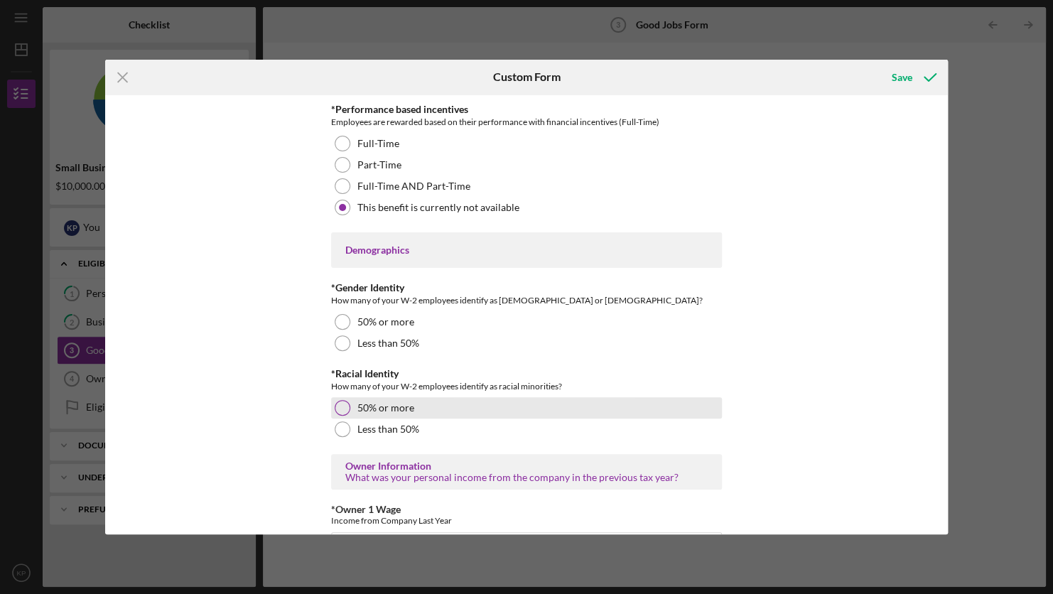
scroll to position [1919, 0]
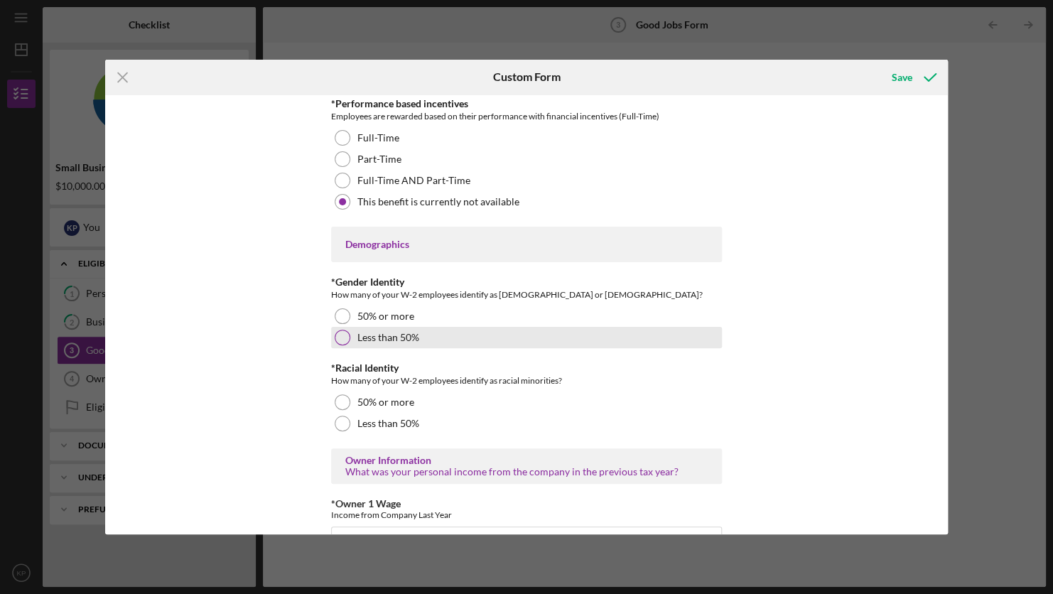
click at [427, 331] on div "Less than 50%" at bounding box center [526, 337] width 391 height 21
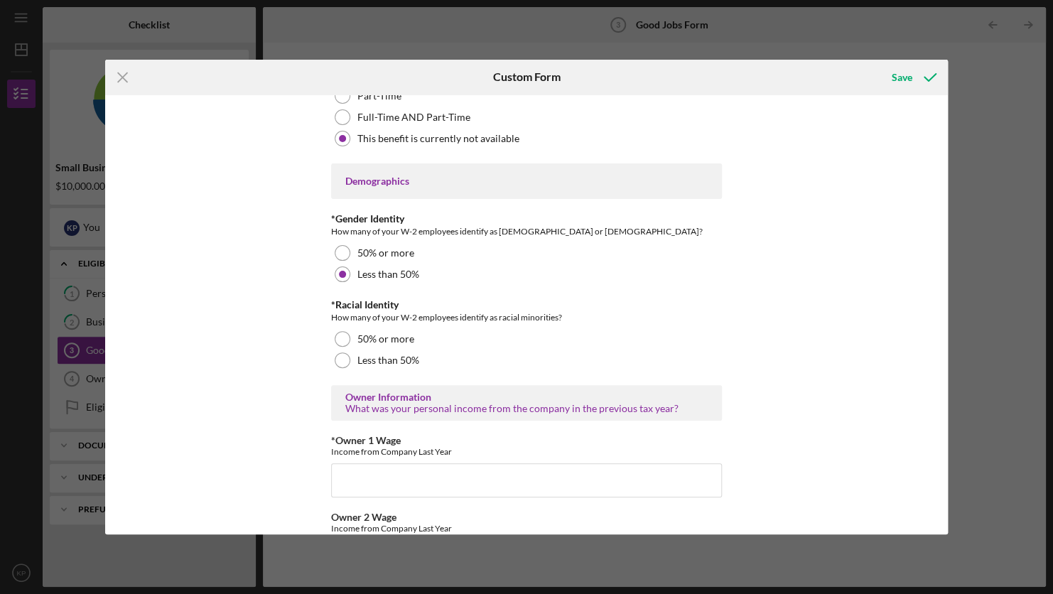
scroll to position [2133, 0]
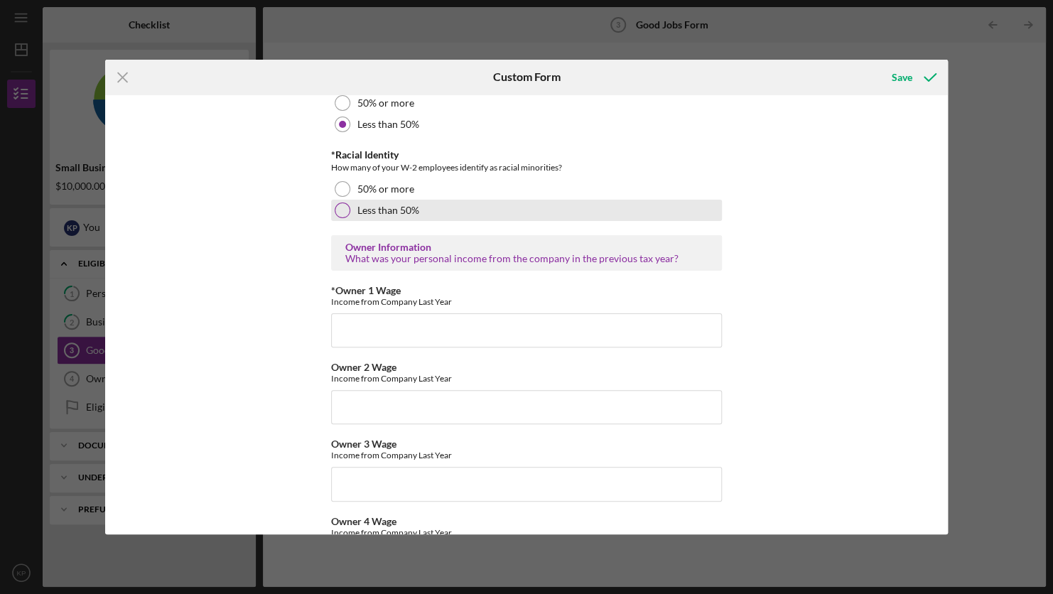
click at [422, 207] on div "Less than 50%" at bounding box center [526, 210] width 391 height 21
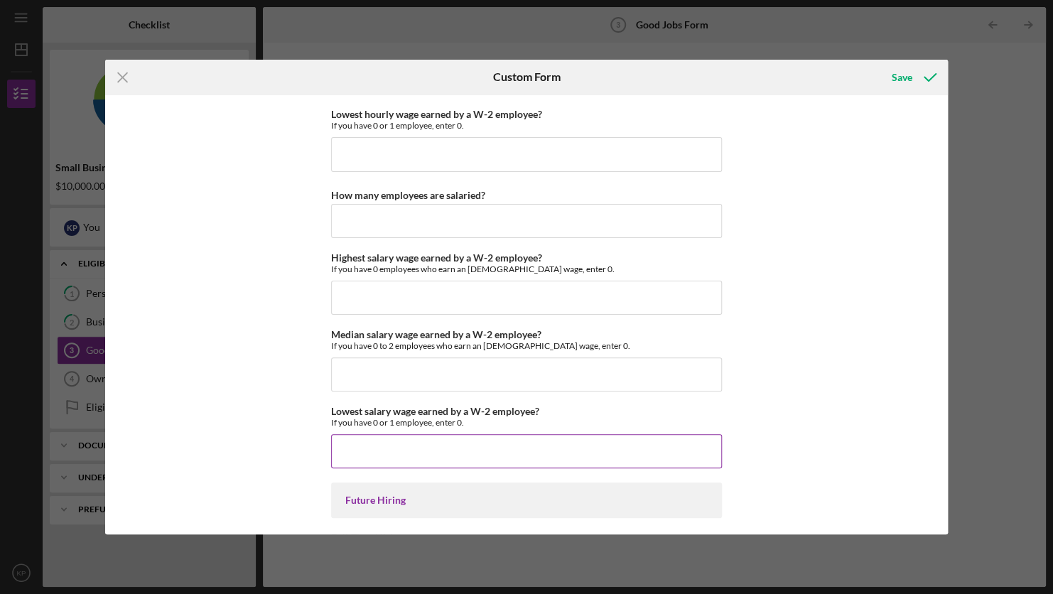
scroll to position [3136, 0]
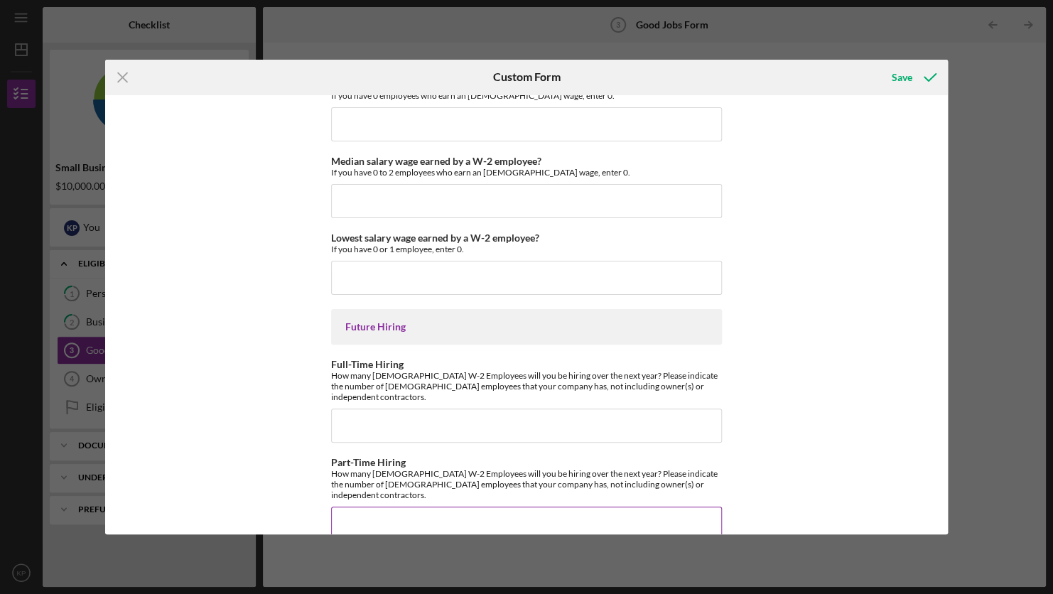
click at [404, 507] on input "Part-Time Hiring" at bounding box center [526, 524] width 391 height 34
click at [397, 422] on input "Full-Time Hiring" at bounding box center [526, 426] width 391 height 34
type input "2"
click at [397, 507] on input "Part-Time Hiring" at bounding box center [526, 524] width 391 height 34
type input "2"
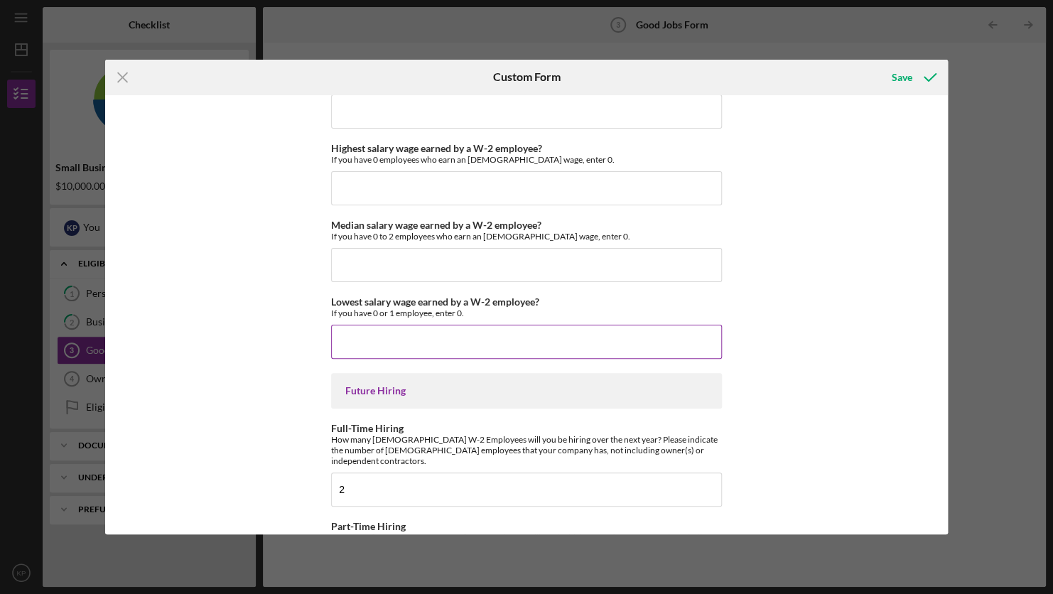
scroll to position [3065, 0]
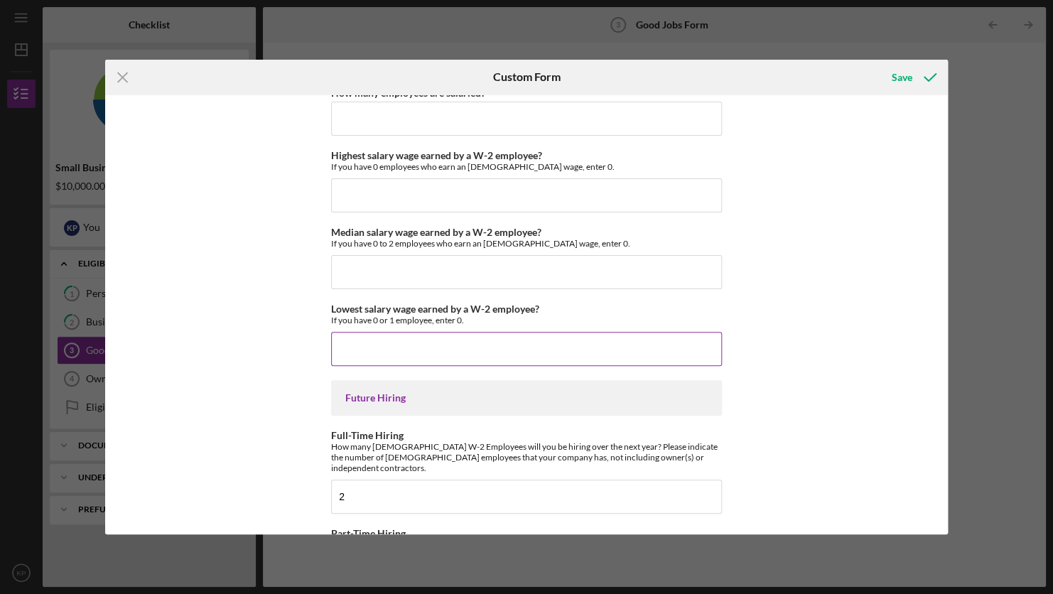
type input "2"
click at [431, 342] on input "Lowest salary wage earned by a W-2 employee?" at bounding box center [526, 349] width 391 height 34
type input "$0"
click at [424, 261] on input "Median salary wage earned by a W-2 employee?" at bounding box center [526, 272] width 391 height 34
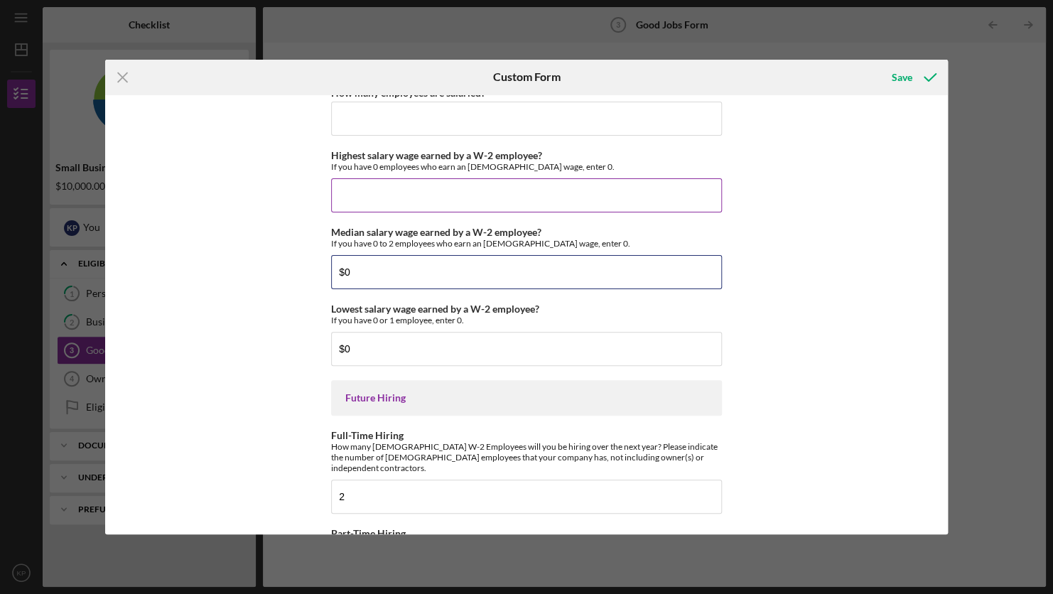
type input "$0"
click at [433, 195] on input "Highest salary wage earned by a W-2 employee?" at bounding box center [526, 195] width 391 height 34
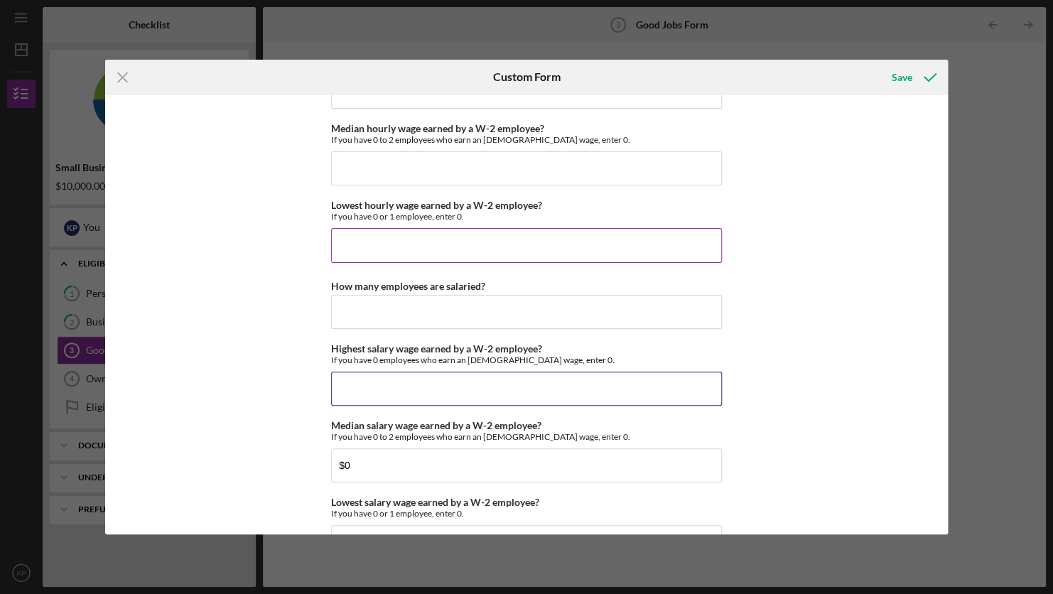
scroll to position [2852, 0]
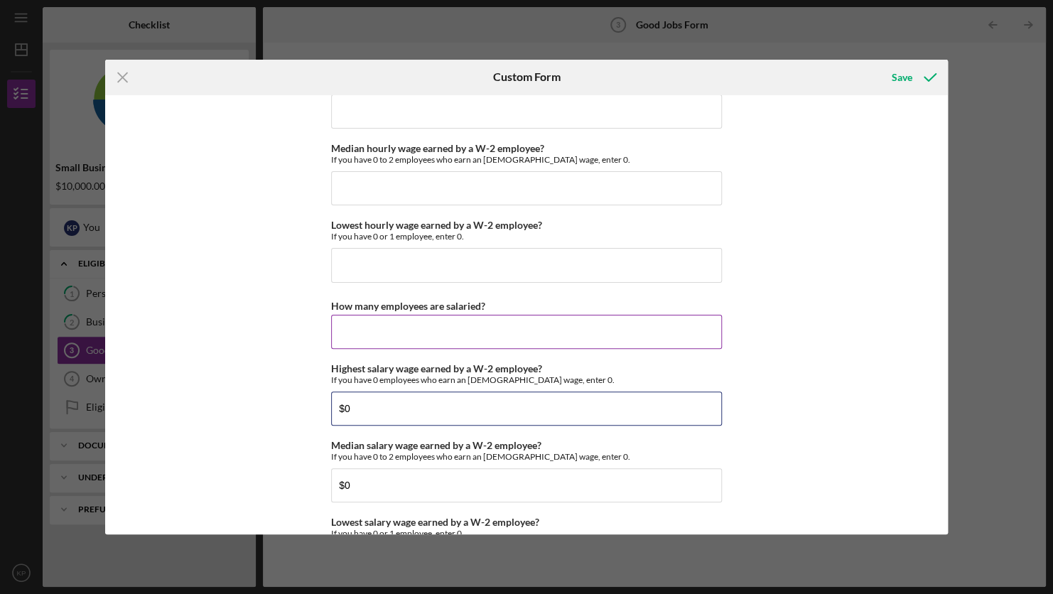
type input "$0"
click at [431, 307] on div "How many employees are salaried?" at bounding box center [526, 306] width 391 height 18
click at [399, 331] on input "How many employees are salaried?" at bounding box center [526, 332] width 391 height 34
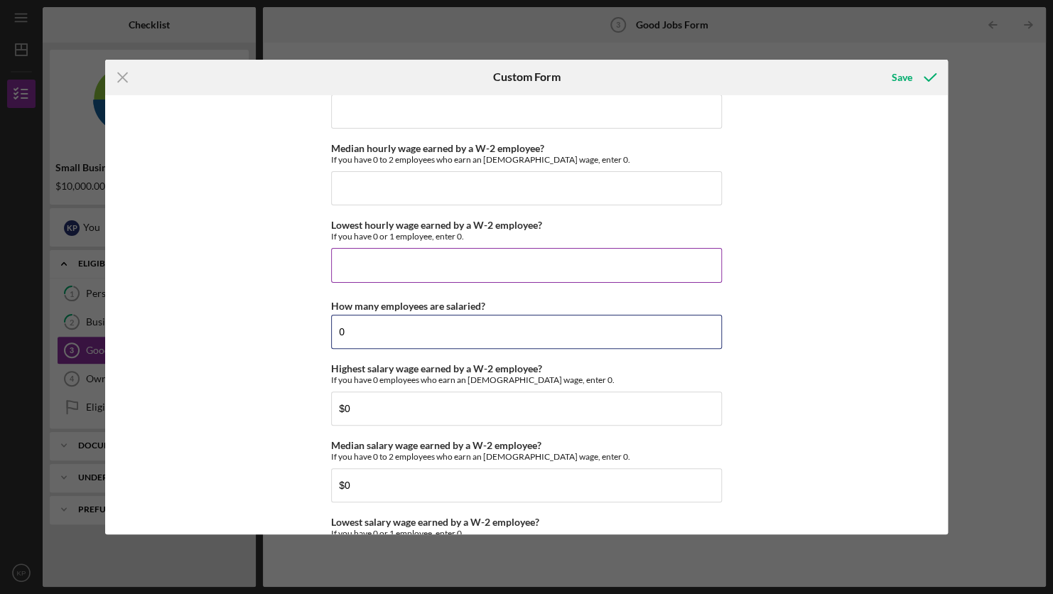
type input "0"
click at [382, 257] on input "Lowest hourly wage earned by a W-2 employee?" at bounding box center [526, 265] width 391 height 34
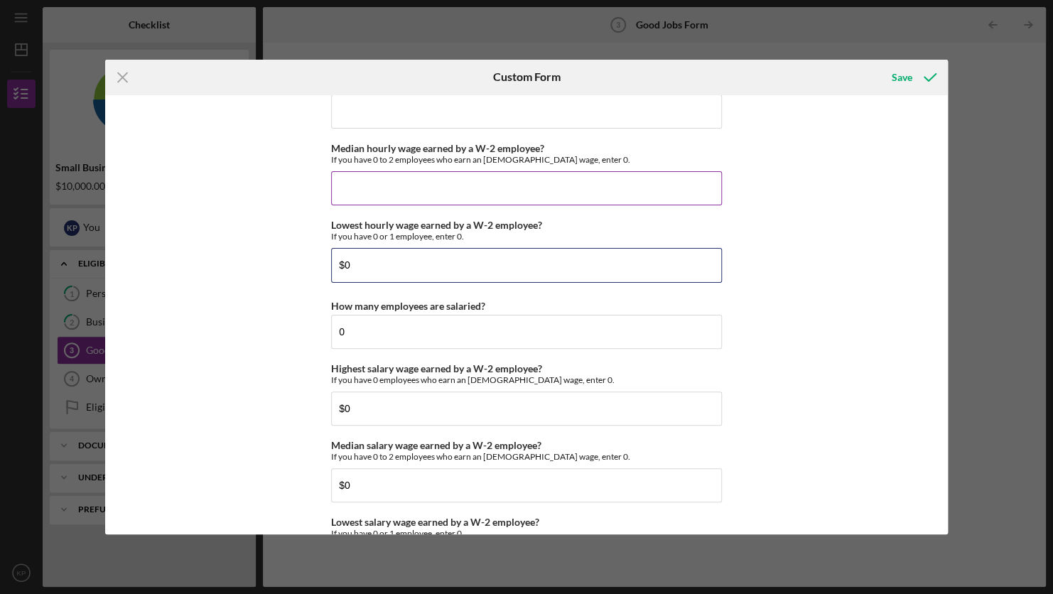
type input "$0"
click at [378, 187] on input "Median hourly wage earned by a W-2 employee?" at bounding box center [526, 188] width 391 height 34
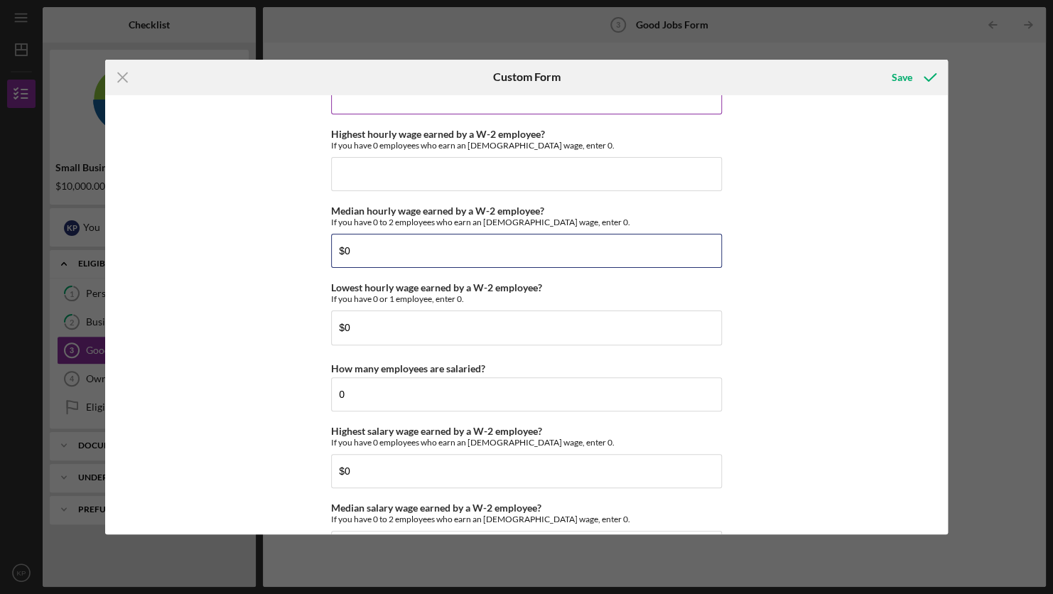
scroll to position [2639, 0]
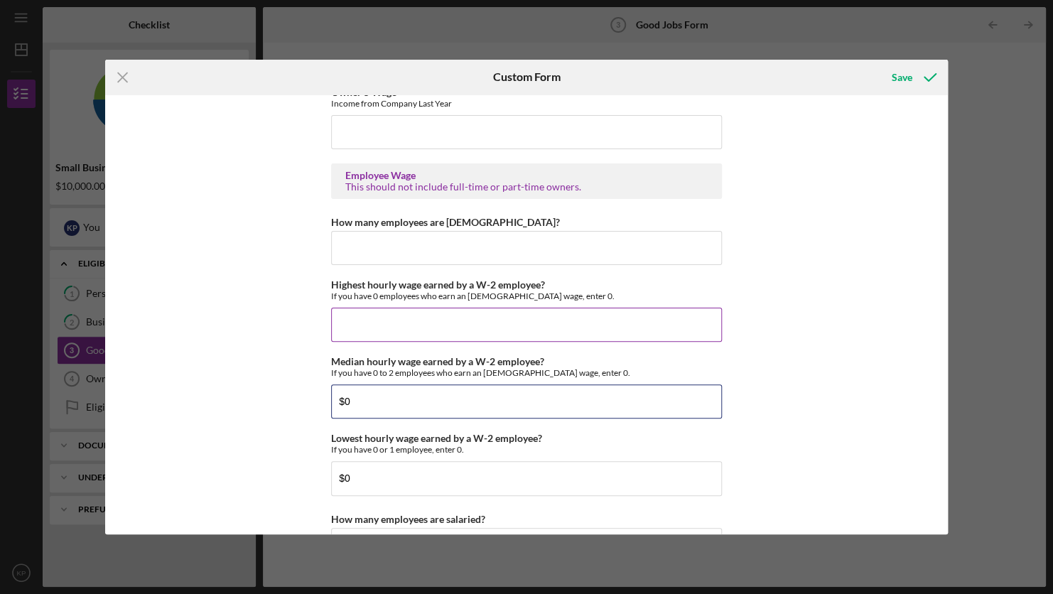
type input "$0"
drag, startPoint x: 365, startPoint y: 301, endPoint x: 356, endPoint y: 316, distance: 18.2
click at [365, 301] on div "Highest hourly wage earned by a W-2 employee? If you have 0 employees who earn …" at bounding box center [526, 310] width 391 height 63
click at [356, 316] on input "Highest hourly wage earned by a W-2 employee?" at bounding box center [526, 325] width 391 height 34
type input "$0"
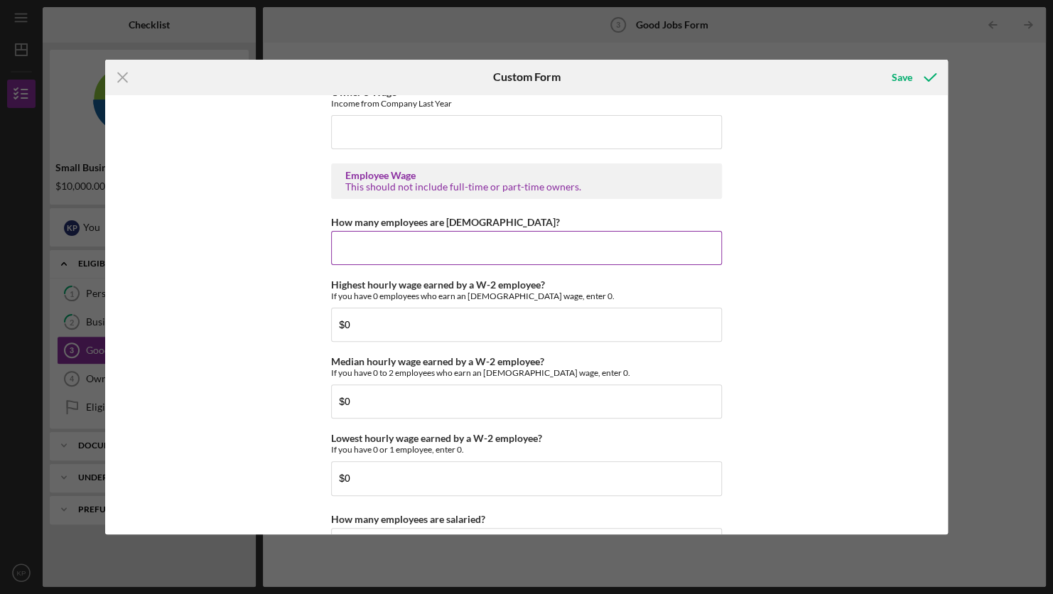
click at [382, 232] on input "How many employees are [DEMOGRAPHIC_DATA]?" at bounding box center [526, 248] width 391 height 34
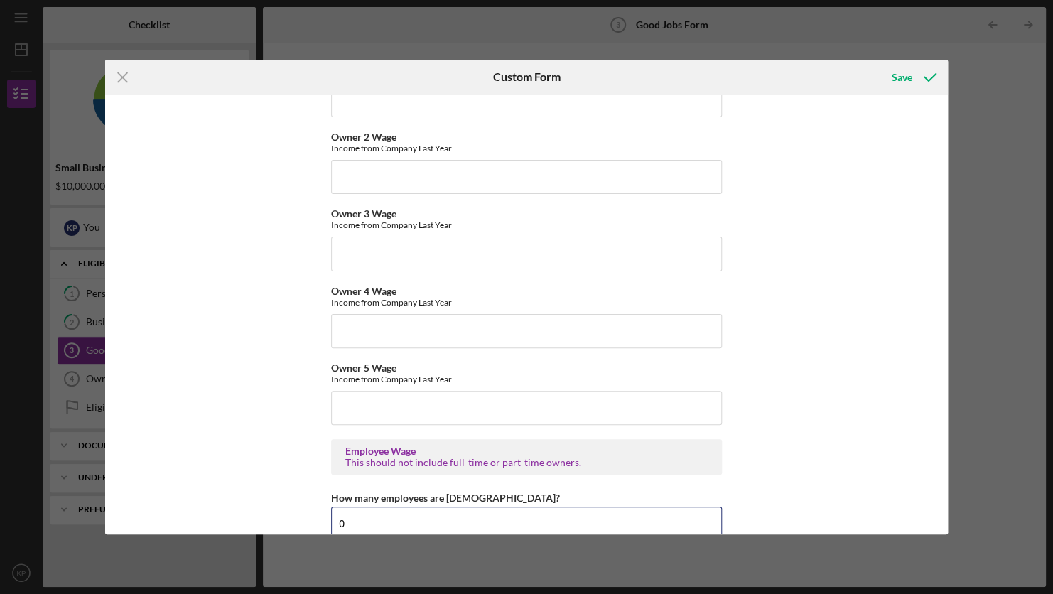
scroll to position [2354, 0]
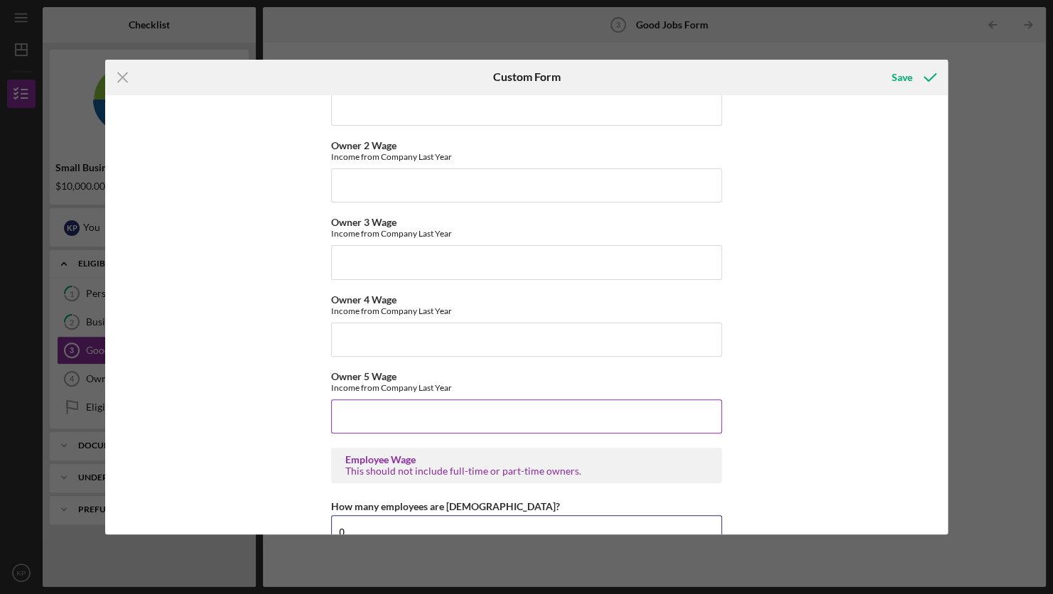
type input "0"
click at [383, 418] on input "Owner 5 Wage" at bounding box center [526, 416] width 391 height 34
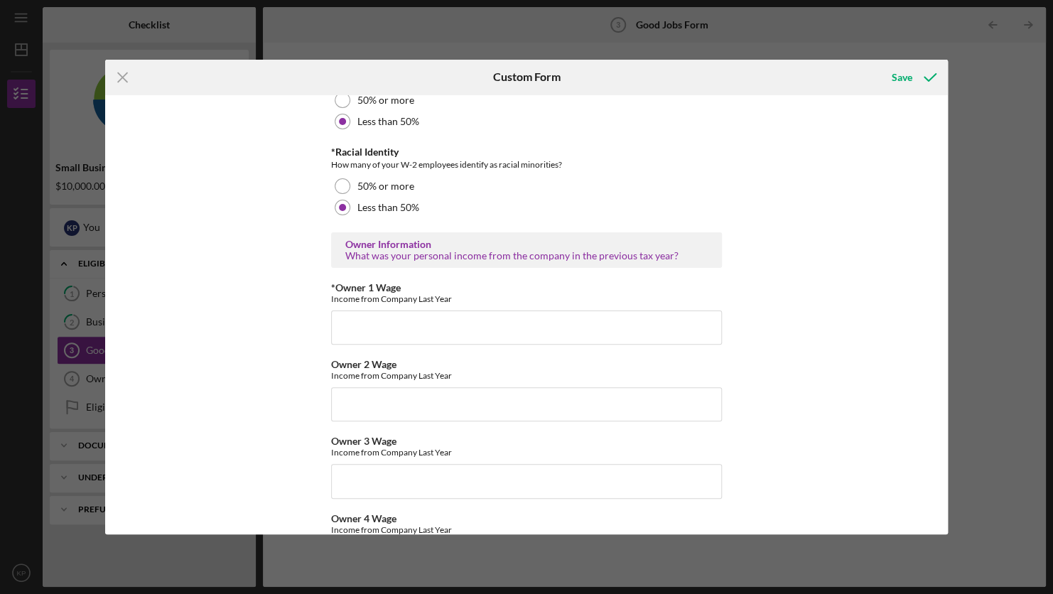
scroll to position [2141, 0]
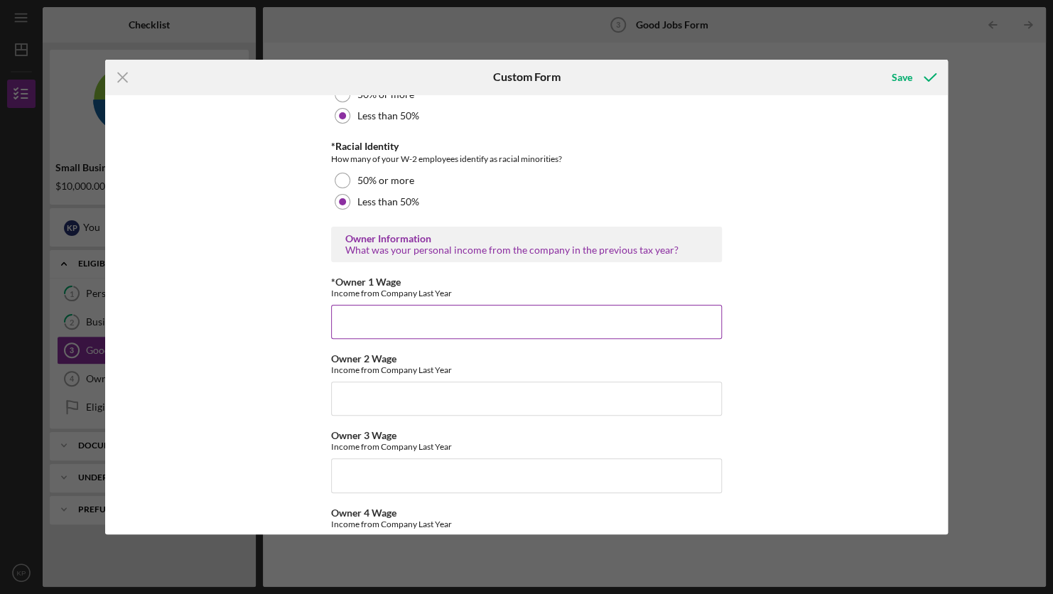
click at [387, 326] on input "*Owner 1 Wage" at bounding box center [526, 322] width 391 height 34
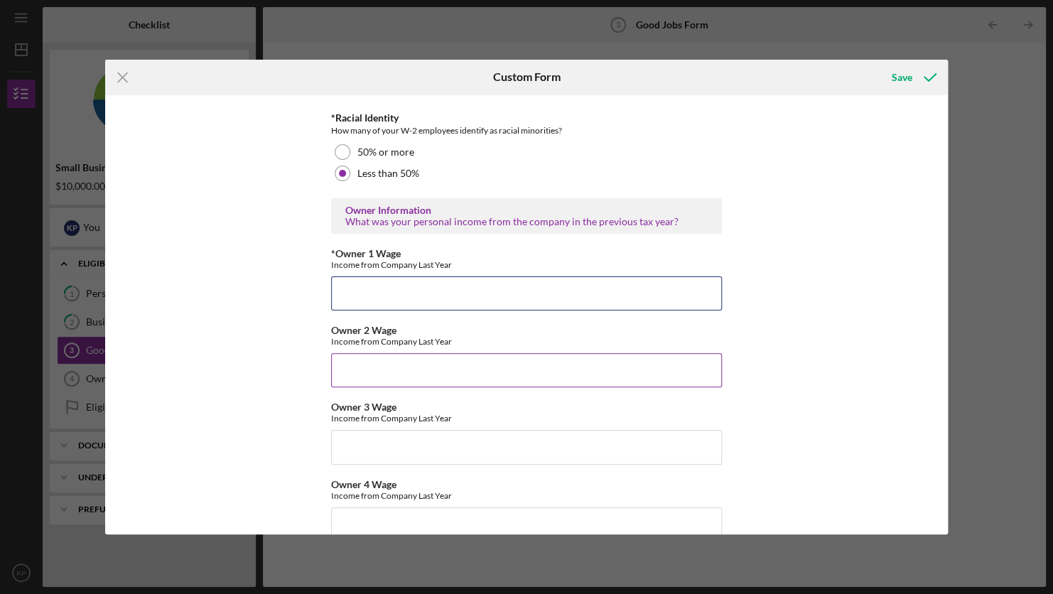
scroll to position [2212, 0]
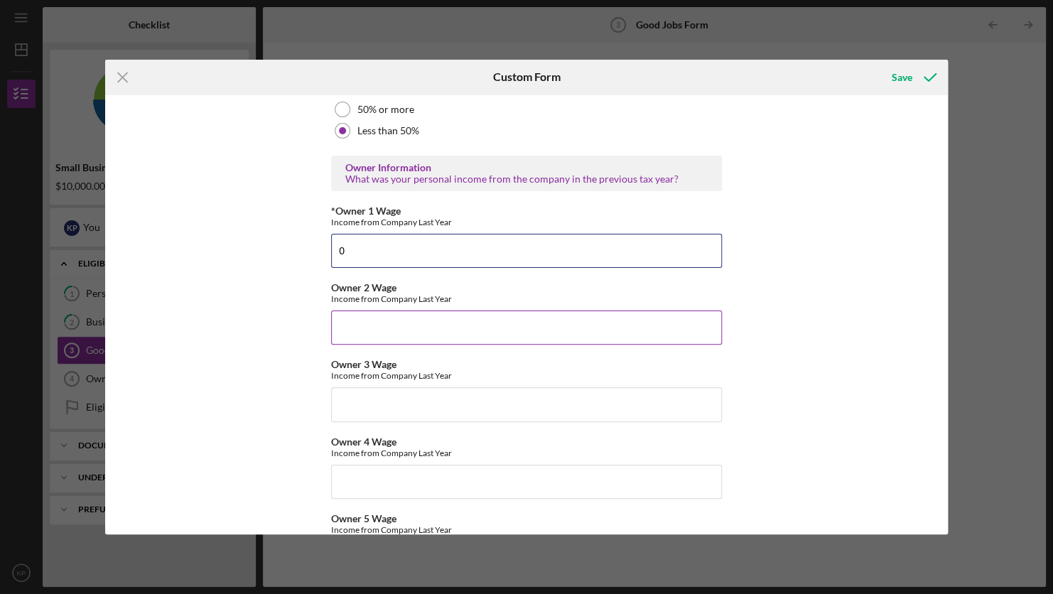
type input "0"
click at [397, 321] on input "Owner 2 Wage" at bounding box center [526, 328] width 391 height 34
type input "$0"
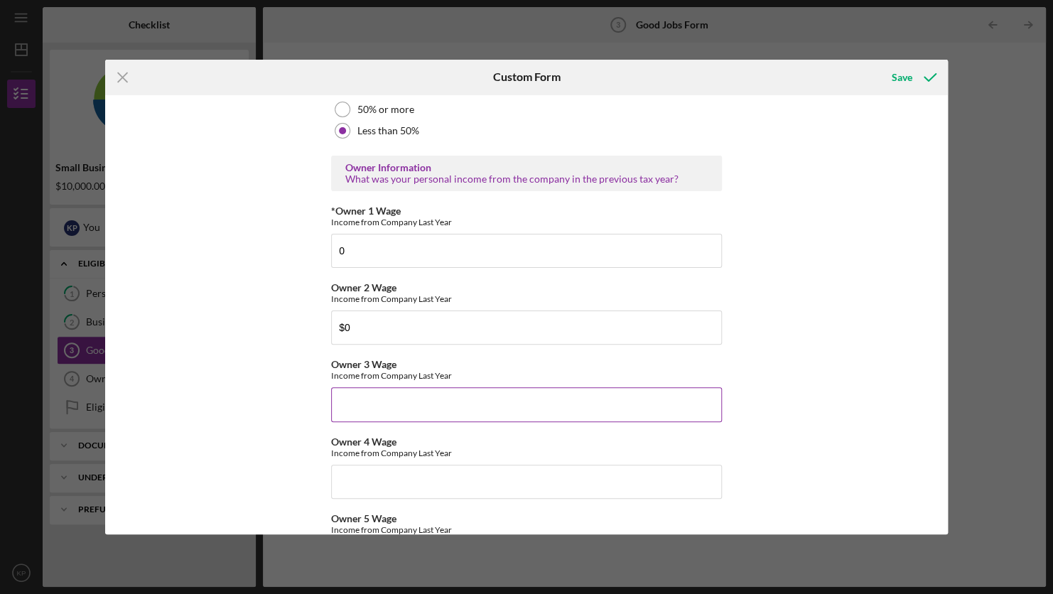
click at [402, 411] on input "Owner 3 Wage" at bounding box center [526, 404] width 391 height 34
type input "$0"
click at [370, 471] on input "Owner 4 Wage" at bounding box center [526, 482] width 391 height 34
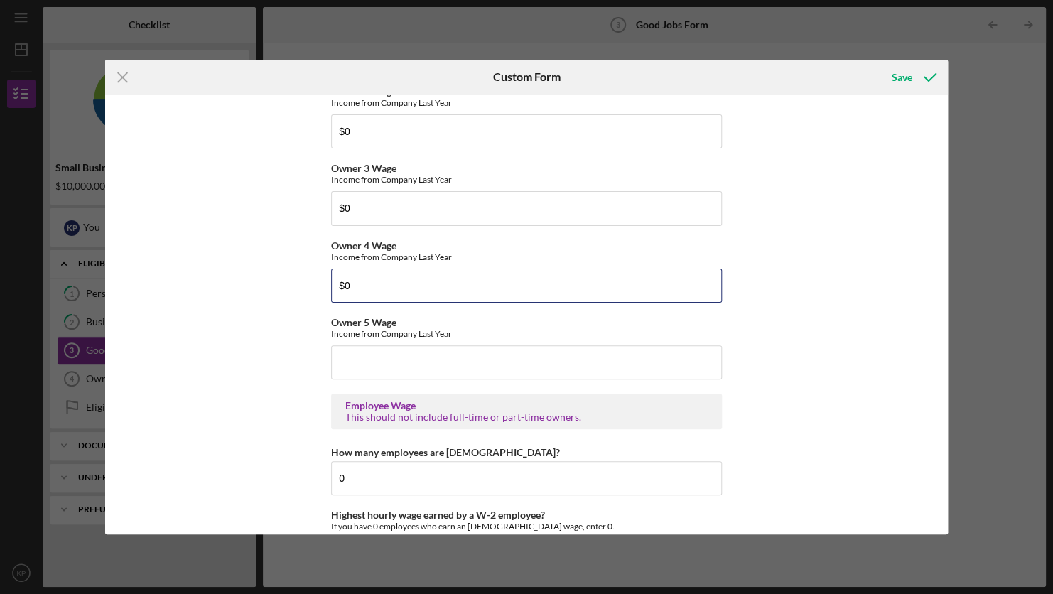
scroll to position [2425, 0]
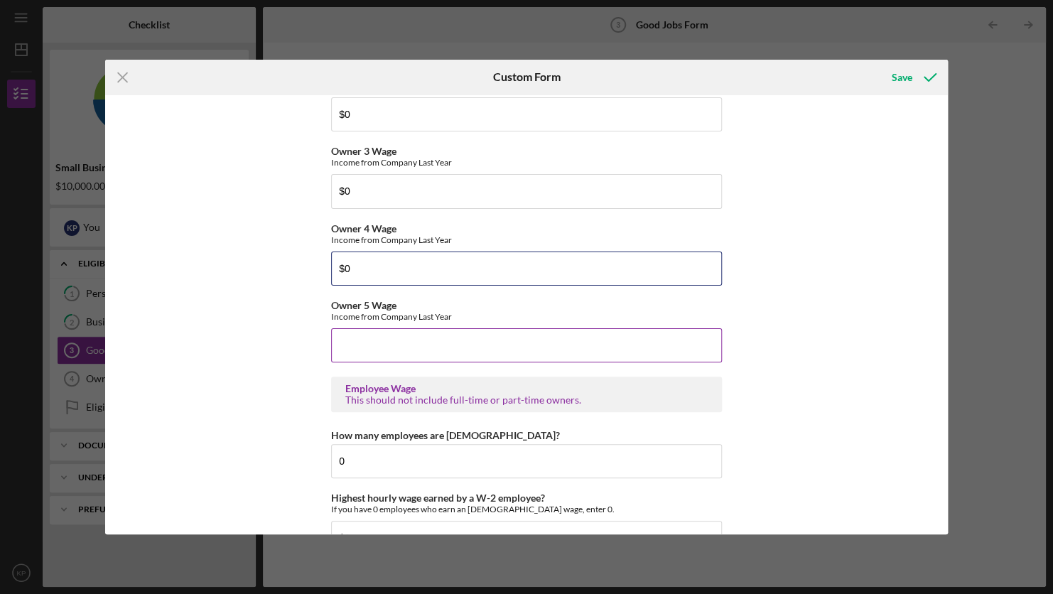
type input "$0"
click at [389, 343] on input "Owner 5 Wage" at bounding box center [526, 345] width 391 height 34
type input "$0"
click at [892, 89] on div "Save" at bounding box center [902, 77] width 21 height 28
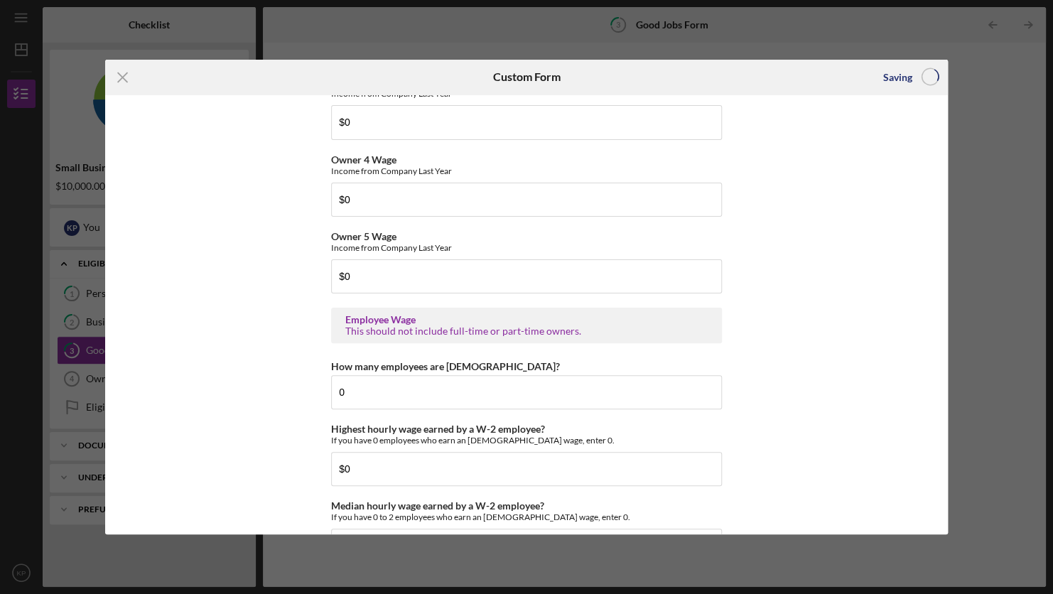
scroll to position [2497, 0]
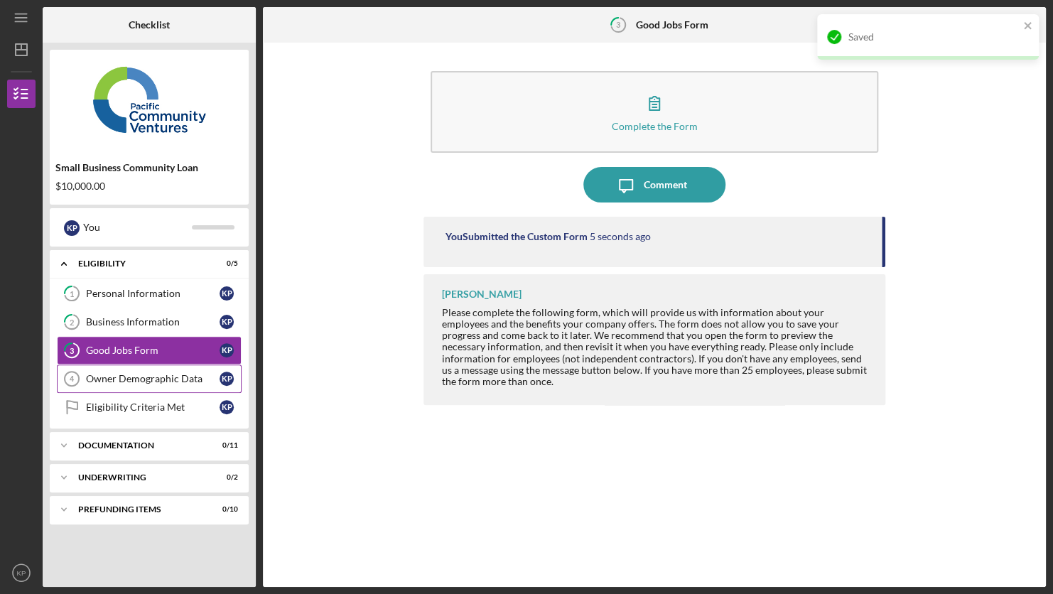
click at [132, 377] on div "Owner Demographic Data" at bounding box center [153, 378] width 134 height 11
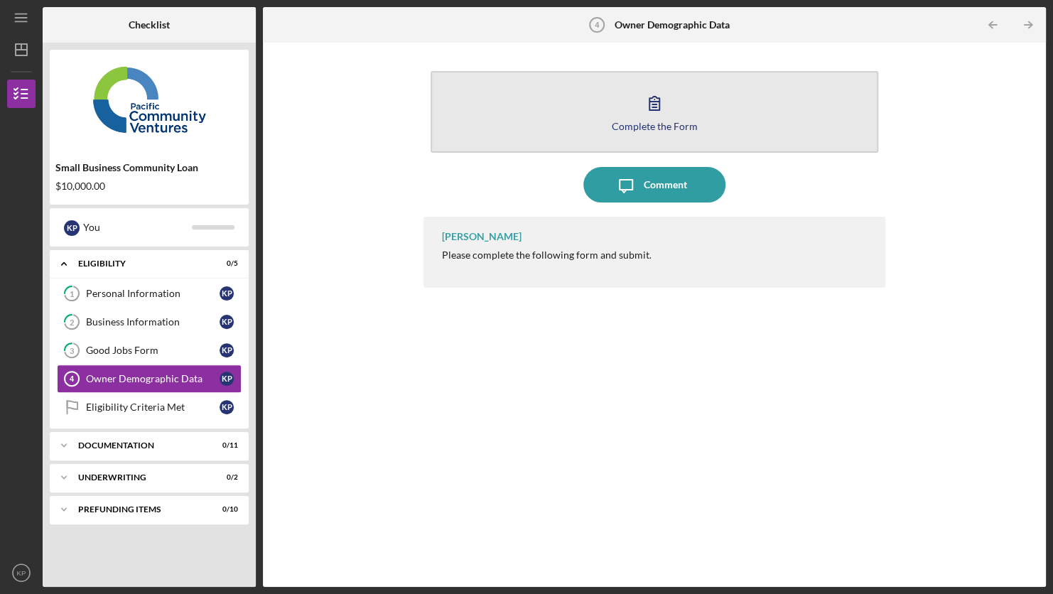
click at [649, 122] on div "Complete the Form" at bounding box center [655, 126] width 86 height 11
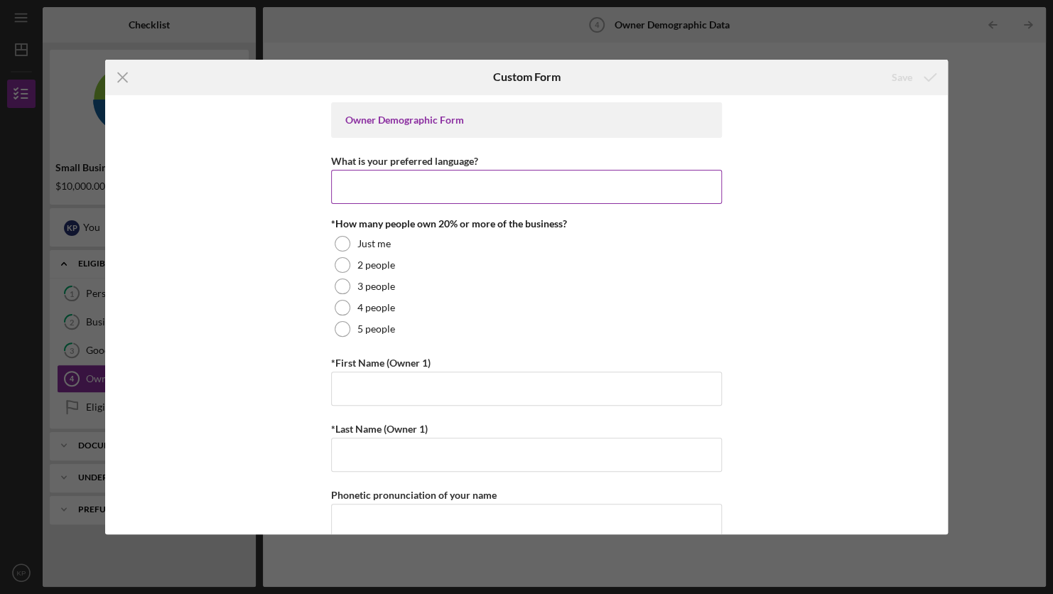
click at [462, 197] on input "What is your preferred language?" at bounding box center [526, 187] width 391 height 34
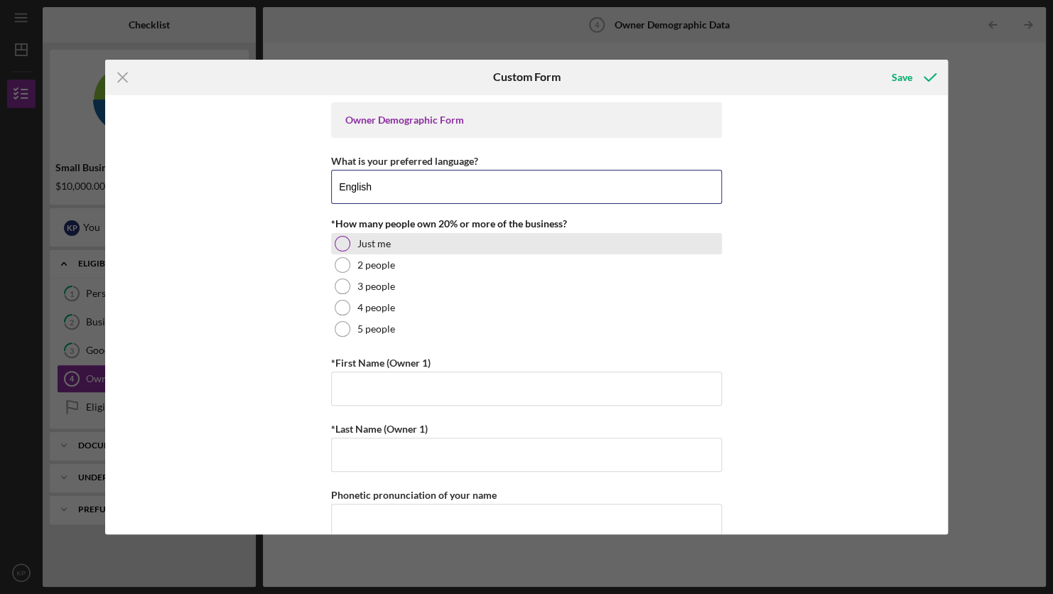
type input "English"
click at [355, 235] on div "Just me" at bounding box center [526, 243] width 391 height 21
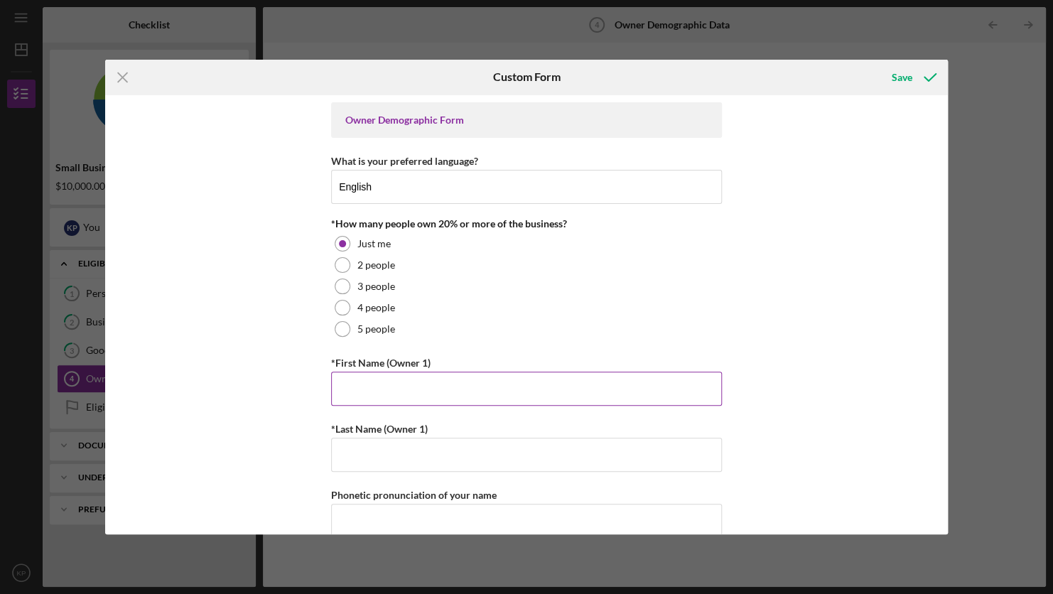
click at [396, 387] on input "*First Name (Owner 1)" at bounding box center [526, 389] width 391 height 34
type input "[PERSON_NAME]"
type input "5103323893"
type input "[EMAIL_ADDRESS][DOMAIN_NAME]"
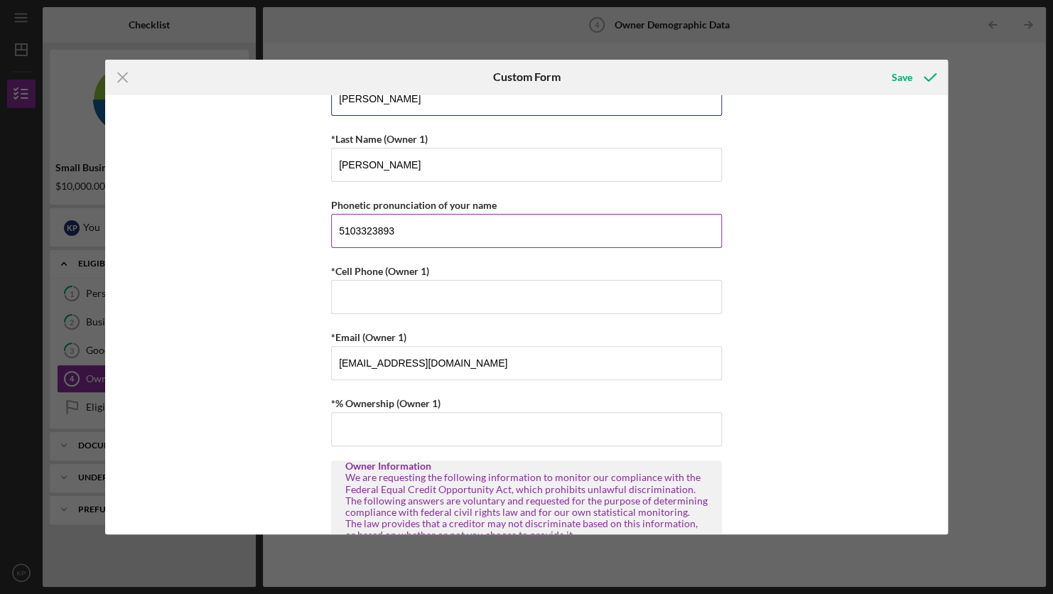
scroll to position [284, 0]
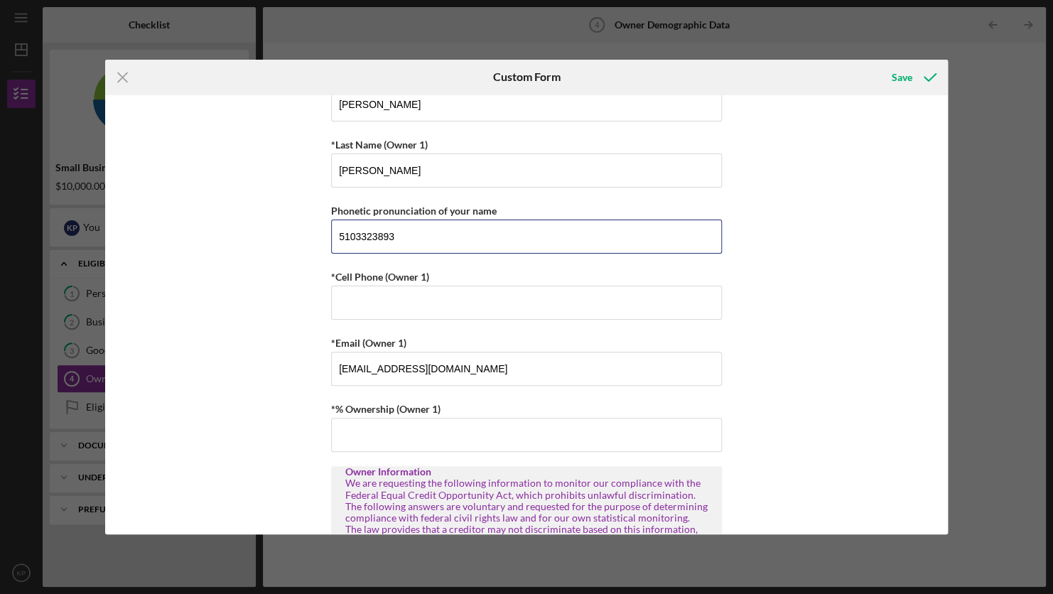
drag, startPoint x: 297, startPoint y: 231, endPoint x: 242, endPoint y: 229, distance: 54.8
click at [244, 225] on div "Owner Demographic Form What is your preferred language? English *How many peopl…" at bounding box center [526, 315] width 843 height 440
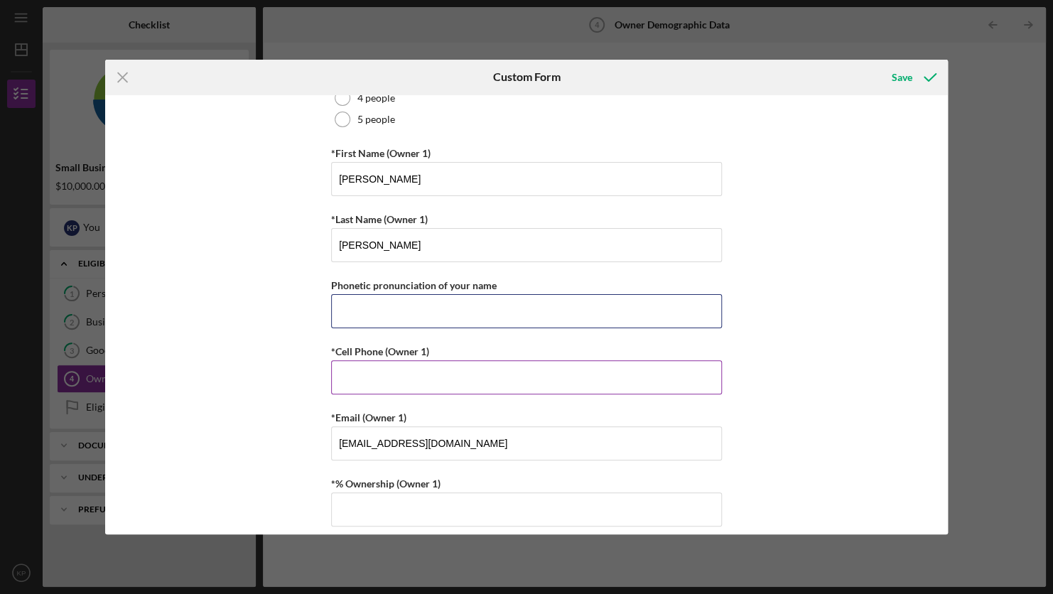
scroll to position [213, 0]
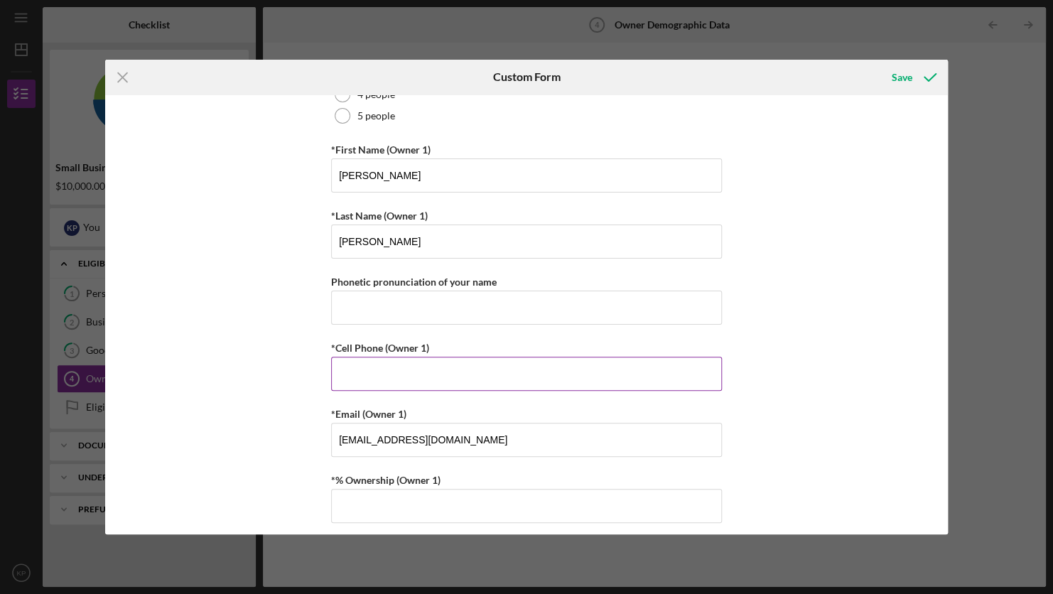
click at [418, 378] on input "*Cell Phone (Owner 1)" at bounding box center [526, 374] width 391 height 34
type input "[PHONE_NUMBER]"
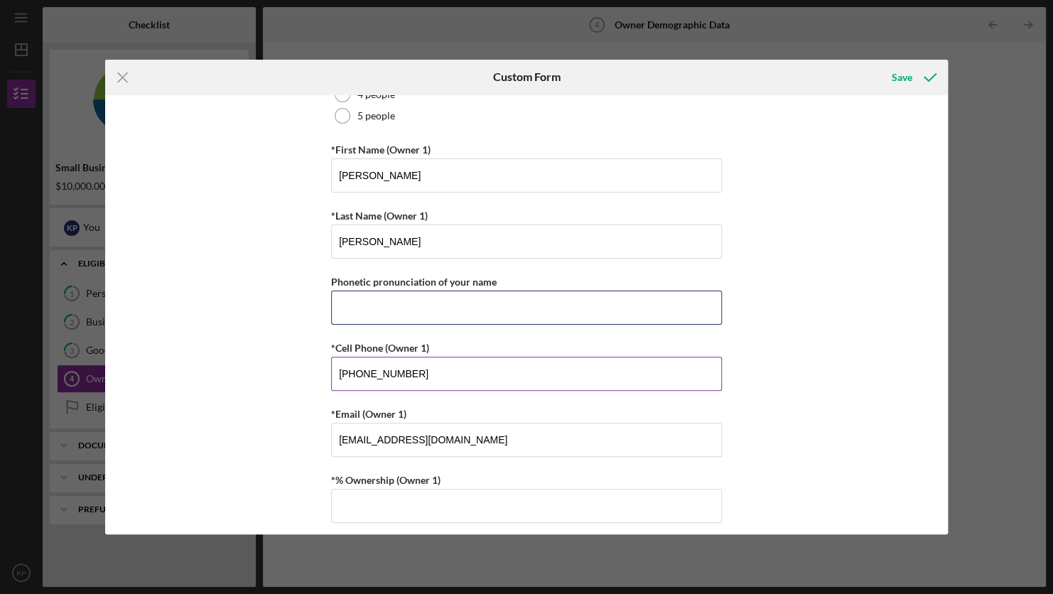
type input "5103168290"
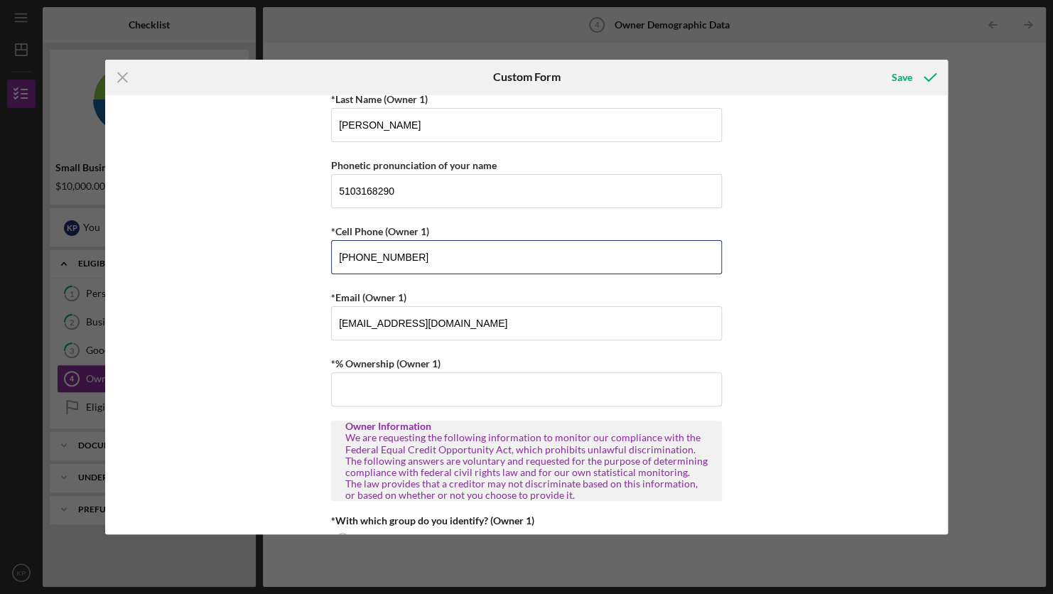
scroll to position [355, 0]
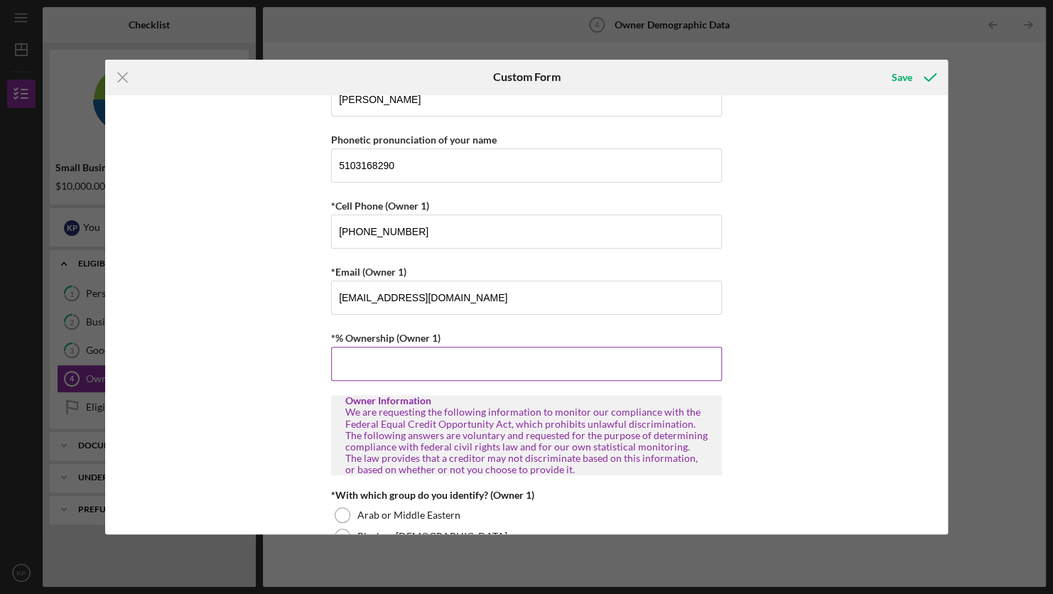
click at [456, 358] on input "*% Ownership (Owner 1)" at bounding box center [526, 364] width 391 height 34
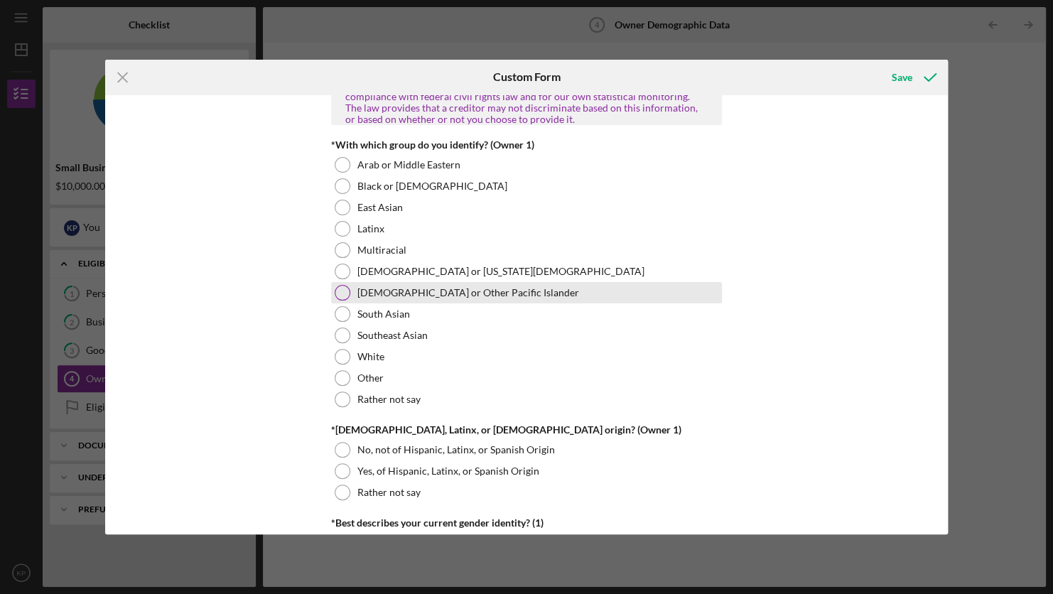
scroll to position [711, 0]
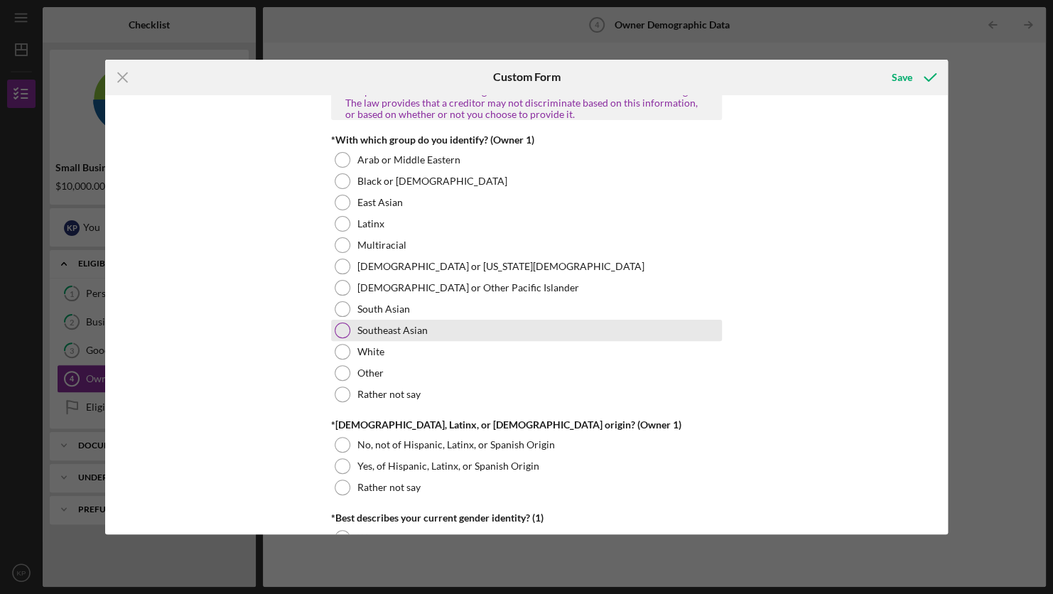
type input "100.00000%"
click at [433, 321] on div "Southeast Asian" at bounding box center [526, 330] width 391 height 21
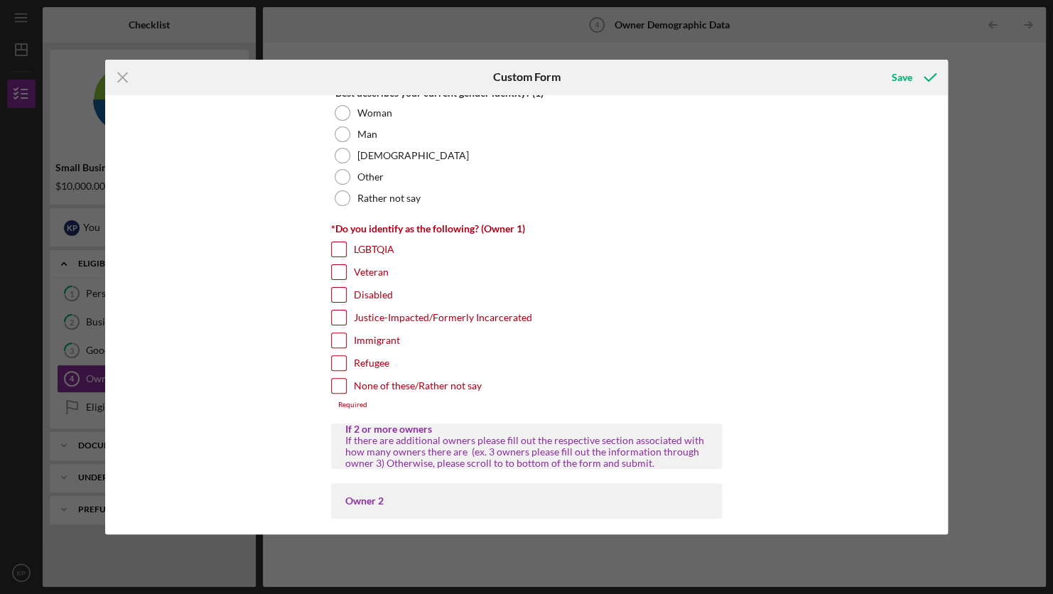
scroll to position [1137, 0]
click at [333, 387] on input "None of these/Rather not say" at bounding box center [339, 384] width 14 height 14
checkbox input "true"
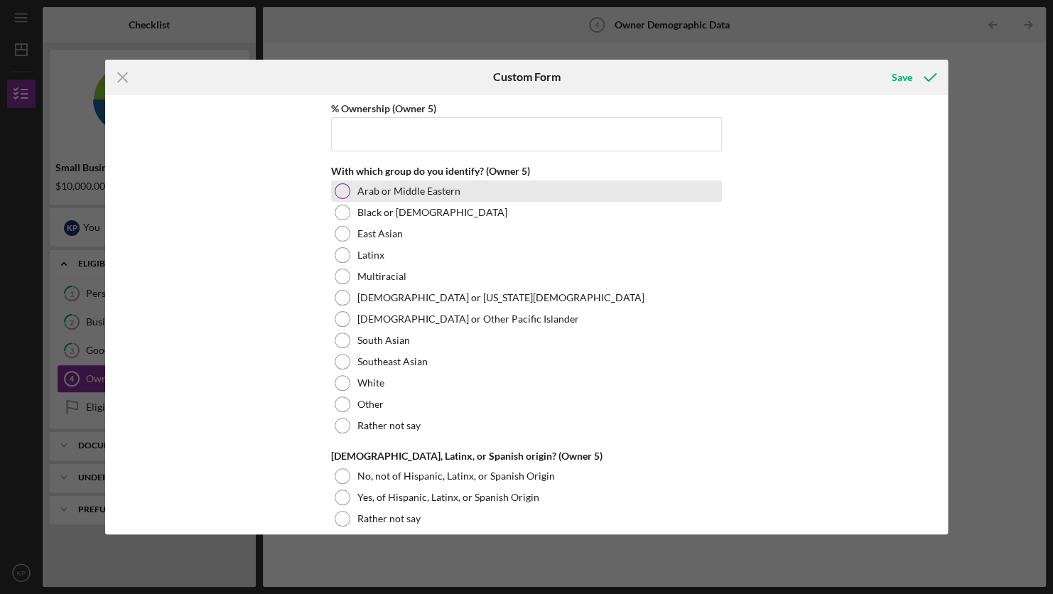
scroll to position [4987, 0]
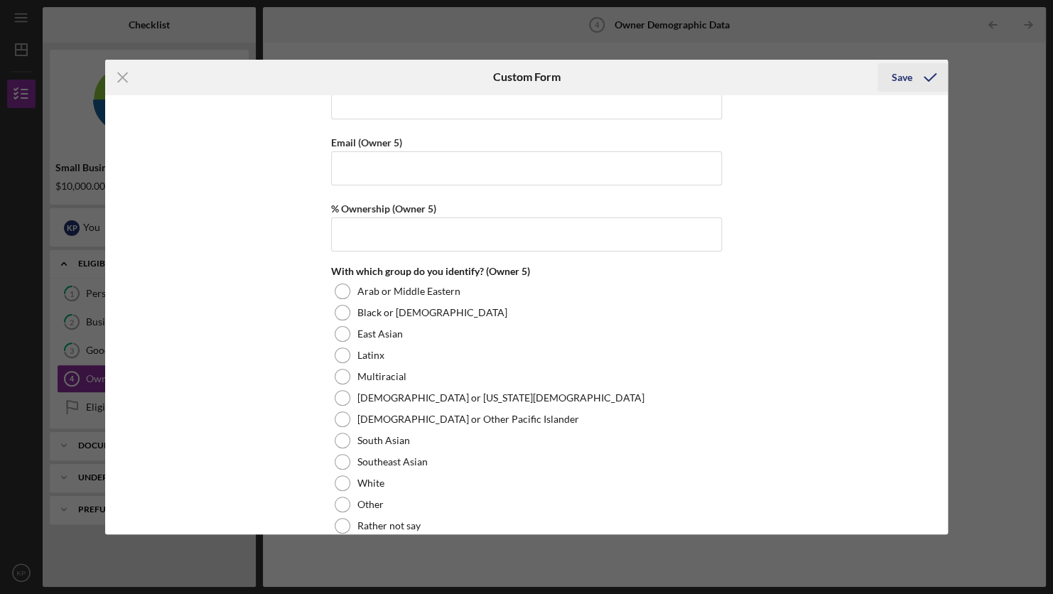
click at [918, 77] on icon "submit" at bounding box center [931, 78] width 36 height 36
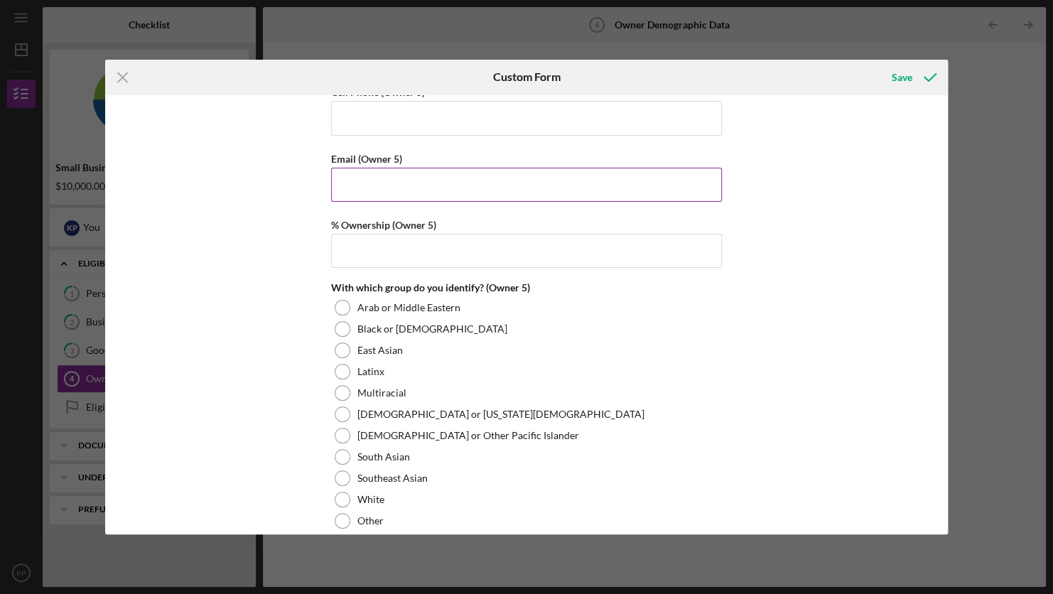
scroll to position [5002, 0]
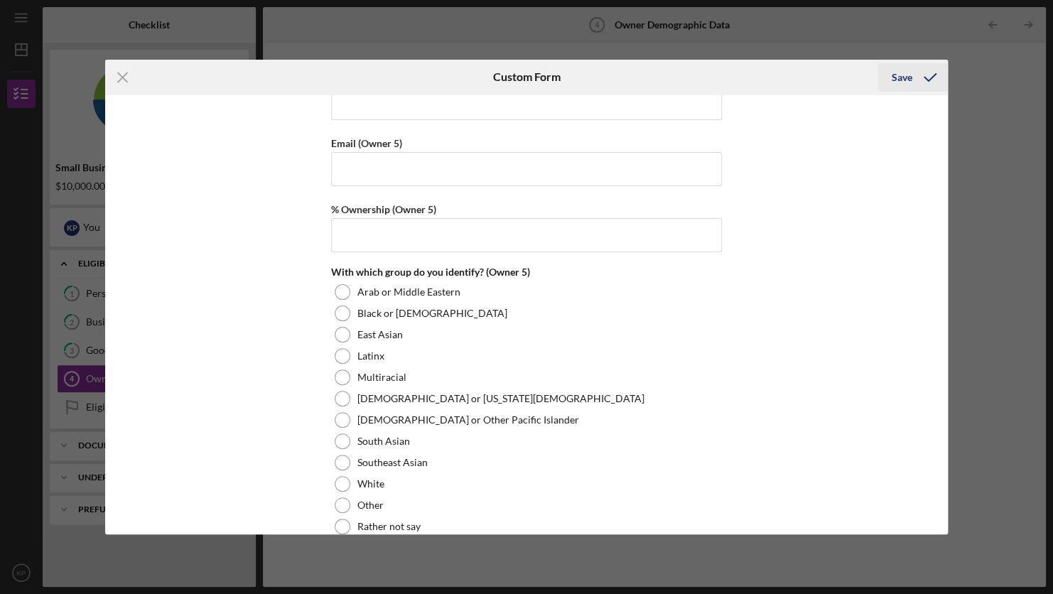
click at [921, 64] on icon "submit" at bounding box center [931, 78] width 36 height 36
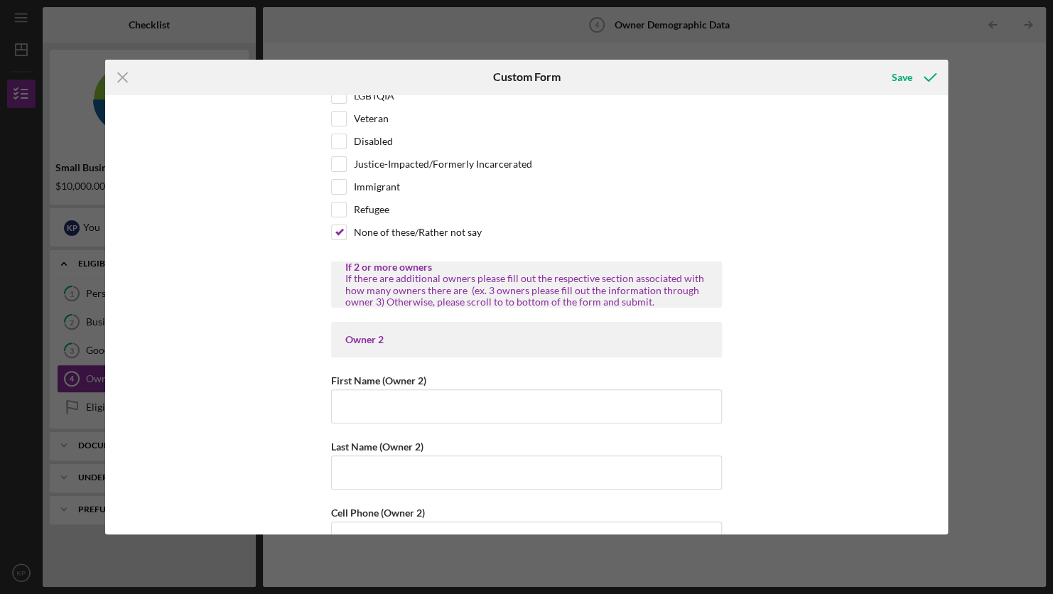
scroll to position [1021, 0]
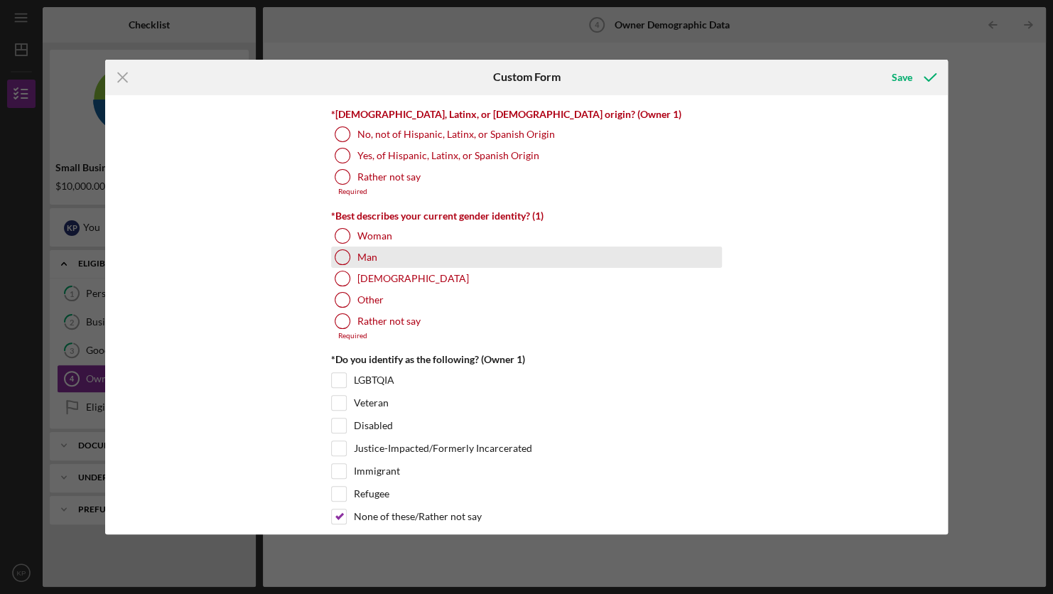
click at [350, 247] on div "Man" at bounding box center [526, 257] width 391 height 21
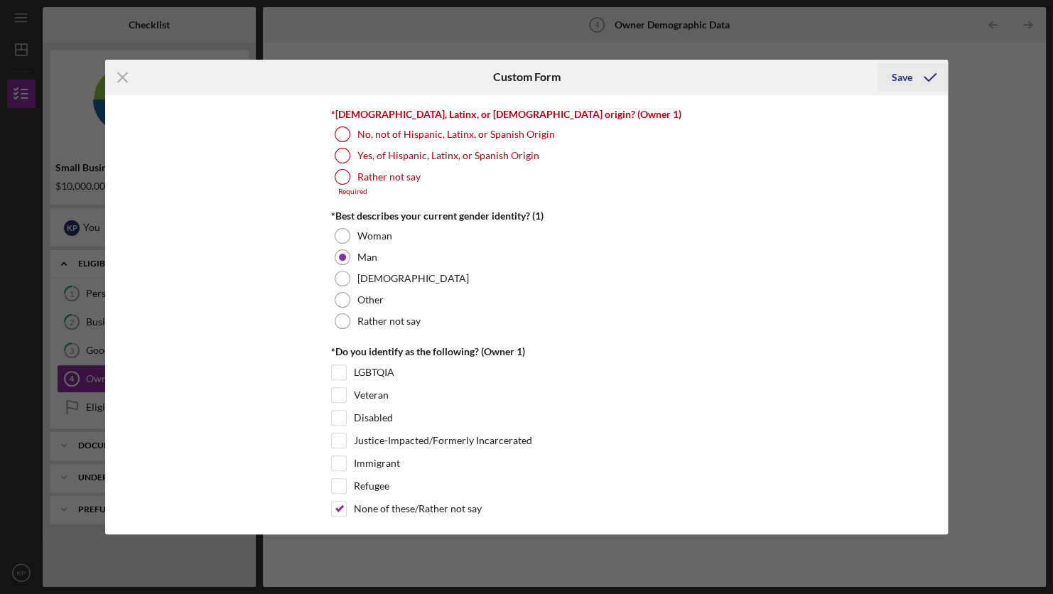
click at [908, 73] on div "Save" at bounding box center [902, 77] width 21 height 28
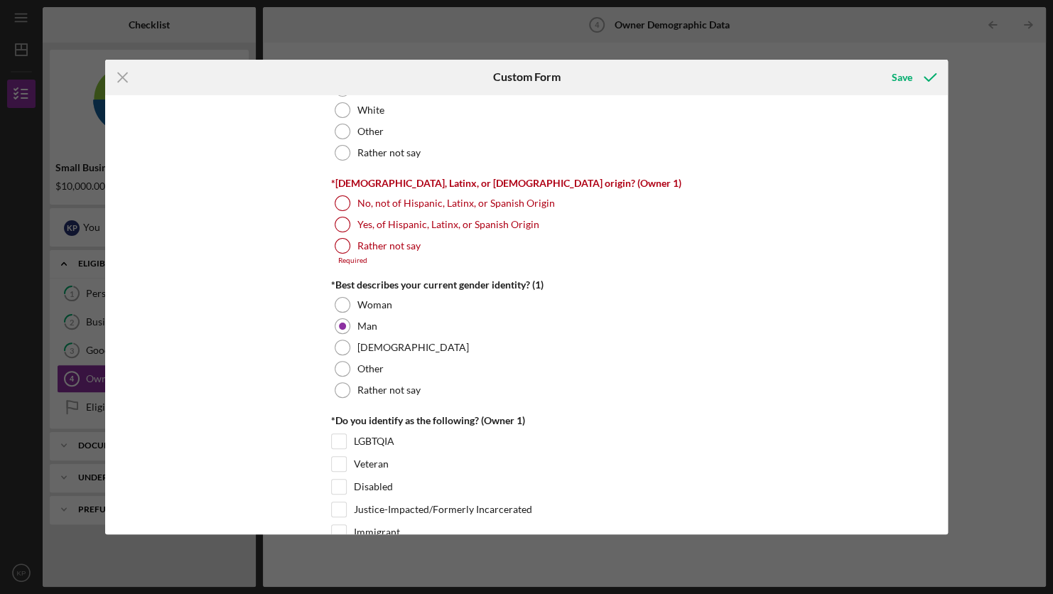
scroll to position [879, 0]
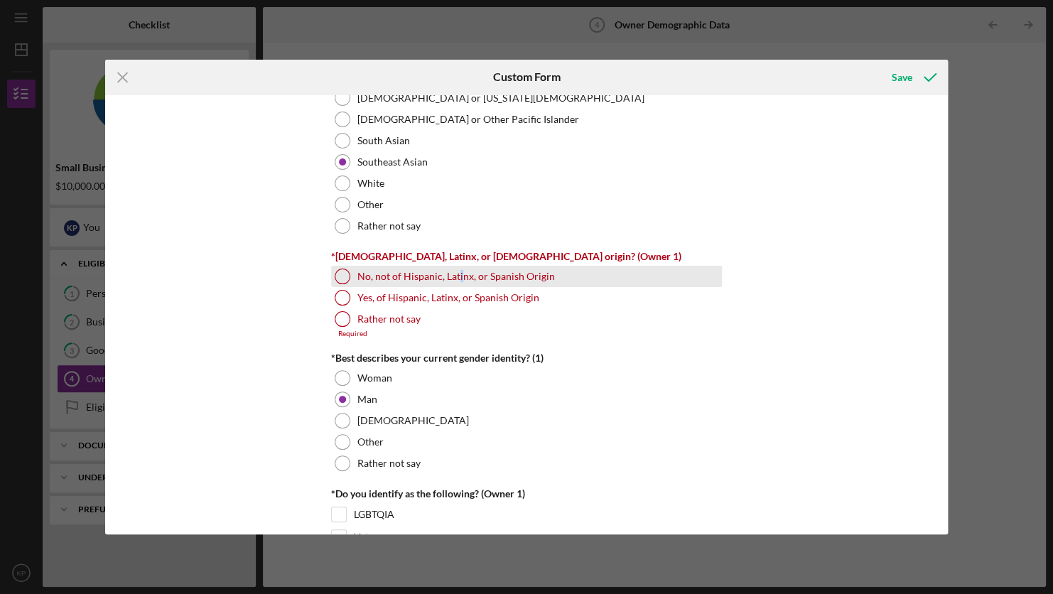
click at [456, 277] on label "No, not of Hispanic, Latinx, or Spanish Origin" at bounding box center [457, 276] width 198 height 11
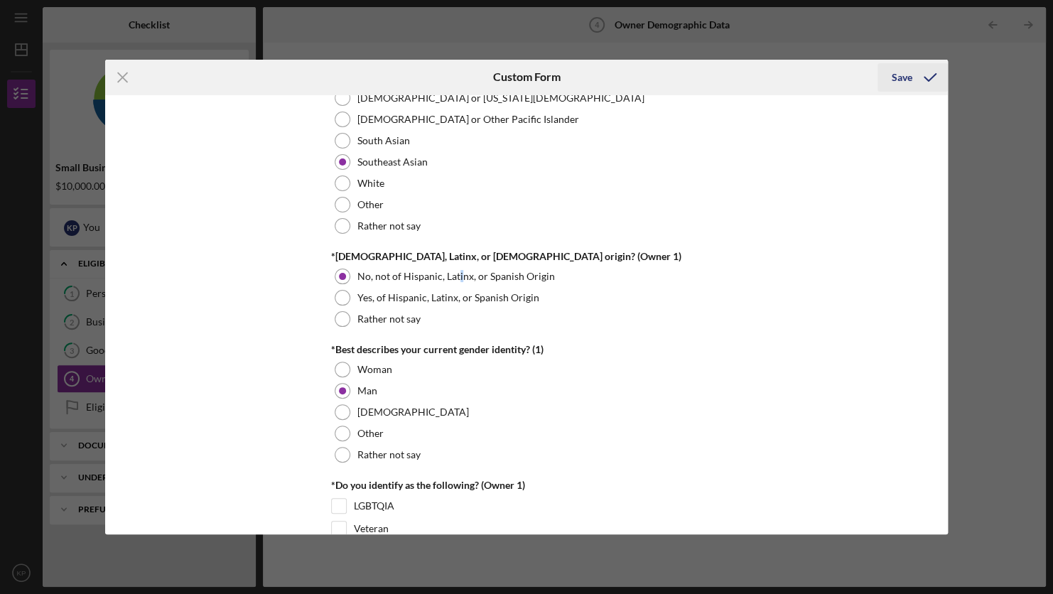
click at [916, 68] on icon "submit" at bounding box center [931, 78] width 36 height 36
click at [985, 224] on div "Icon/Menu Close Custom Form Saving Owner Demographic Form What is your preferre…" at bounding box center [526, 297] width 1053 height 594
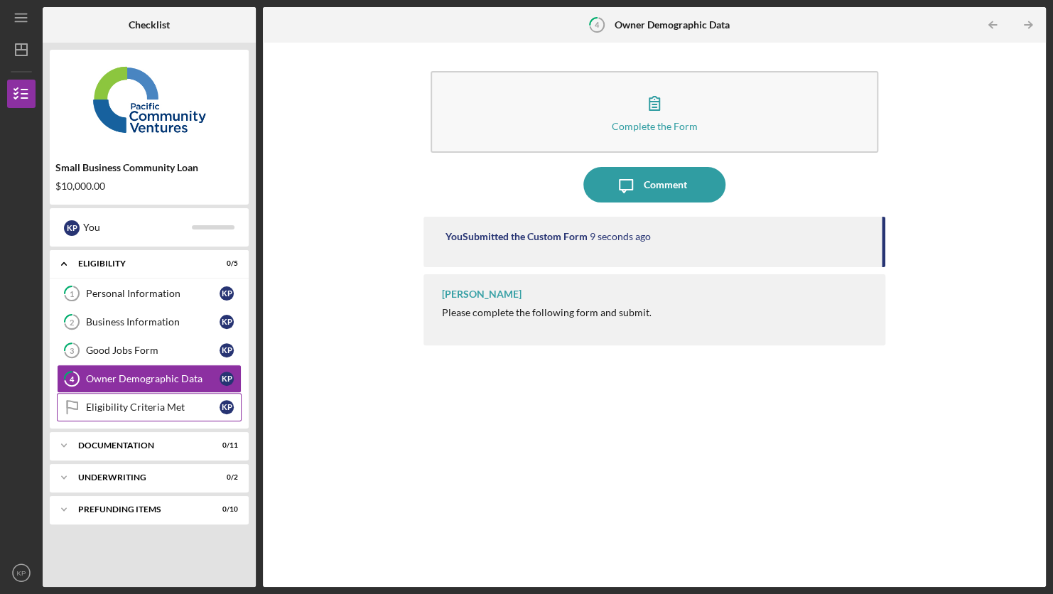
click at [148, 414] on link "Eligibility Criteria Met Eligibility Criteria Met K P" at bounding box center [149, 407] width 185 height 28
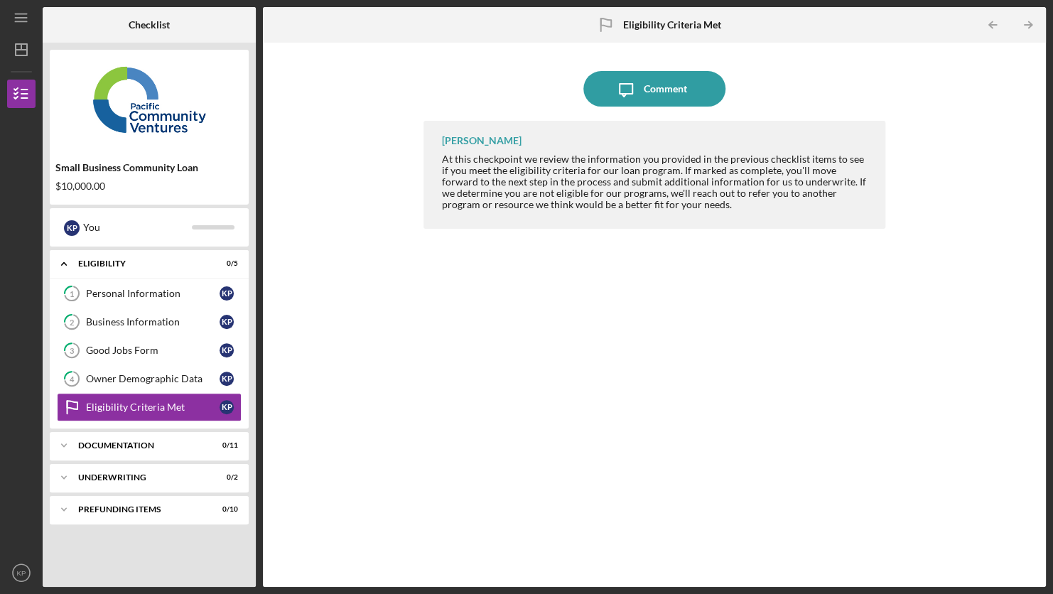
click at [604, 172] on div "At this checkpoint we review the information you provided in the previous check…" at bounding box center [655, 182] width 429 height 57
click at [168, 452] on div "Icon/Expander Documentation 0 / 11" at bounding box center [149, 445] width 199 height 28
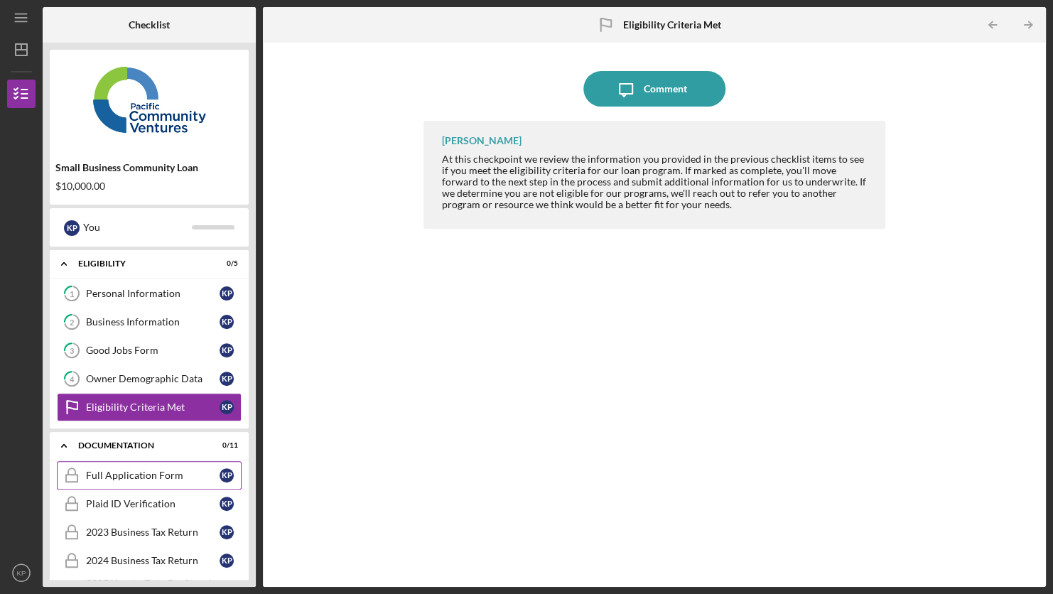
click at [171, 478] on div "Full Application Form" at bounding box center [153, 475] width 134 height 11
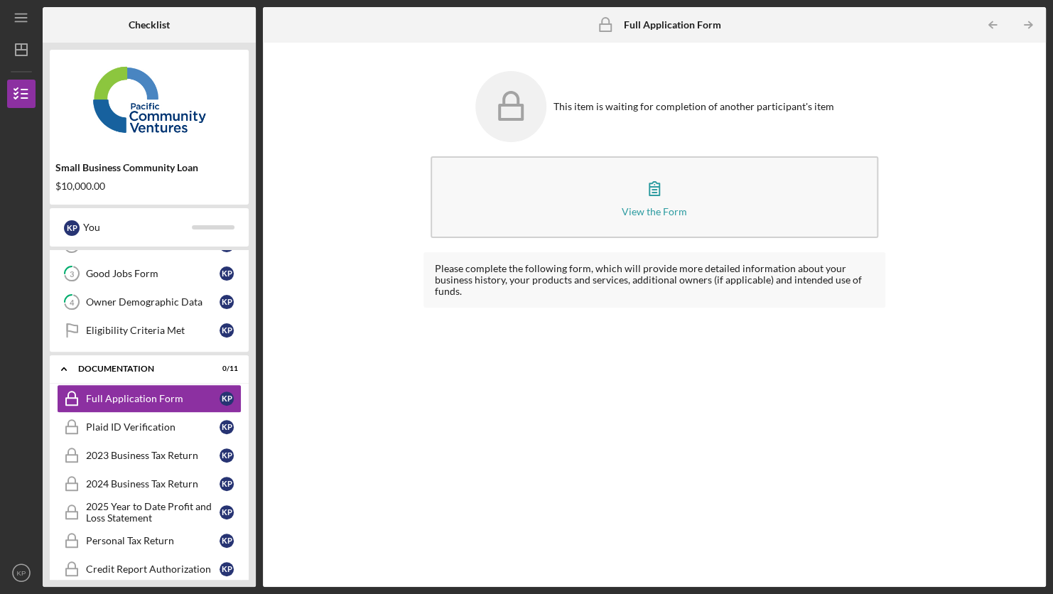
scroll to position [267, 0]
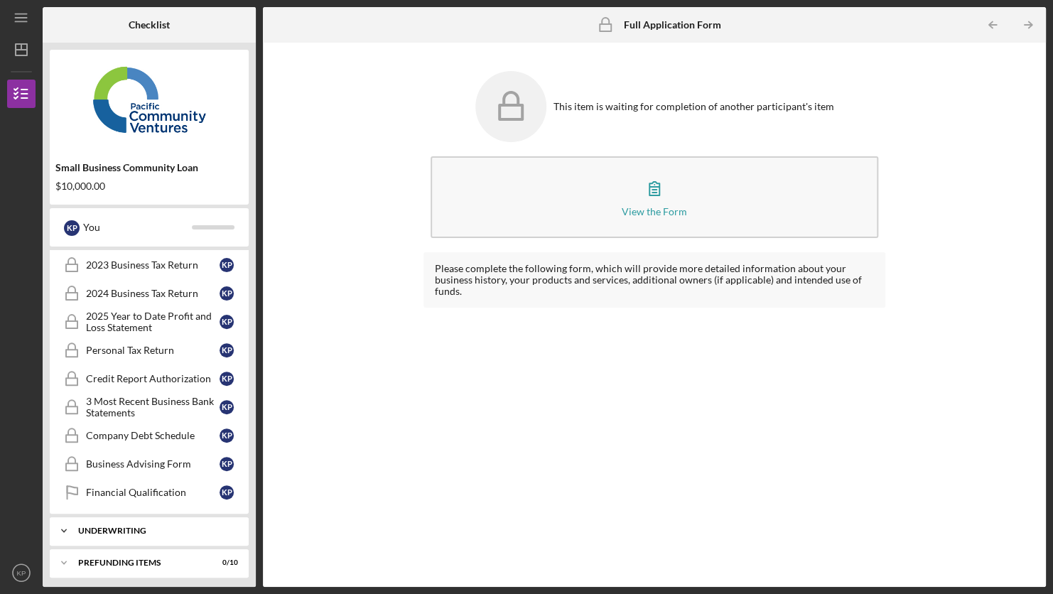
click at [173, 534] on div "Icon/Expander Underwriting 0 / 2" at bounding box center [149, 531] width 199 height 28
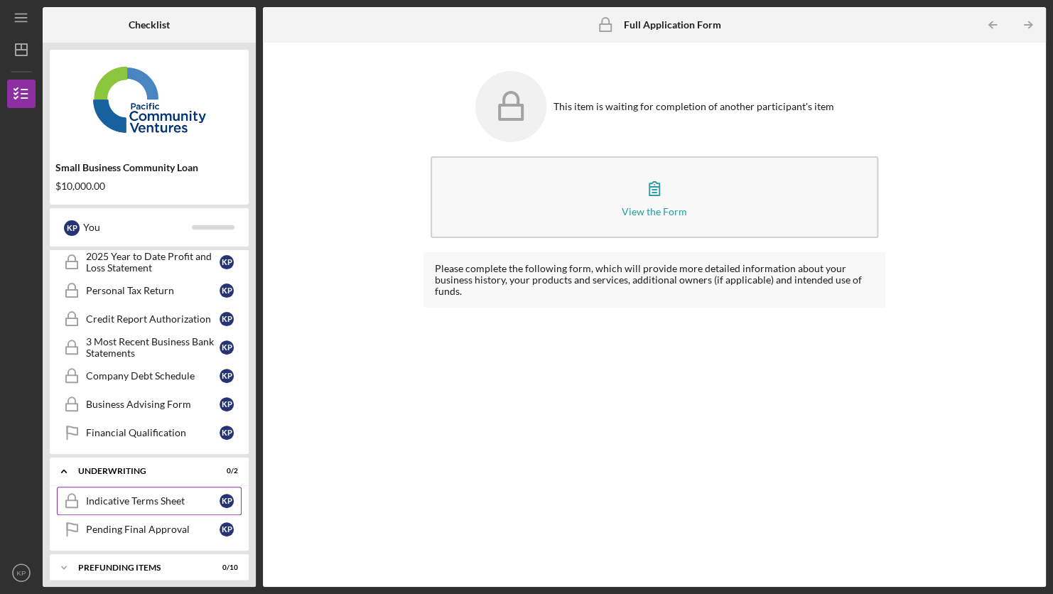
scroll to position [331, 0]
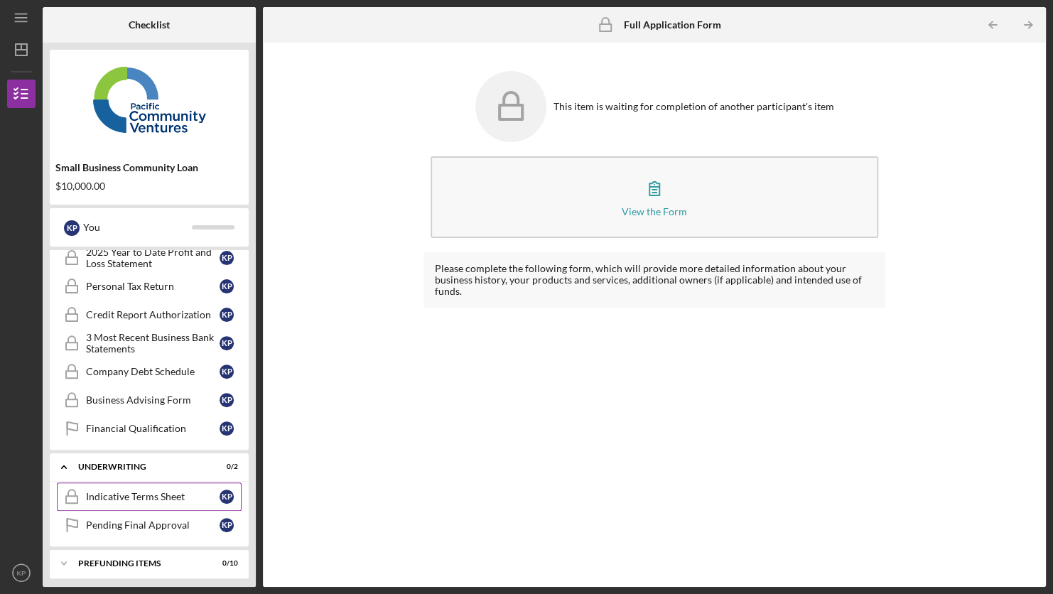
click at [188, 491] on div "Indicative Terms Sheet" at bounding box center [153, 496] width 134 height 11
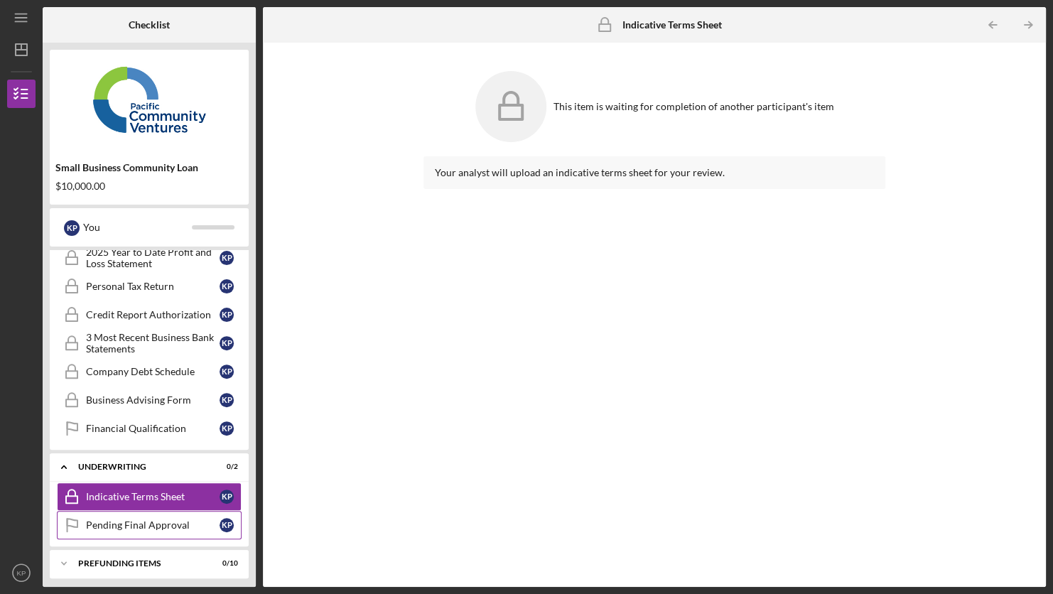
click at [191, 520] on div "Pending Final Approval" at bounding box center [153, 525] width 134 height 11
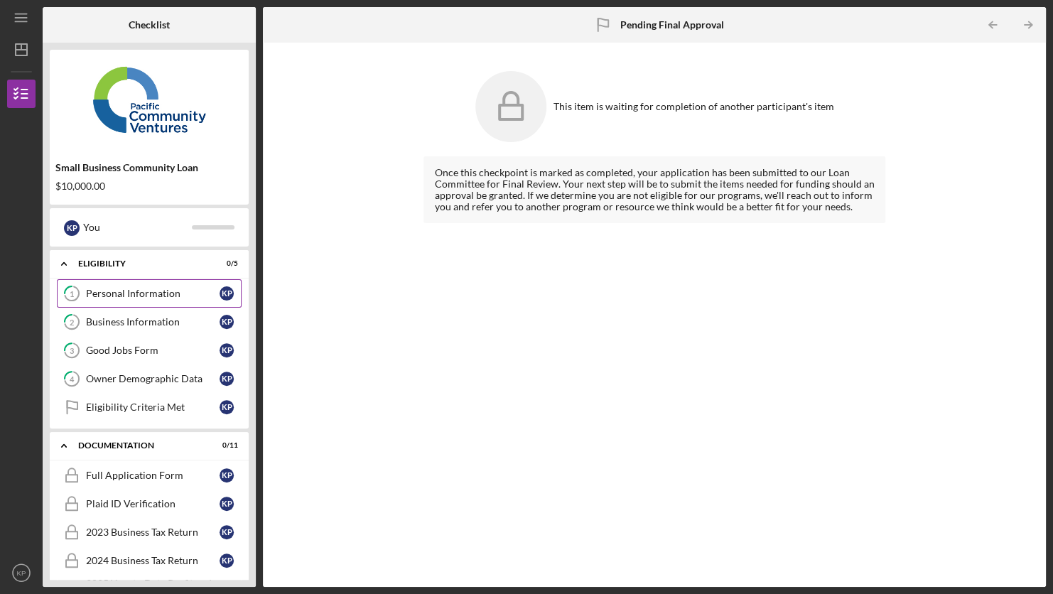
click at [151, 290] on div "Personal Information" at bounding box center [153, 293] width 134 height 11
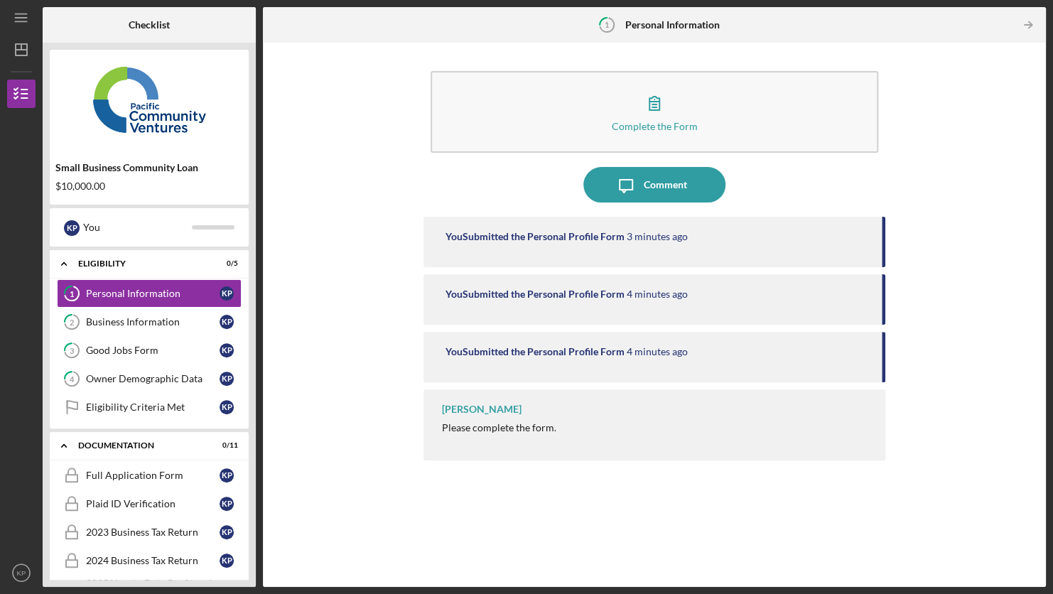
click at [141, 102] on img at bounding box center [149, 99] width 199 height 85
click at [19, 46] on icon "Icon/Dashboard" at bounding box center [22, 50] width 36 height 36
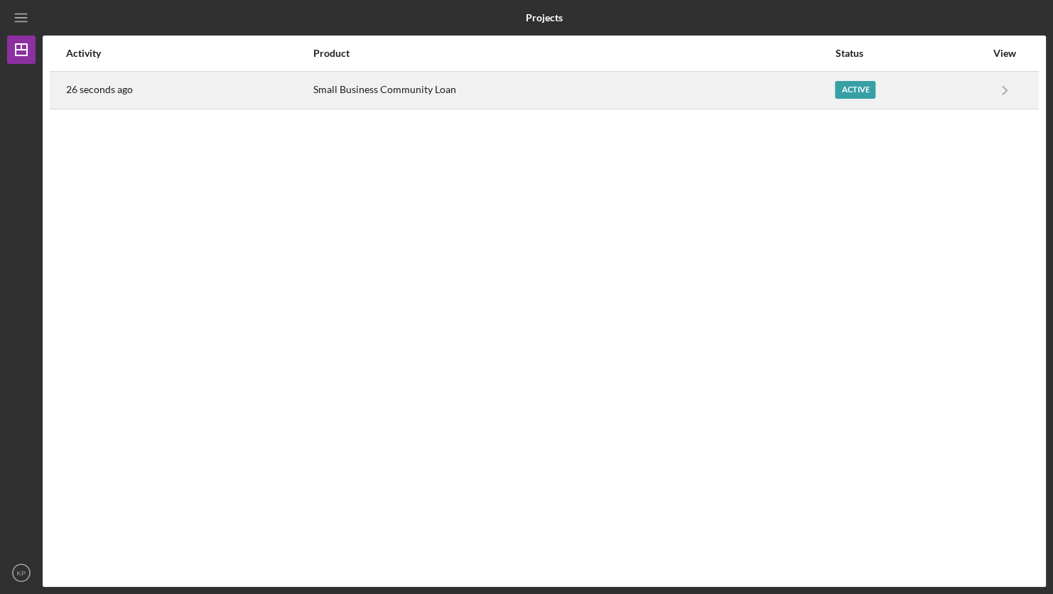
click at [717, 74] on div "Small Business Community Loan" at bounding box center [573, 91] width 521 height 36
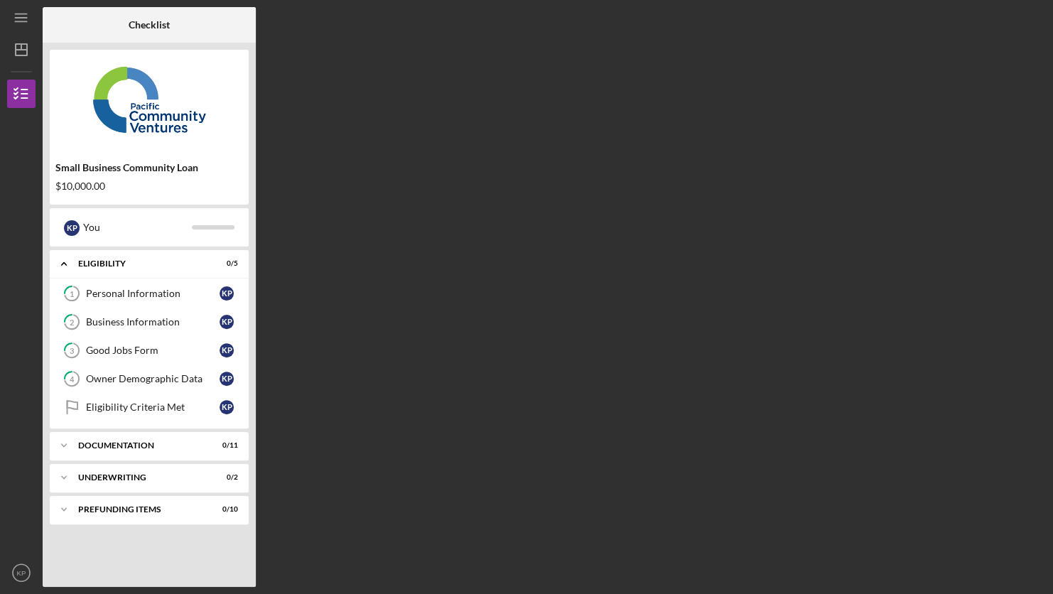
click at [372, 237] on div "Checklist Small Business Community Loan $10,000.00 K P You Icon/Expander Eligib…" at bounding box center [545, 297] width 1004 height 580
click at [151, 269] on div "Icon/Expander Eligibility 0 / 5" at bounding box center [149, 264] width 199 height 29
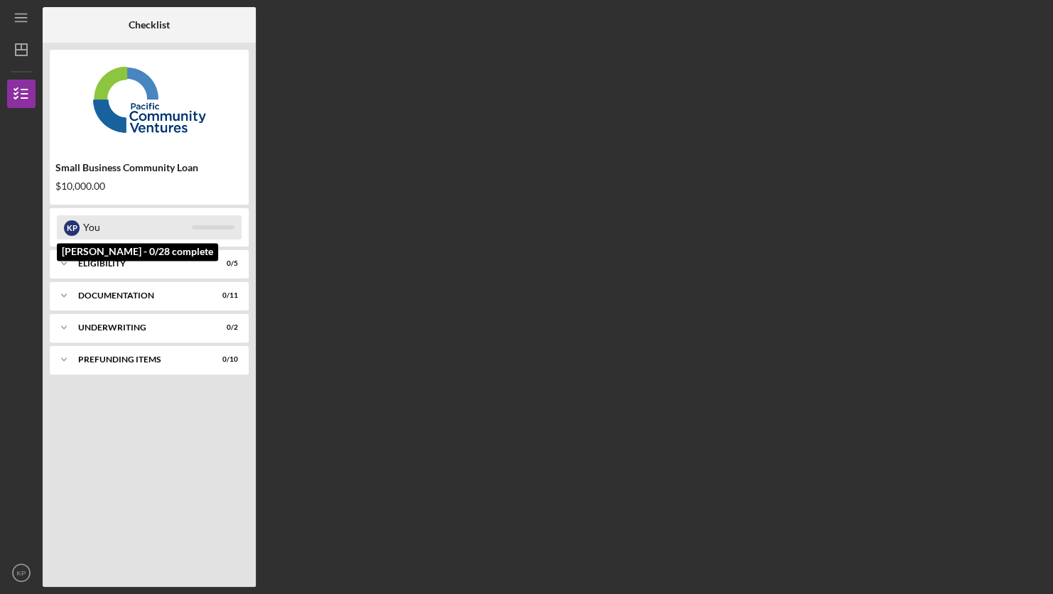
click at [145, 229] on div "You" at bounding box center [137, 227] width 109 height 24
click at [153, 213] on div "K P You [PERSON_NAME] - 0/28 complete" at bounding box center [149, 227] width 199 height 38
click at [172, 230] on div "You" at bounding box center [137, 227] width 109 height 24
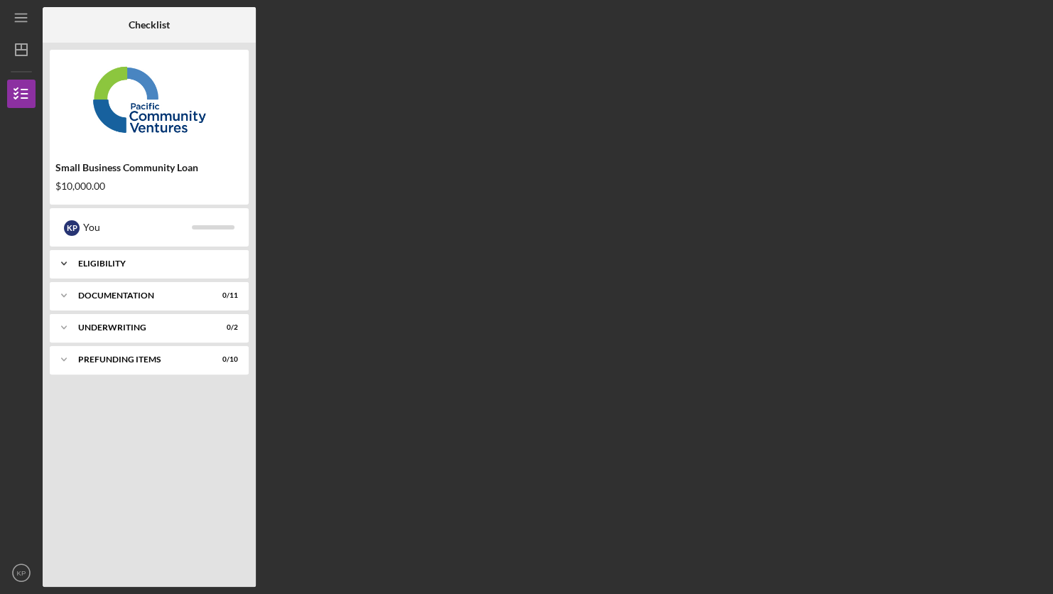
click at [150, 267] on div "Eligibility" at bounding box center [154, 263] width 153 height 9
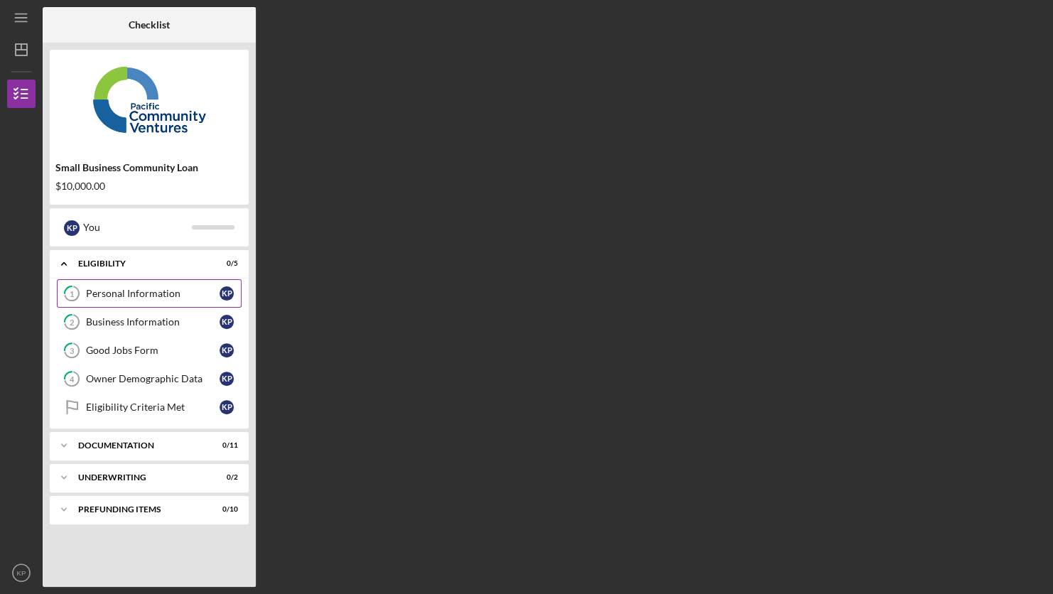
click at [205, 304] on link "1 Personal Information K P" at bounding box center [149, 293] width 185 height 28
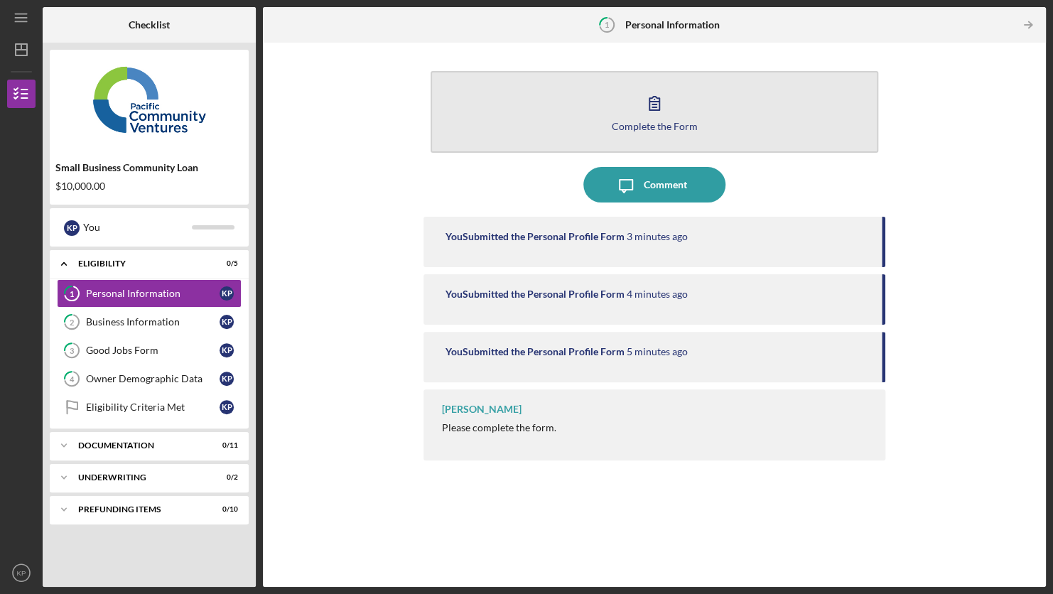
click at [712, 98] on button "Complete the Form Form" at bounding box center [654, 112] width 447 height 82
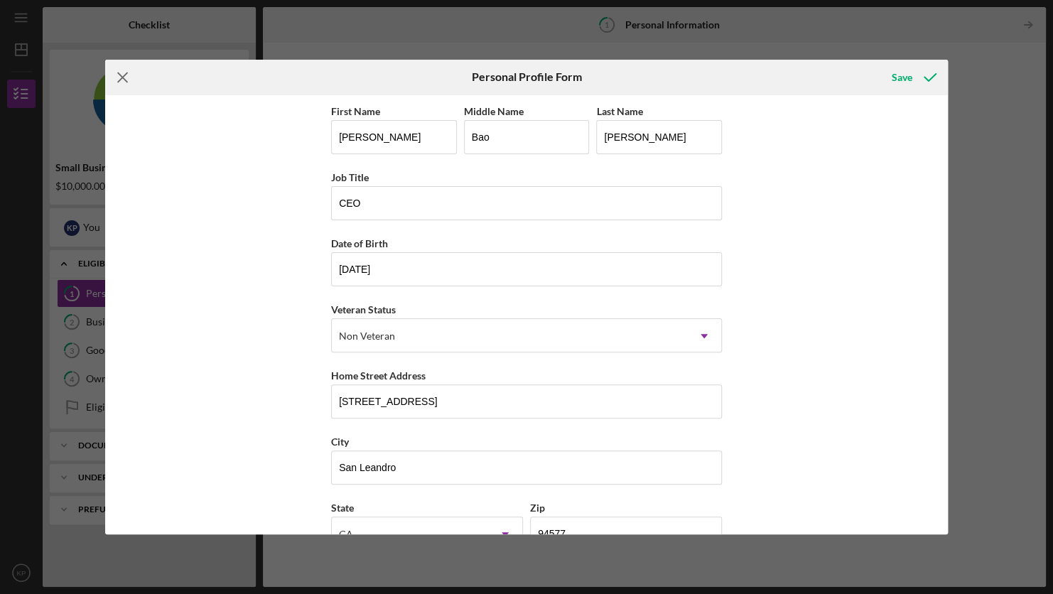
click at [116, 77] on icon "Icon/Menu Close" at bounding box center [123, 78] width 36 height 36
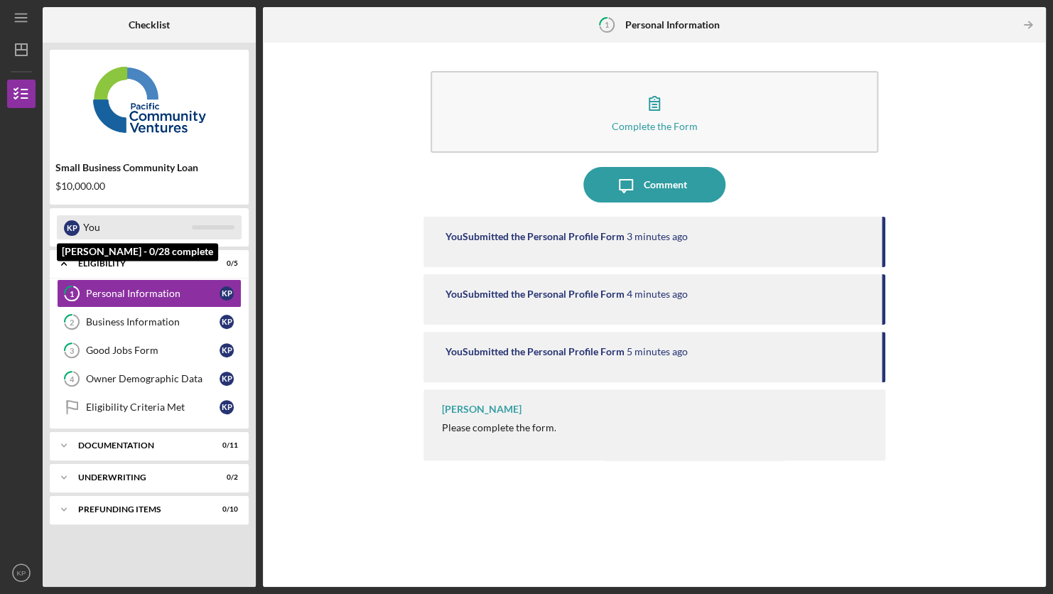
click at [165, 230] on div "You" at bounding box center [137, 227] width 109 height 24
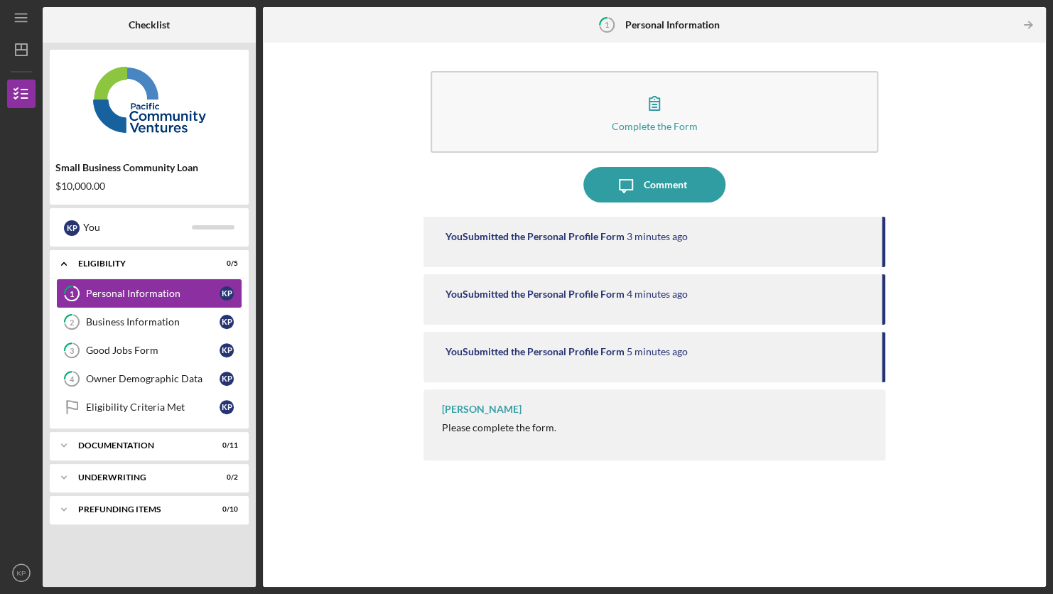
click at [174, 299] on div "Personal Information" at bounding box center [153, 293] width 134 height 11
click at [1028, 31] on icon "Icon/Table Pagination Arrow" at bounding box center [1028, 25] width 32 height 32
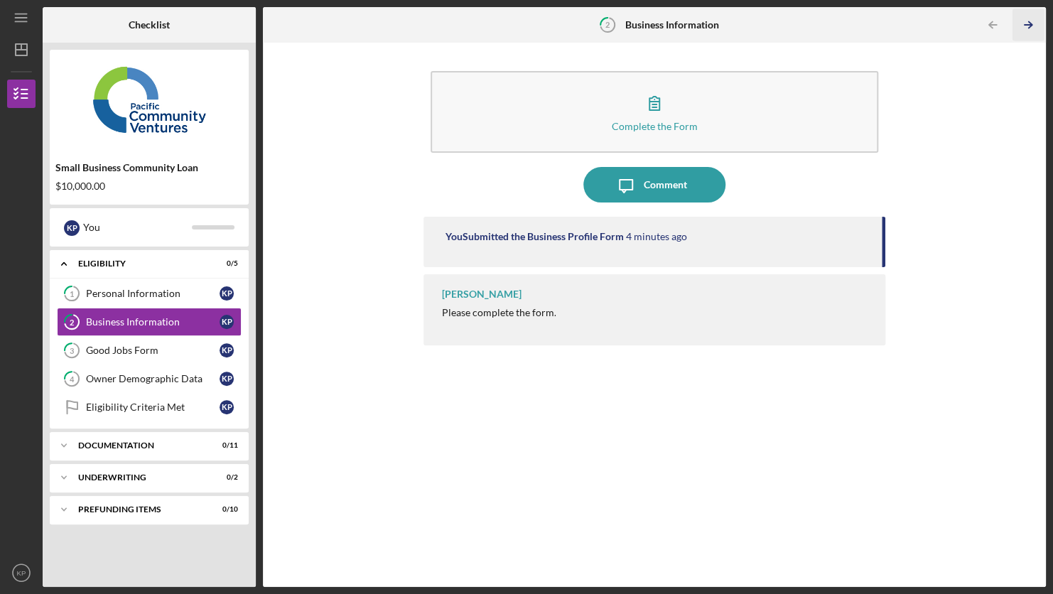
click at [1025, 36] on icon "Icon/Table Pagination Arrow" at bounding box center [1028, 25] width 32 height 32
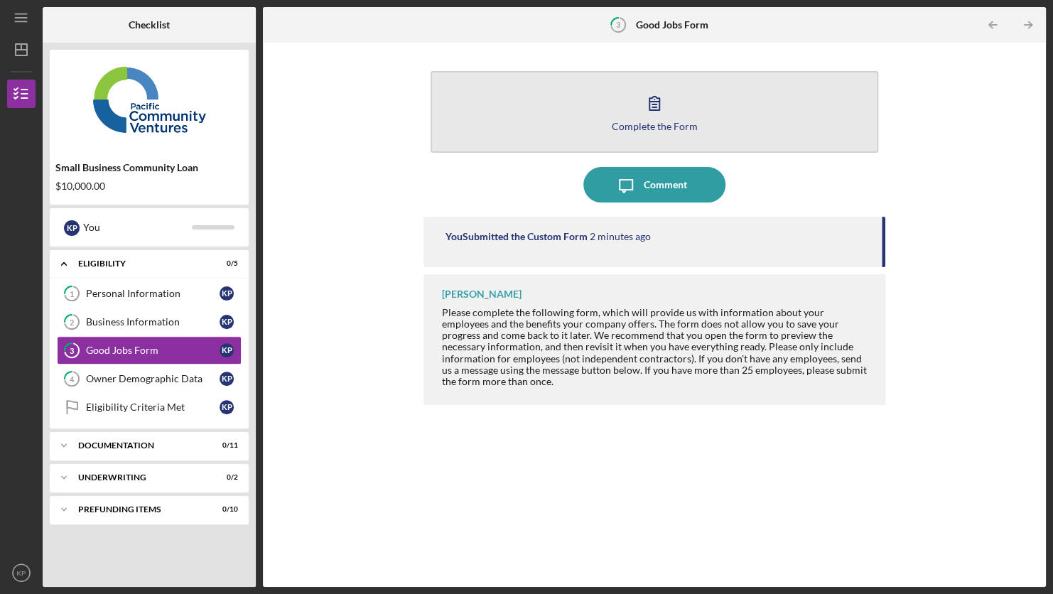
click at [690, 114] on button "Complete the Form Form" at bounding box center [654, 112] width 447 height 82
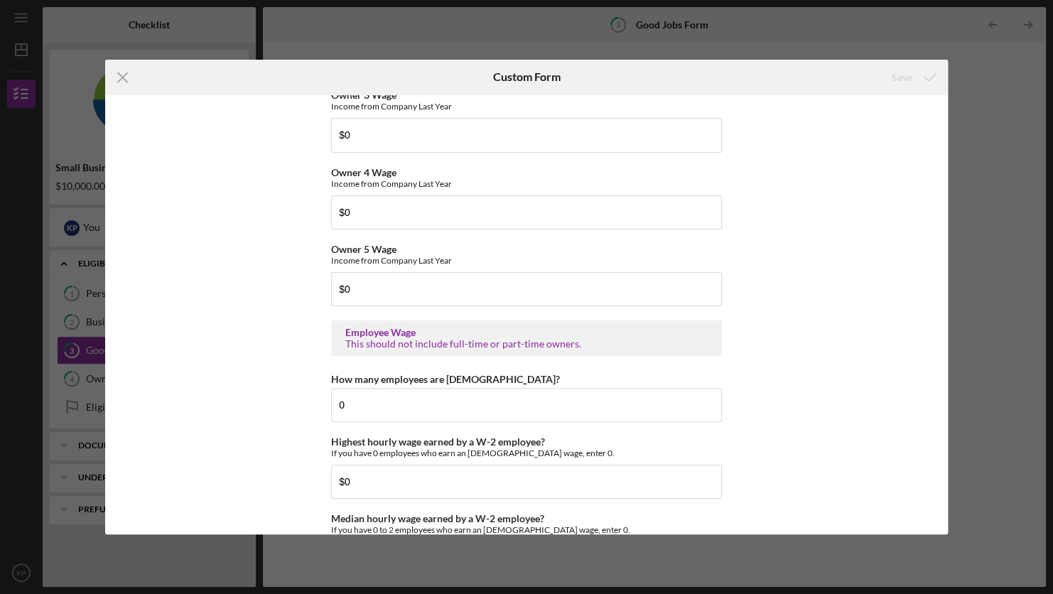
scroll to position [3136, 0]
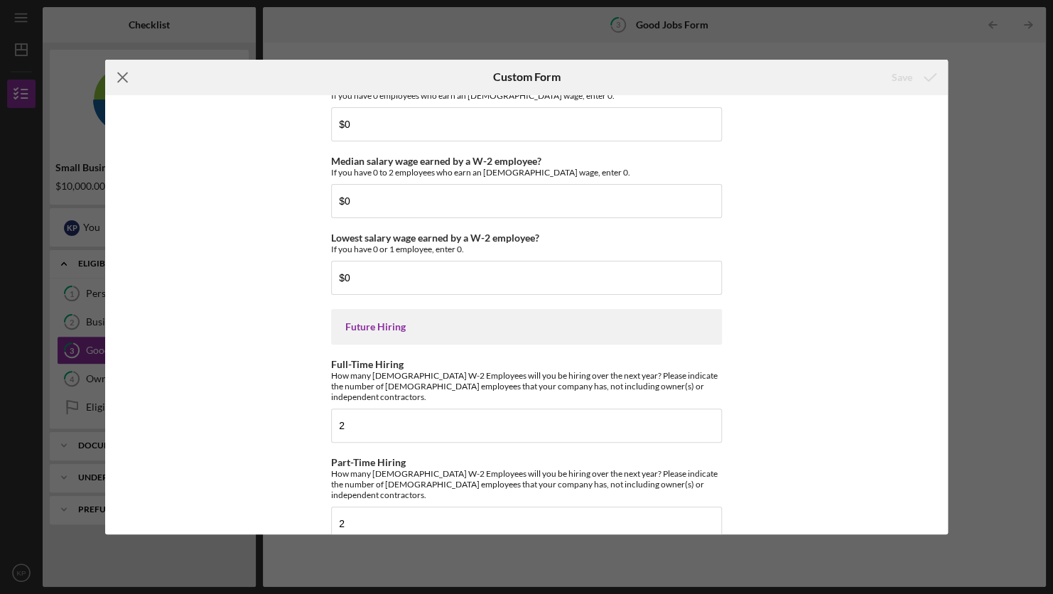
click at [132, 80] on icon "Icon/Menu Close" at bounding box center [123, 78] width 36 height 36
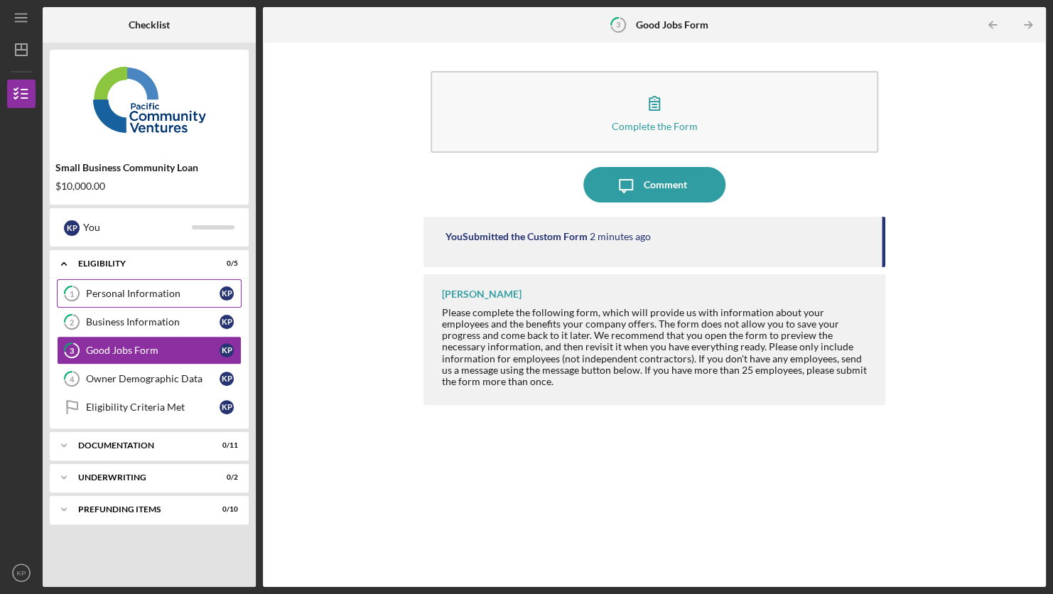
click at [176, 289] on div "Personal Information" at bounding box center [153, 293] width 134 height 11
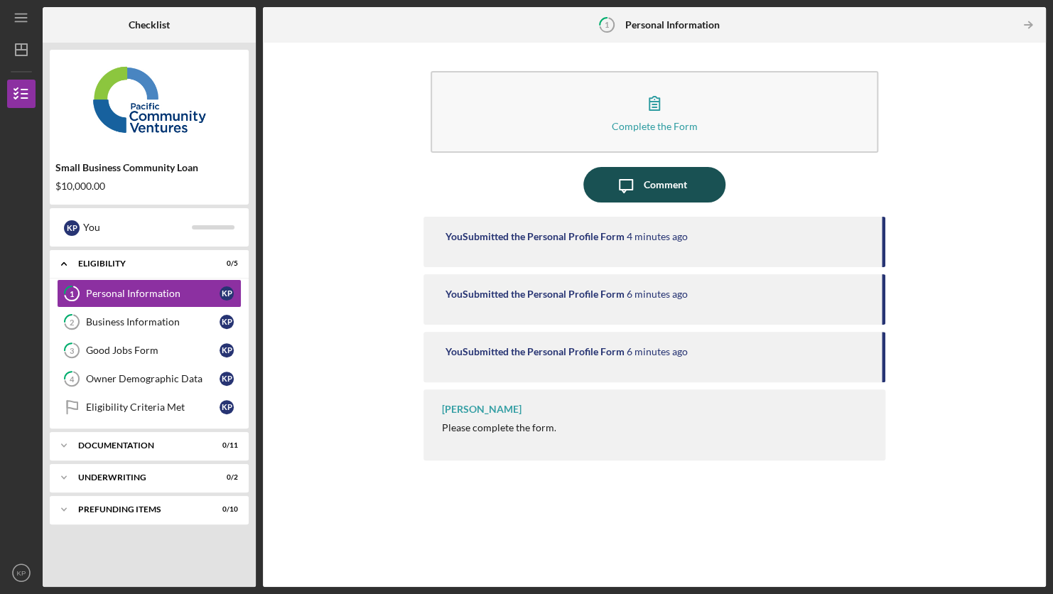
click at [675, 188] on div "Comment" at bounding box center [665, 185] width 43 height 36
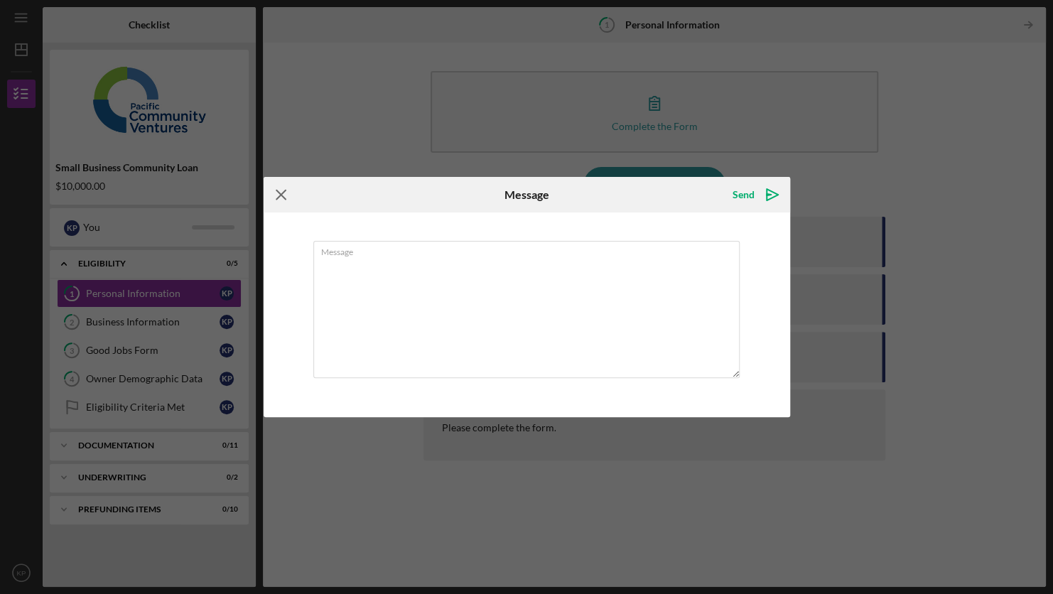
click at [294, 198] on icon "Icon/Menu Close" at bounding box center [282, 195] width 36 height 36
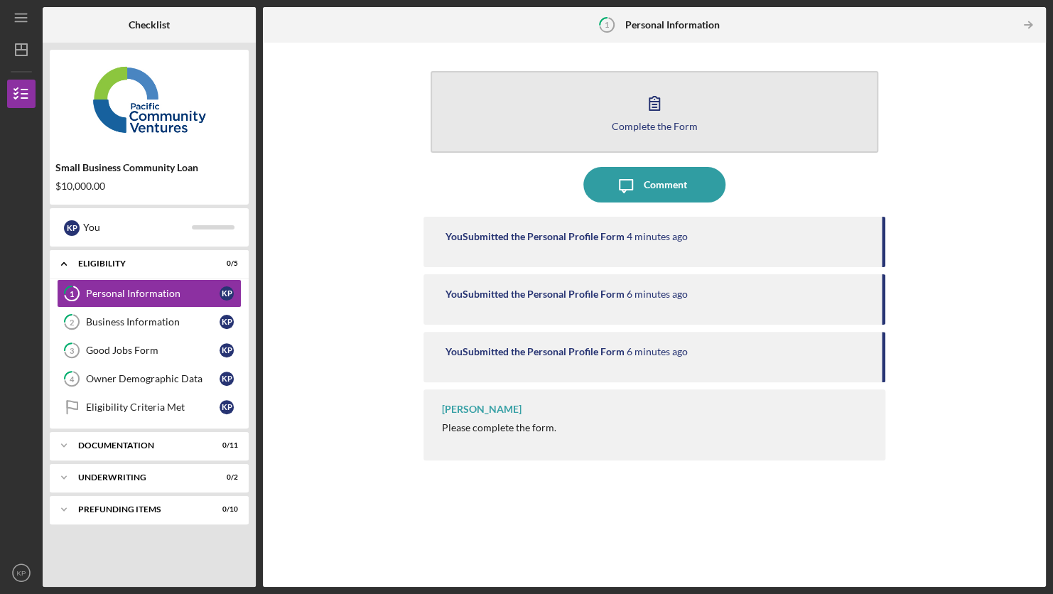
click at [754, 120] on button "Complete the Form Form" at bounding box center [654, 112] width 447 height 82
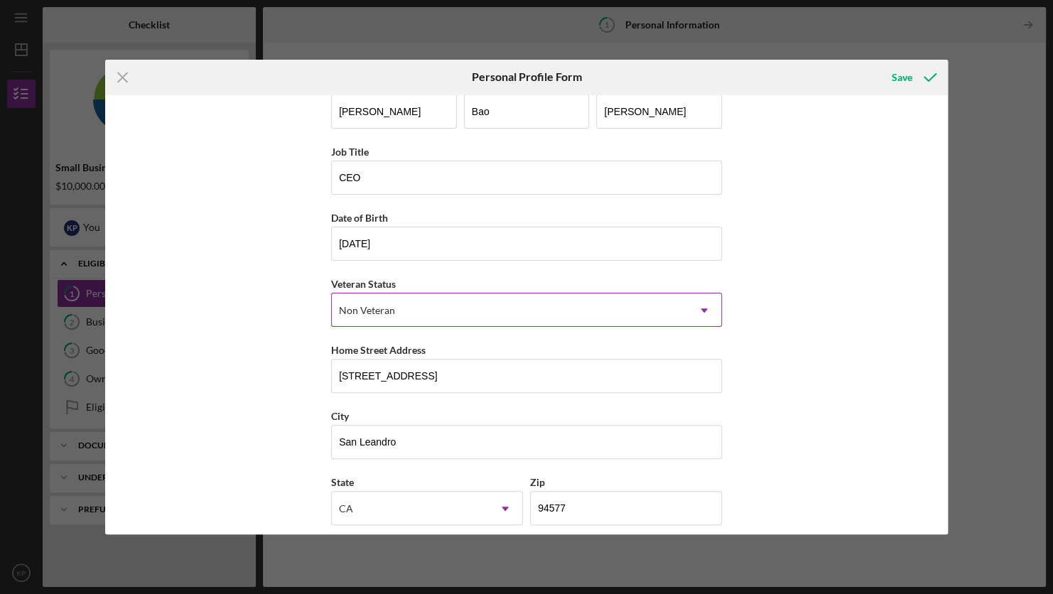
scroll to position [101, 0]
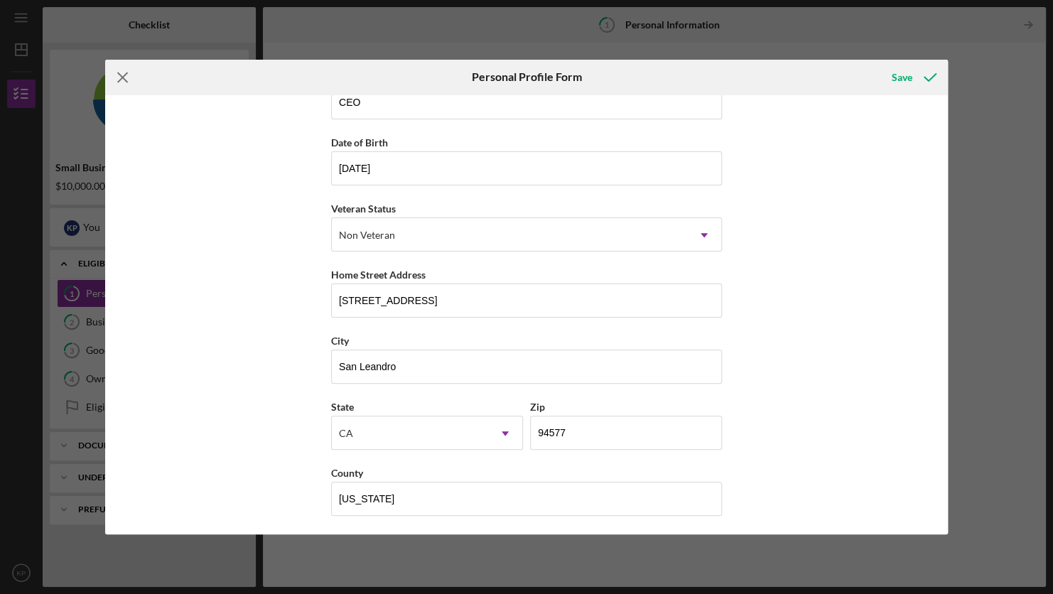
click at [129, 86] on icon "Icon/Menu Close" at bounding box center [123, 78] width 36 height 36
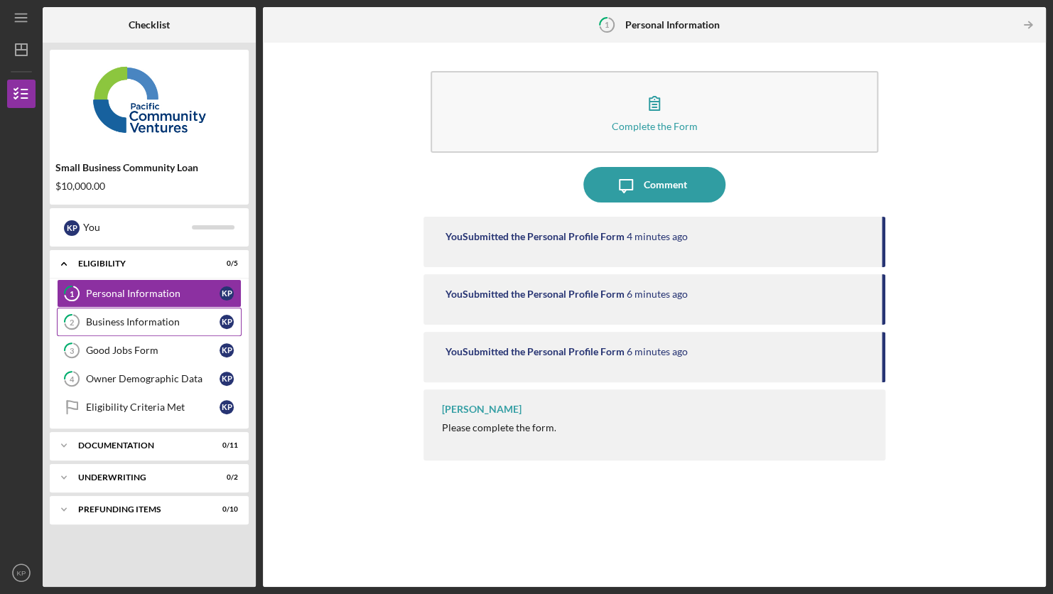
click at [203, 318] on div "Business Information" at bounding box center [153, 321] width 134 height 11
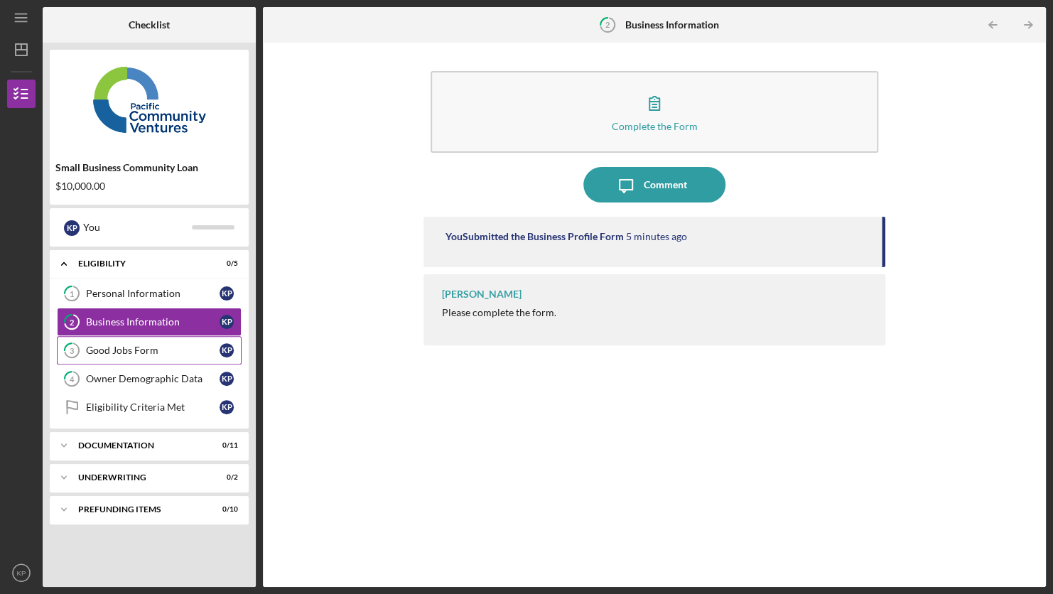
click at [182, 343] on link "3 Good Jobs Form K P" at bounding box center [149, 350] width 185 height 28
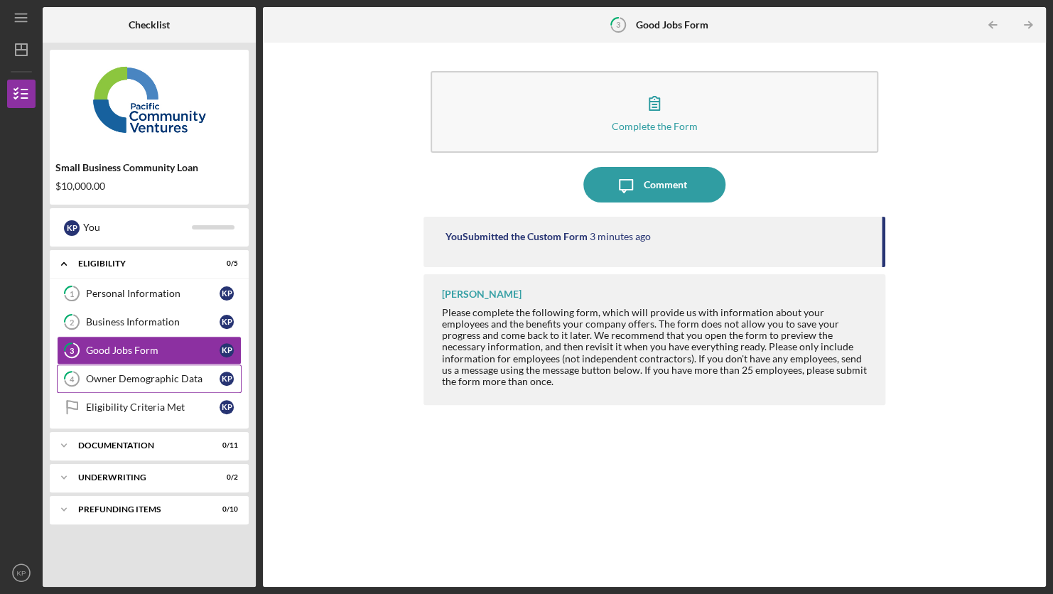
click at [188, 367] on link "4 Owner Demographic Data K P" at bounding box center [149, 379] width 185 height 28
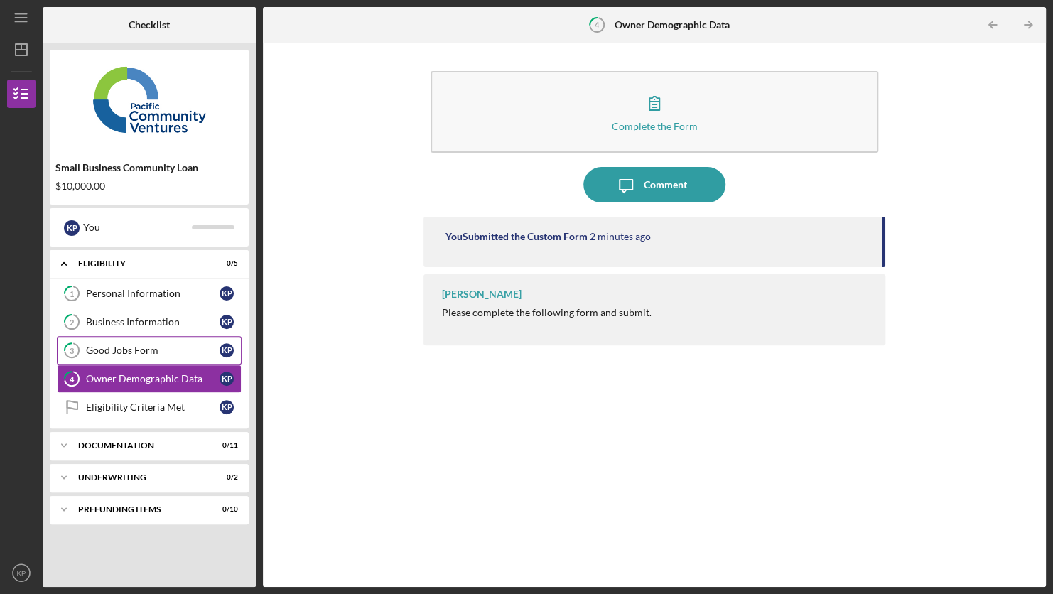
click at [197, 343] on link "3 Good Jobs Form K P" at bounding box center [149, 350] width 185 height 28
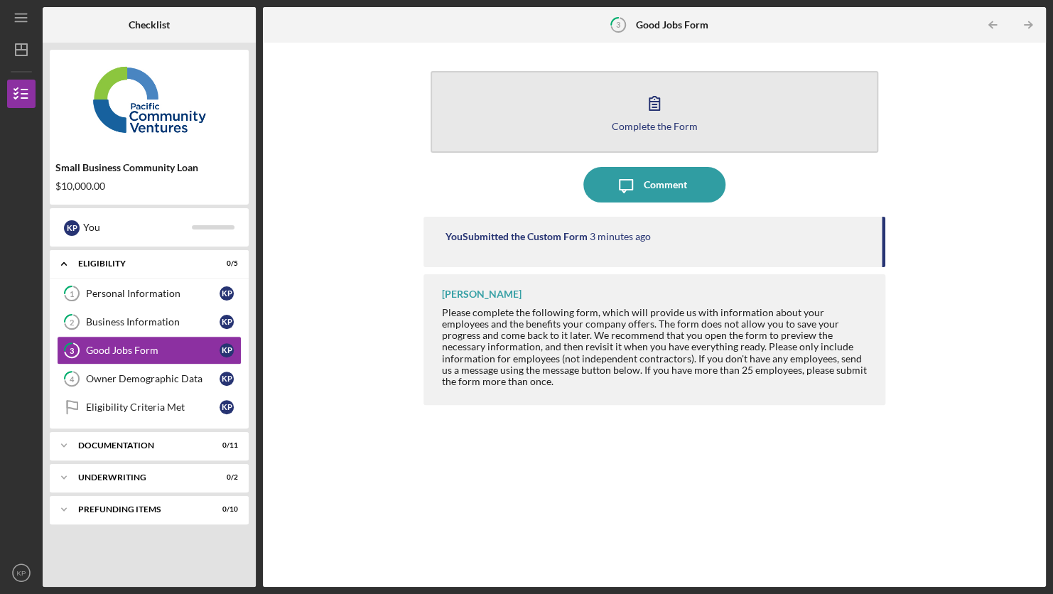
click at [641, 109] on icon "button" at bounding box center [655, 103] width 36 height 36
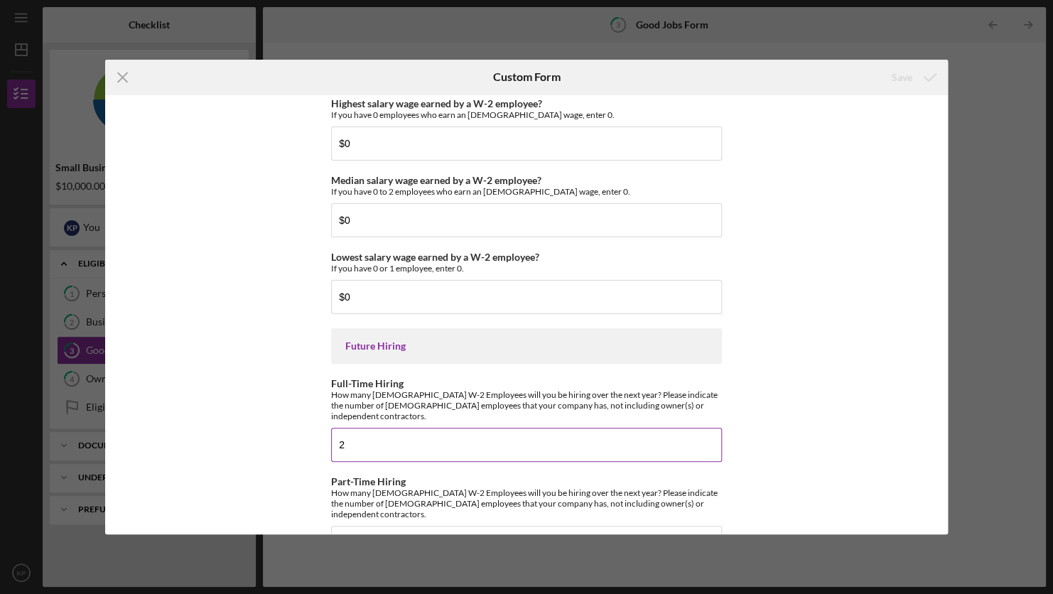
scroll to position [3136, 0]
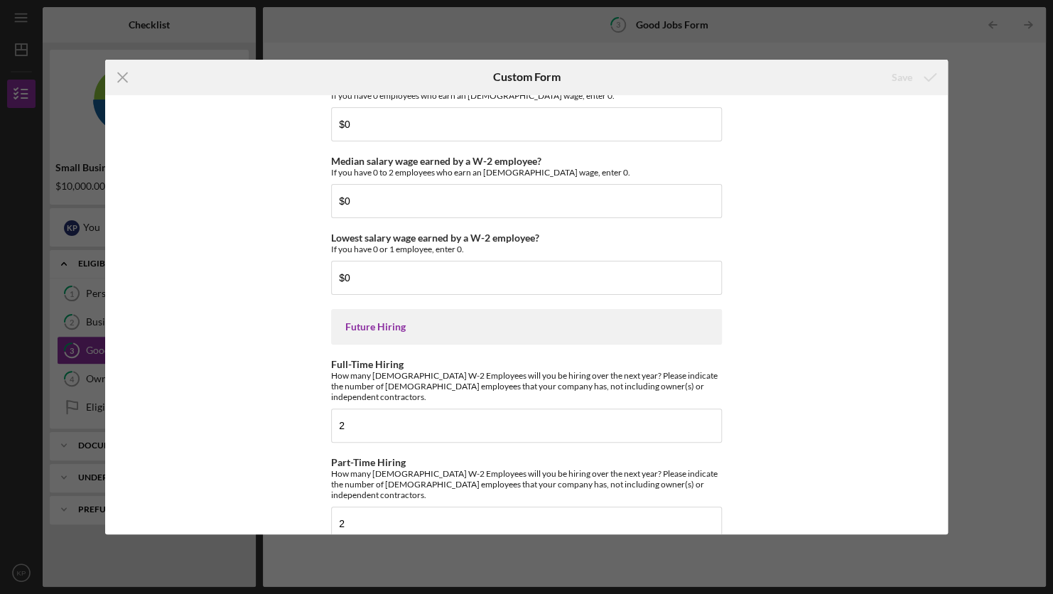
click at [787, 505] on div "Good Jobs Form *Number of [DEMOGRAPHIC_DATA] Owner Employment Please input all …" at bounding box center [526, 315] width 843 height 440
click at [818, 515] on div "Good Jobs Form *Number of [DEMOGRAPHIC_DATA] Owner Employment Please input all …" at bounding box center [526, 315] width 843 height 440
click at [822, 513] on div "Good Jobs Form *Number of [DEMOGRAPHIC_DATA] Owner Employment Please input all …" at bounding box center [526, 315] width 843 height 440
click at [821, 500] on div "Good Jobs Form *Number of [DEMOGRAPHIC_DATA] Owner Employment Please input all …" at bounding box center [526, 315] width 843 height 440
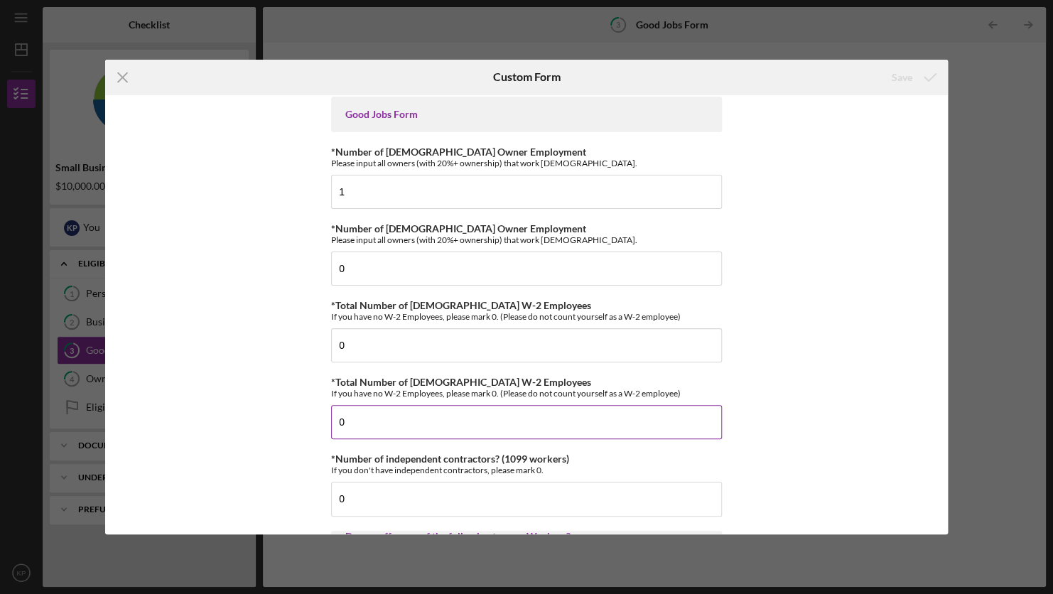
scroll to position [0, 0]
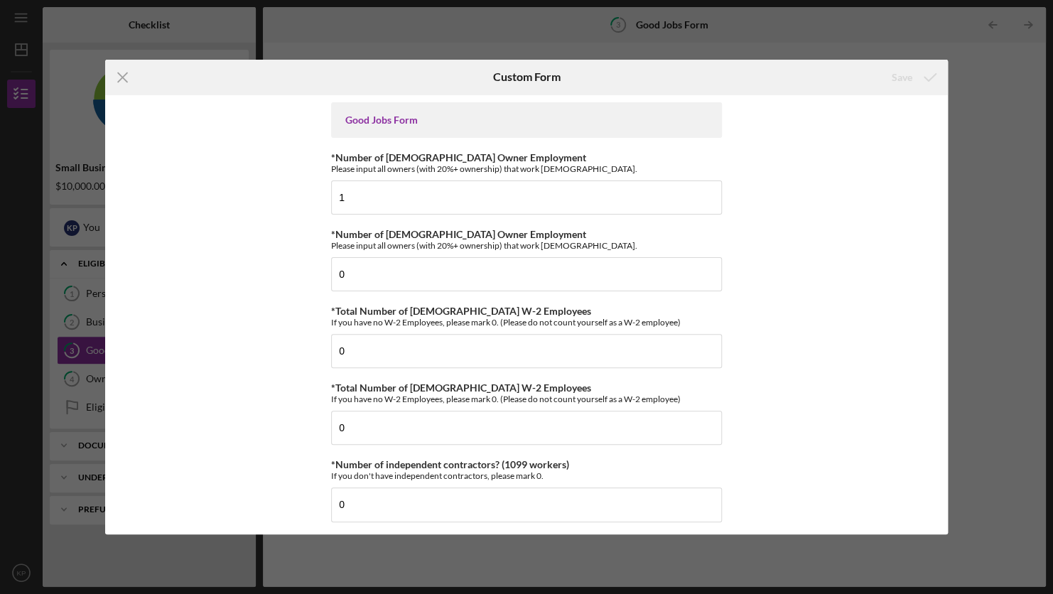
drag, startPoint x: 132, startPoint y: 73, endPoint x: 123, endPoint y: 88, distance: 17.8
click at [128, 74] on icon "Icon/Menu Close" at bounding box center [123, 78] width 36 height 36
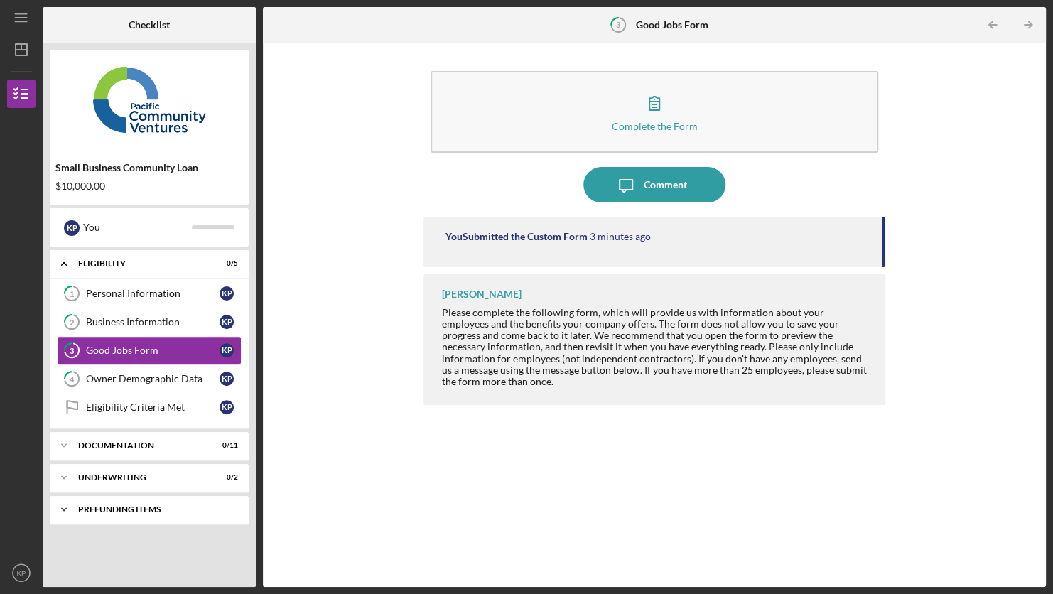
click at [165, 506] on div "Prefunding Items" at bounding box center [154, 509] width 153 height 9
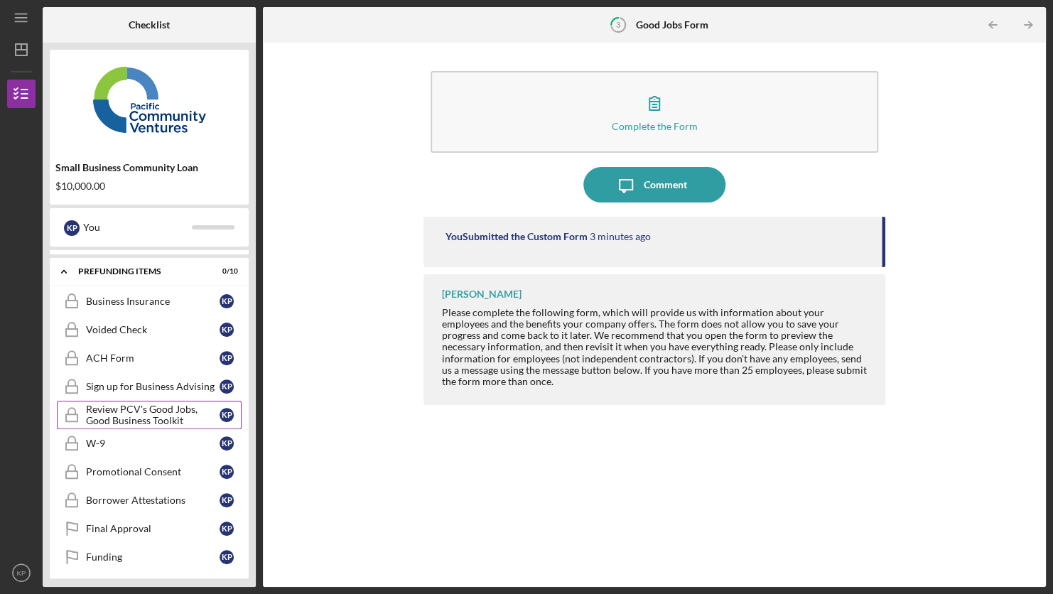
scroll to position [239, 0]
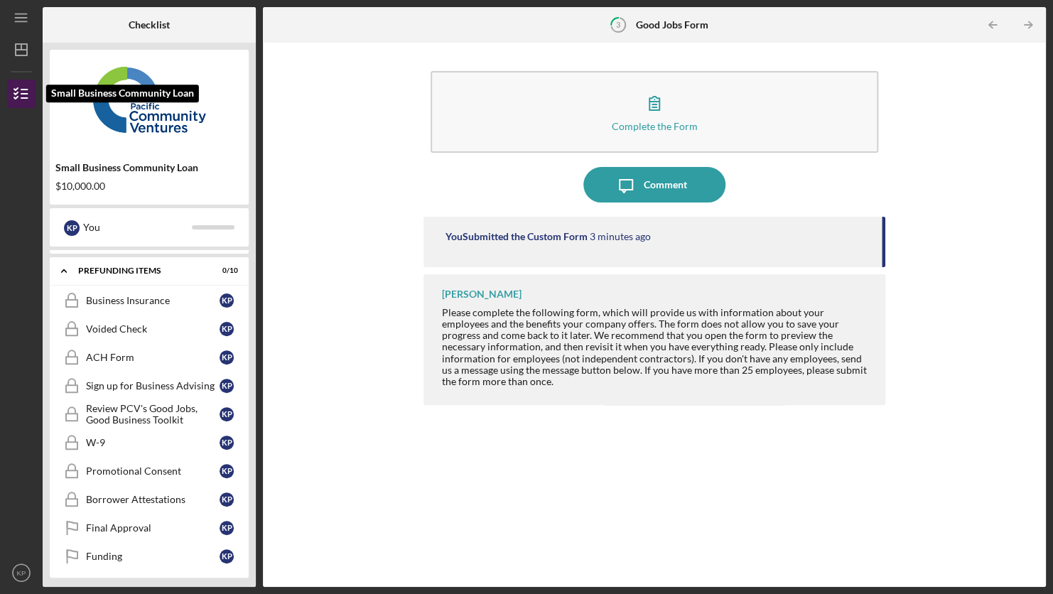
click at [9, 95] on icon "button" at bounding box center [22, 94] width 36 height 36
